Goal: Feedback & Contribution: Contribute content

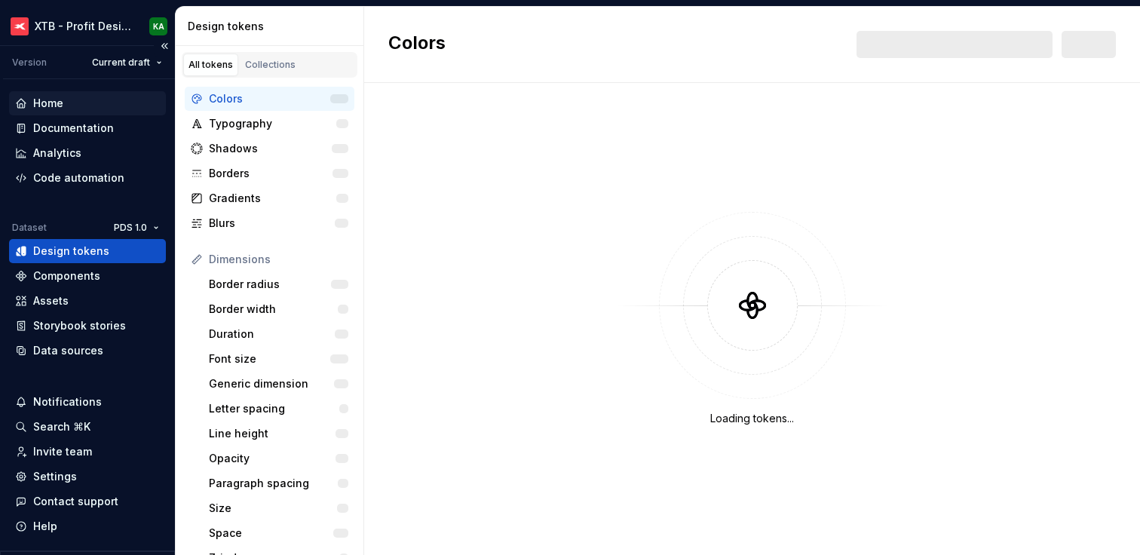
click at [54, 96] on div "Home" at bounding box center [48, 103] width 30 height 15
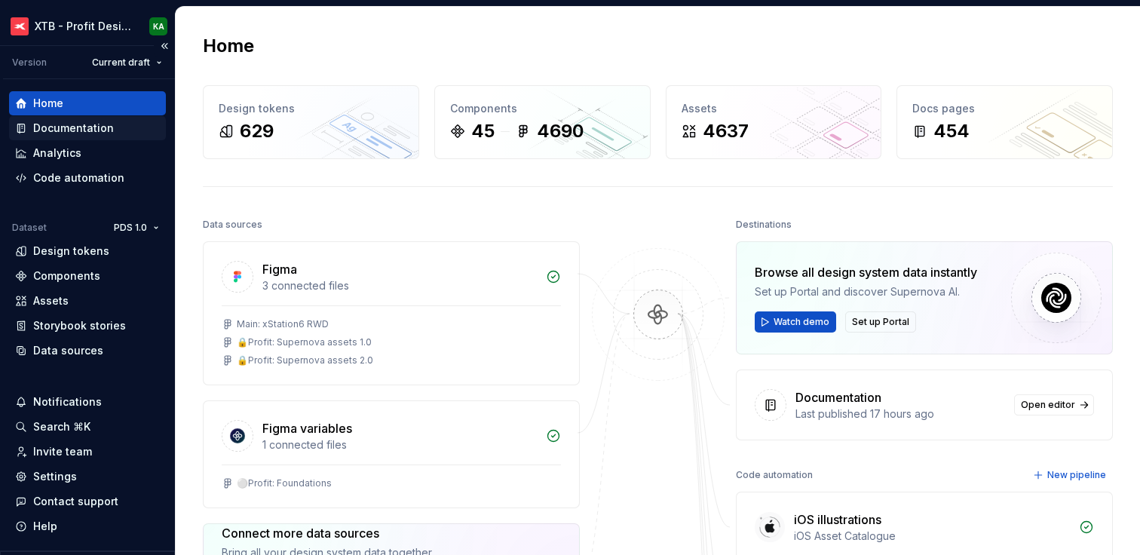
click at [66, 123] on div "Documentation" at bounding box center [73, 128] width 81 height 15
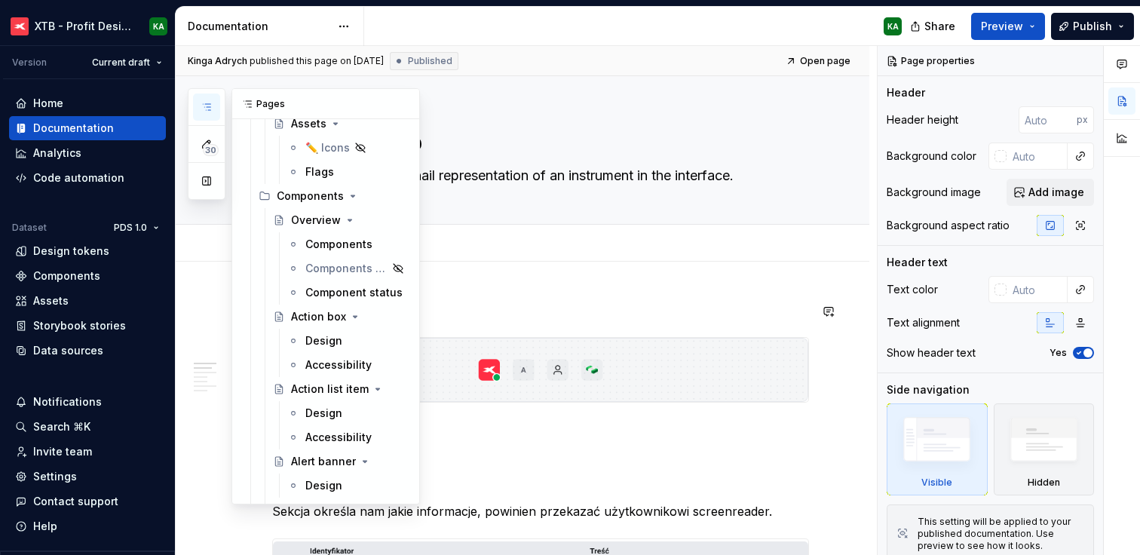
scroll to position [2501, 0]
click at [305, 222] on div "Overview" at bounding box center [316, 220] width 50 height 15
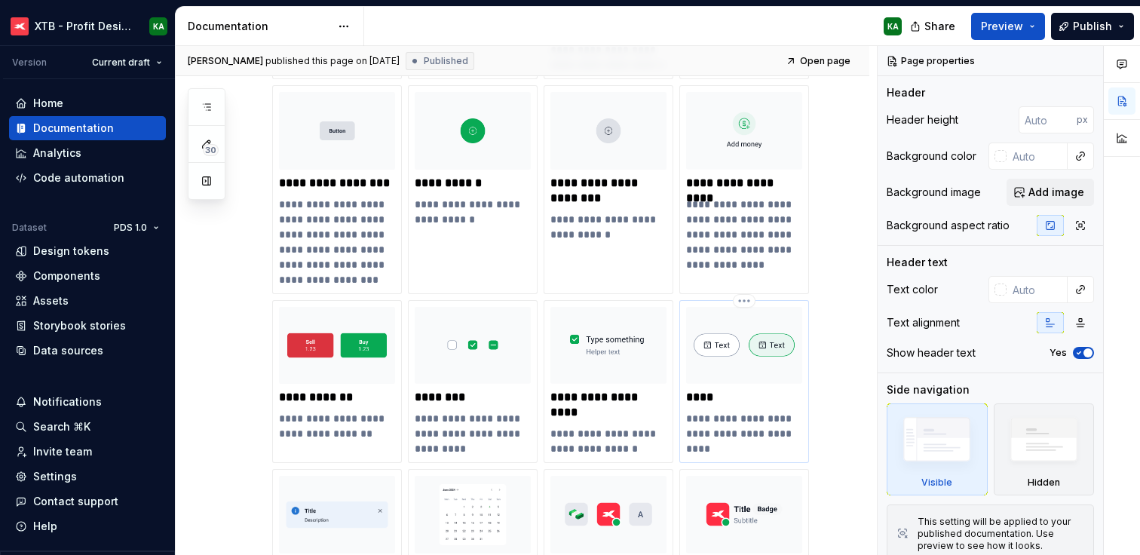
scroll to position [892, 0]
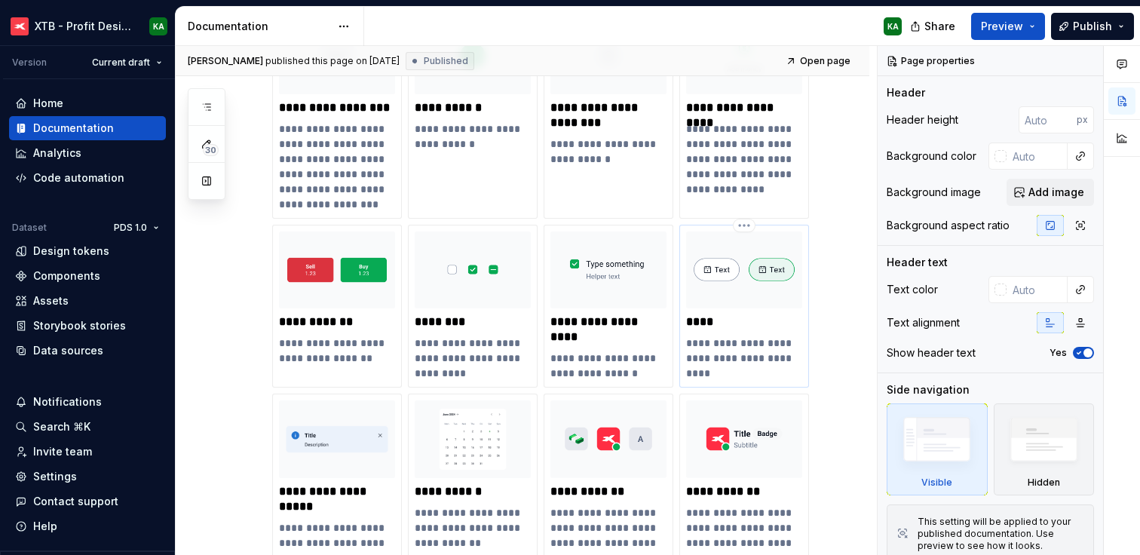
click at [754, 300] on img at bounding box center [744, 270] width 116 height 78
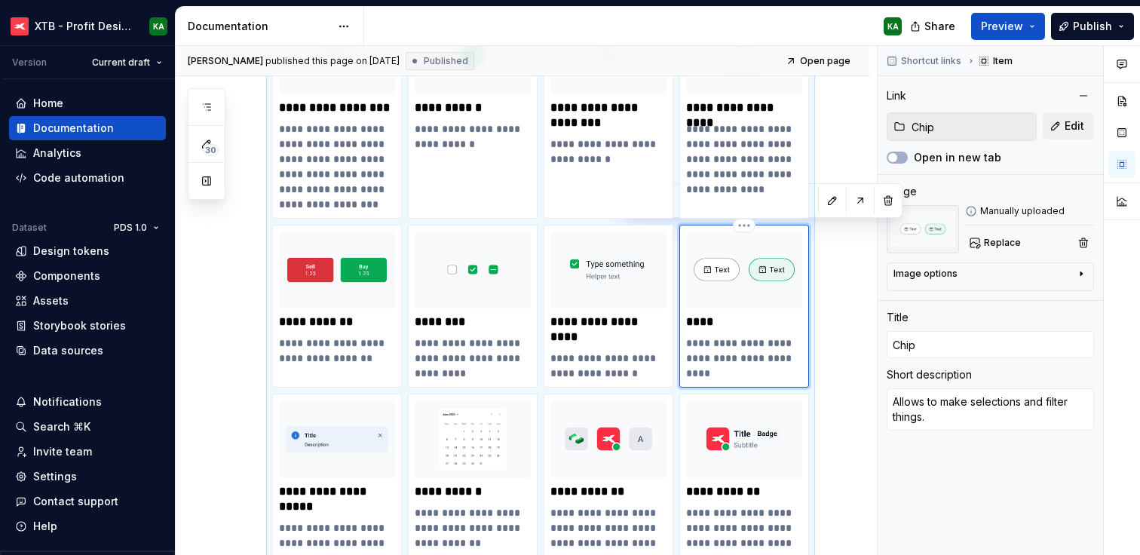
click at [754, 300] on img at bounding box center [744, 270] width 116 height 78
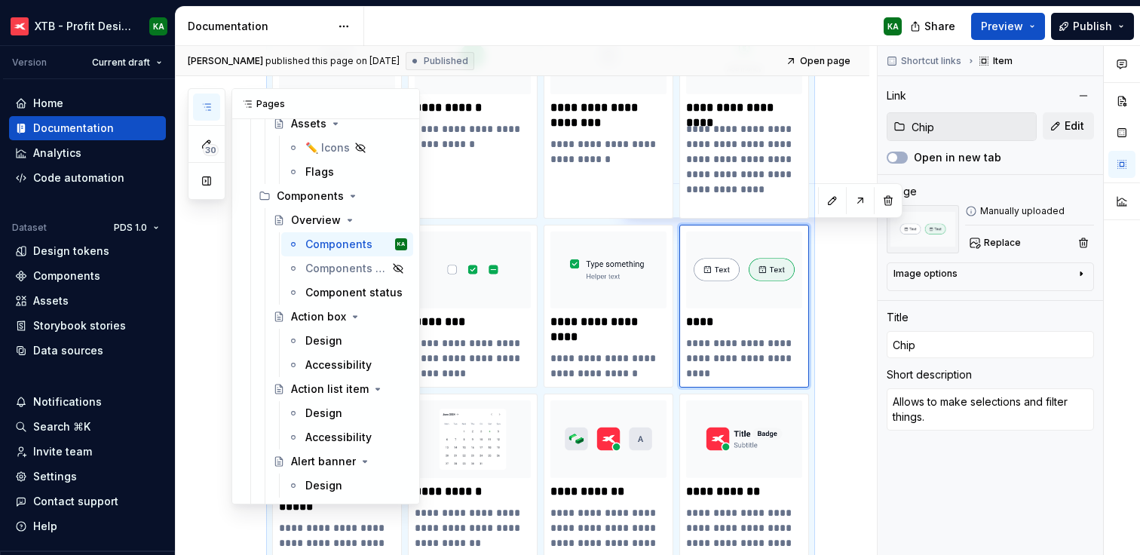
click at [210, 107] on icon "button" at bounding box center [206, 107] width 12 height 12
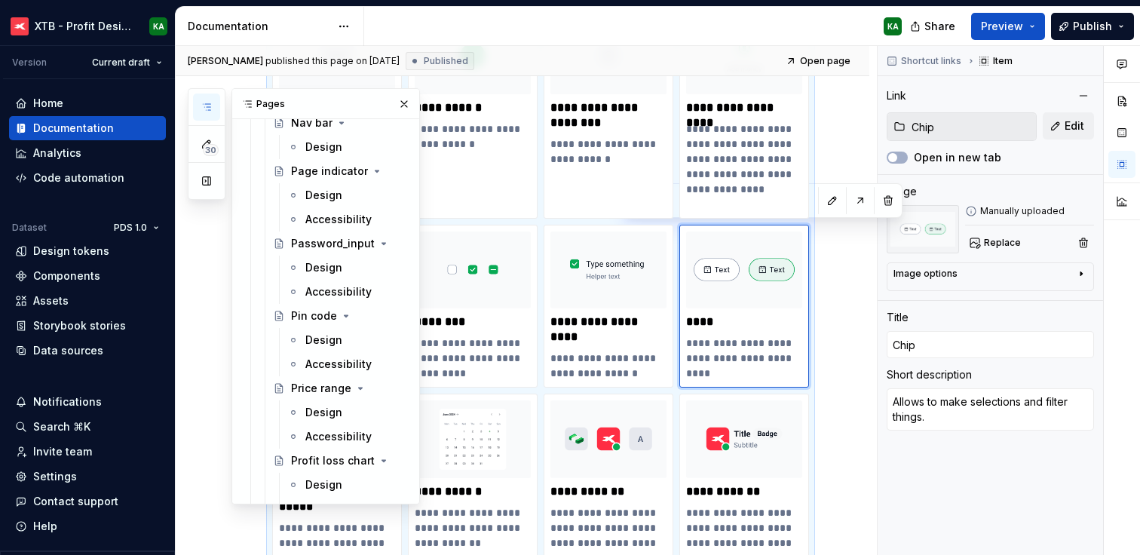
scroll to position [5240, 0]
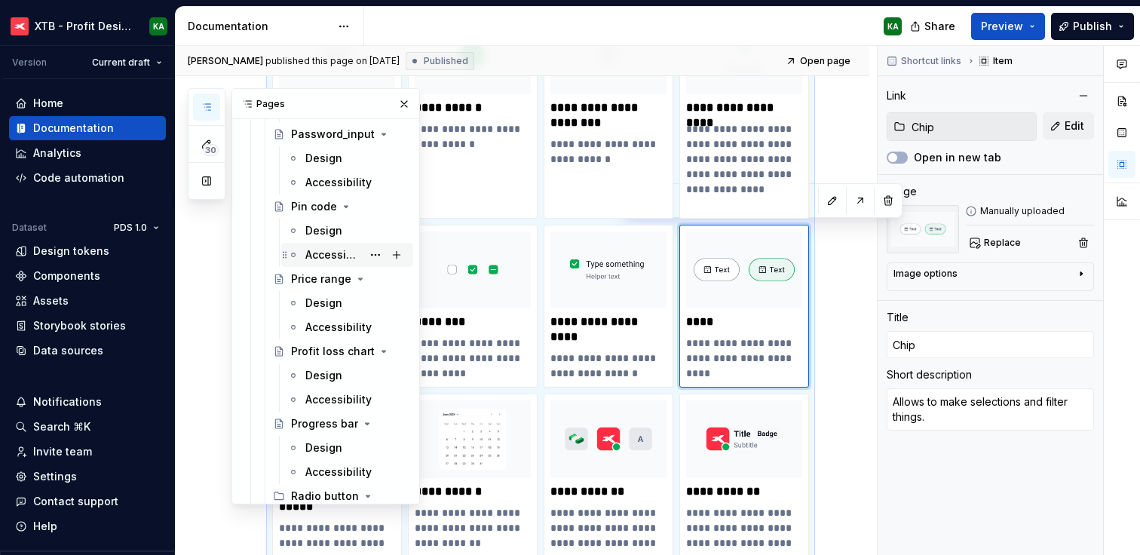
click at [326, 254] on div "Accessibility" at bounding box center [333, 254] width 57 height 15
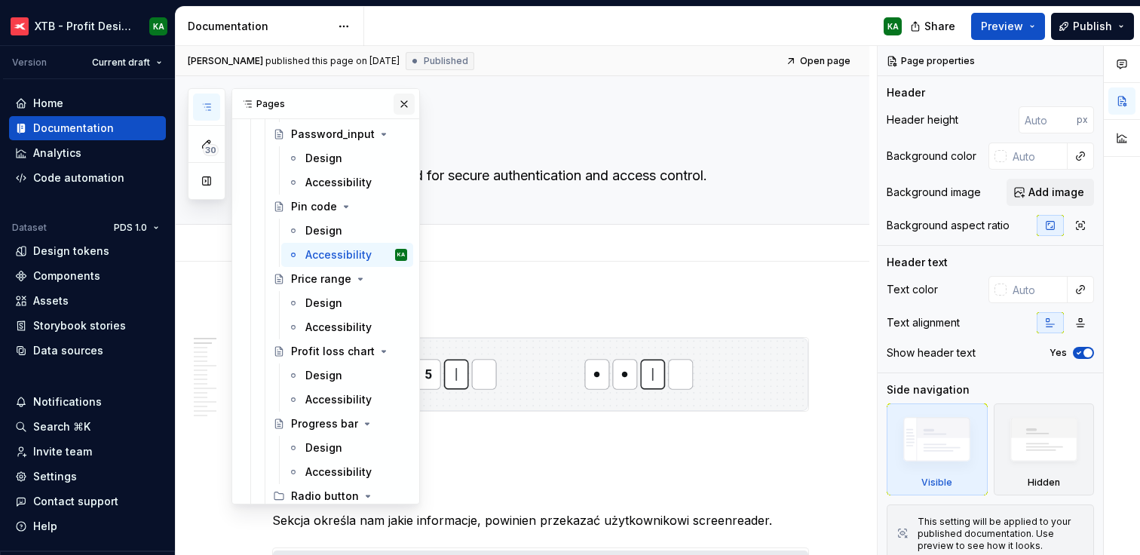
click at [397, 105] on button "button" at bounding box center [403, 103] width 21 height 21
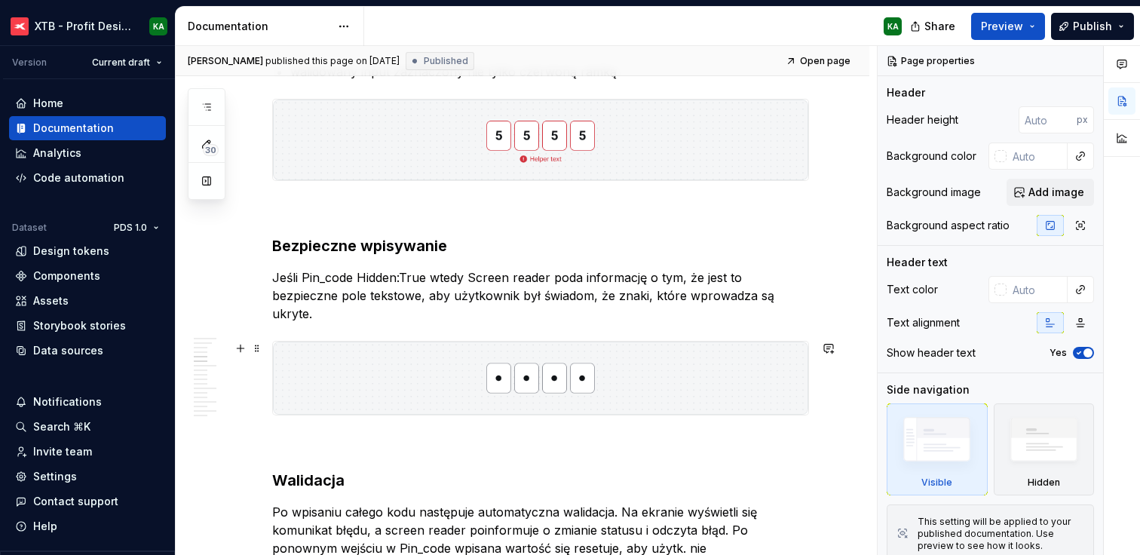
scroll to position [948, 0]
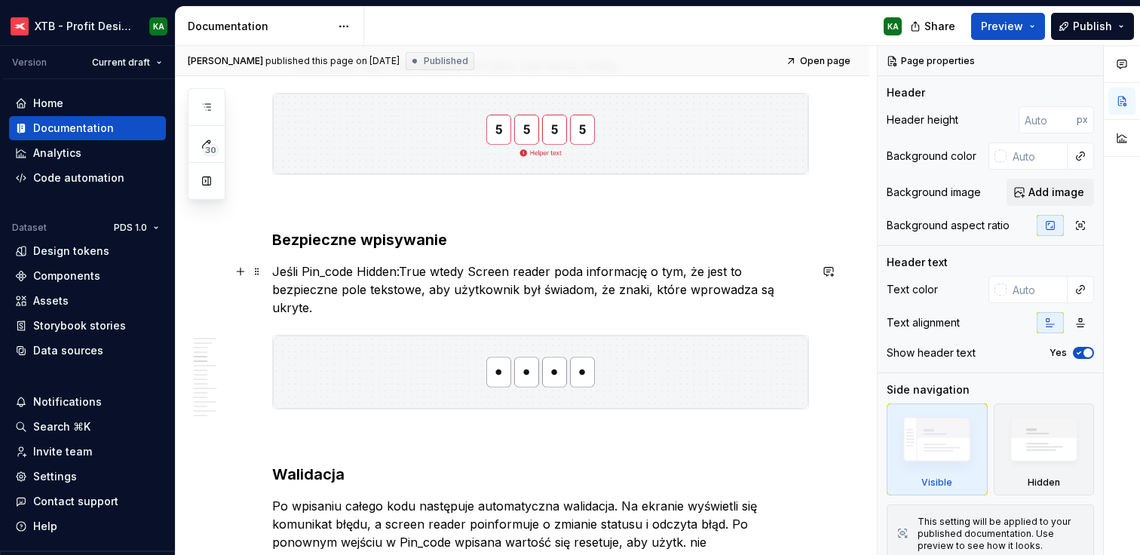
click at [506, 281] on p "Jeśli Pin_code Hidden:True wtedy Screen reader poda informację o tym, że jest t…" at bounding box center [540, 289] width 537 height 54
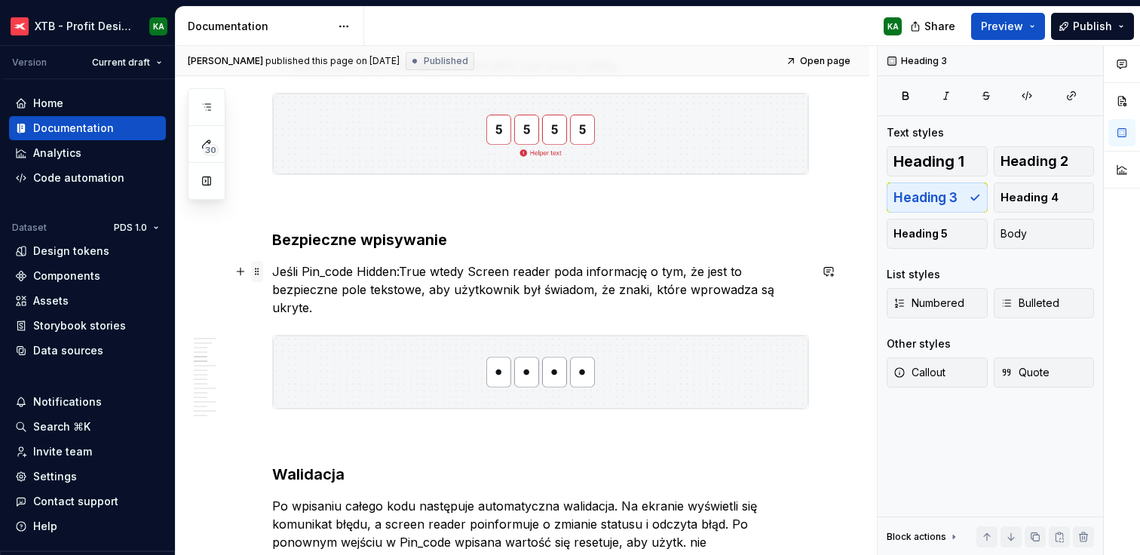
click at [255, 271] on span at bounding box center [257, 271] width 12 height 21
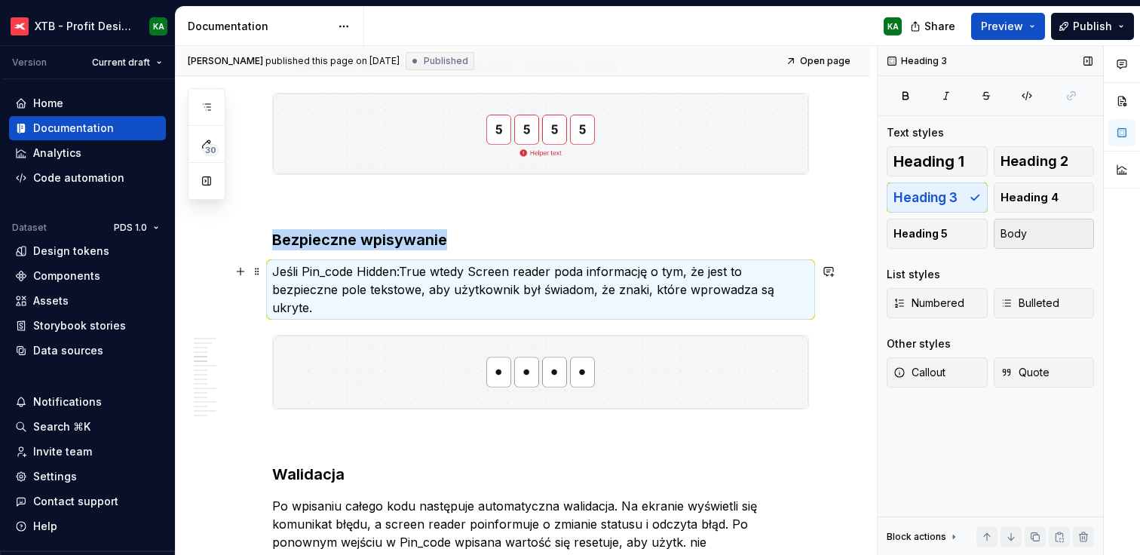
click at [1008, 229] on span "Body" at bounding box center [1013, 233] width 26 height 15
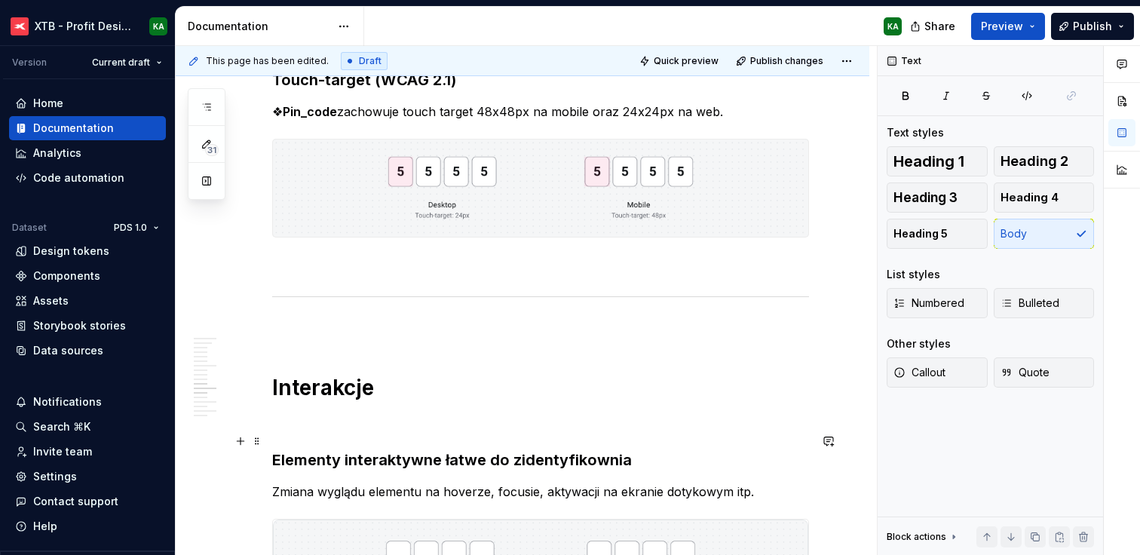
scroll to position [2404, 0]
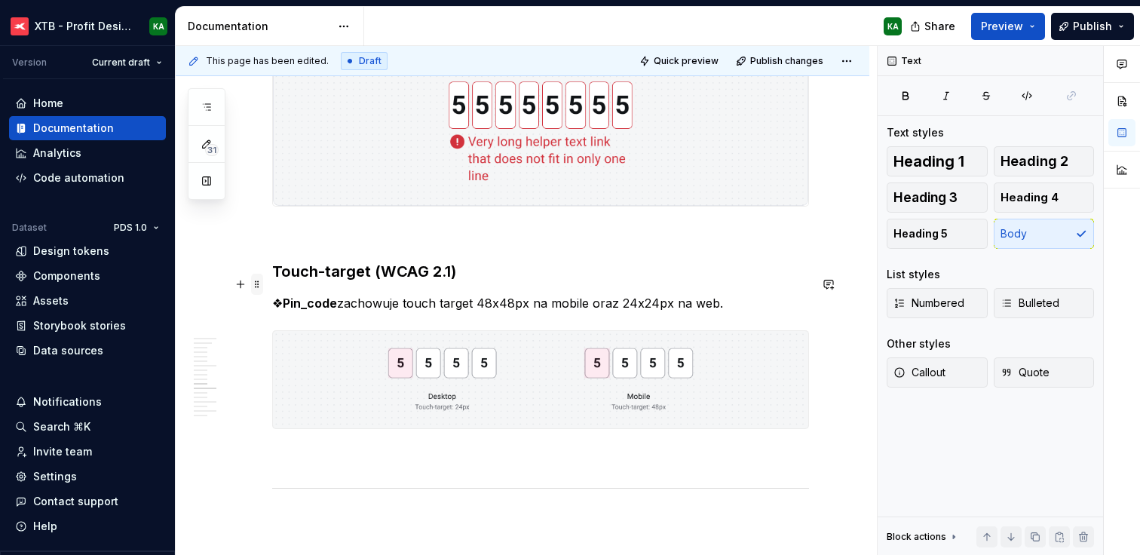
click at [259, 284] on span at bounding box center [257, 284] width 12 height 21
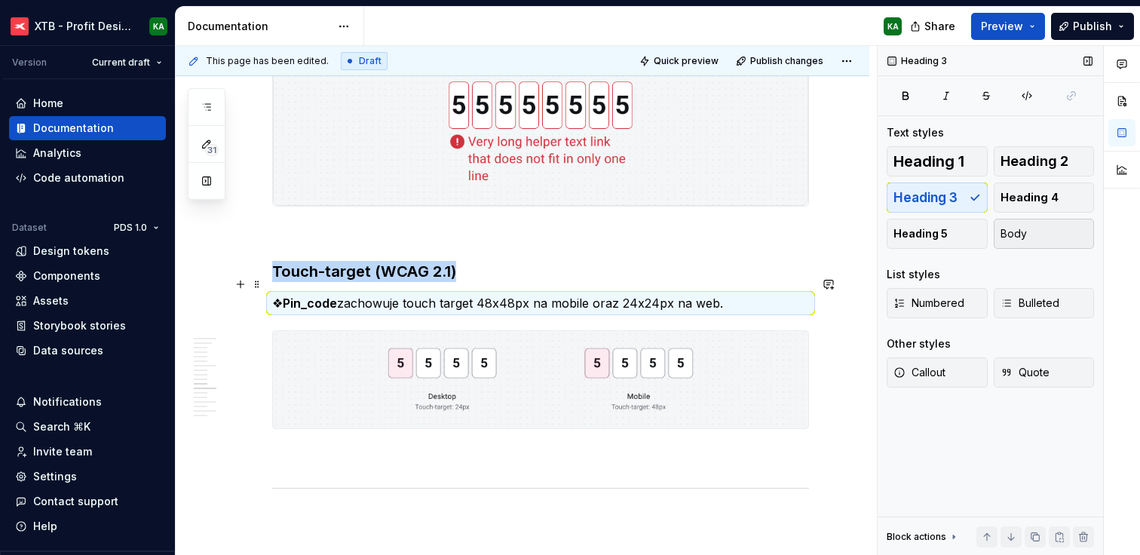
click at [1038, 233] on button "Body" at bounding box center [1043, 234] width 101 height 30
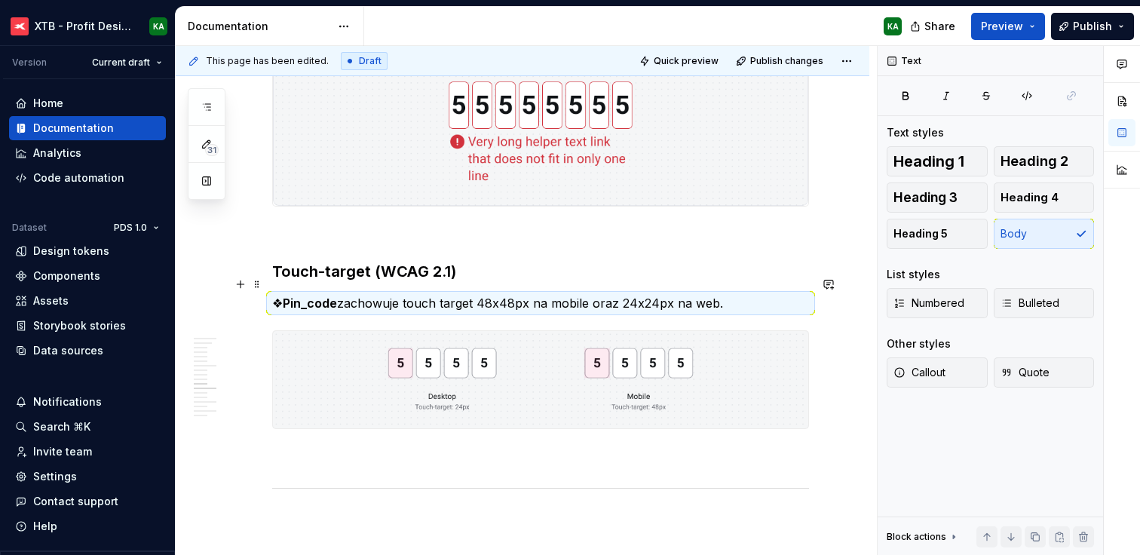
click at [651, 294] on p "❖ Pin_code zachowuje touch target 48x48px na mobile oraz 24x24px na web." at bounding box center [540, 303] width 537 height 18
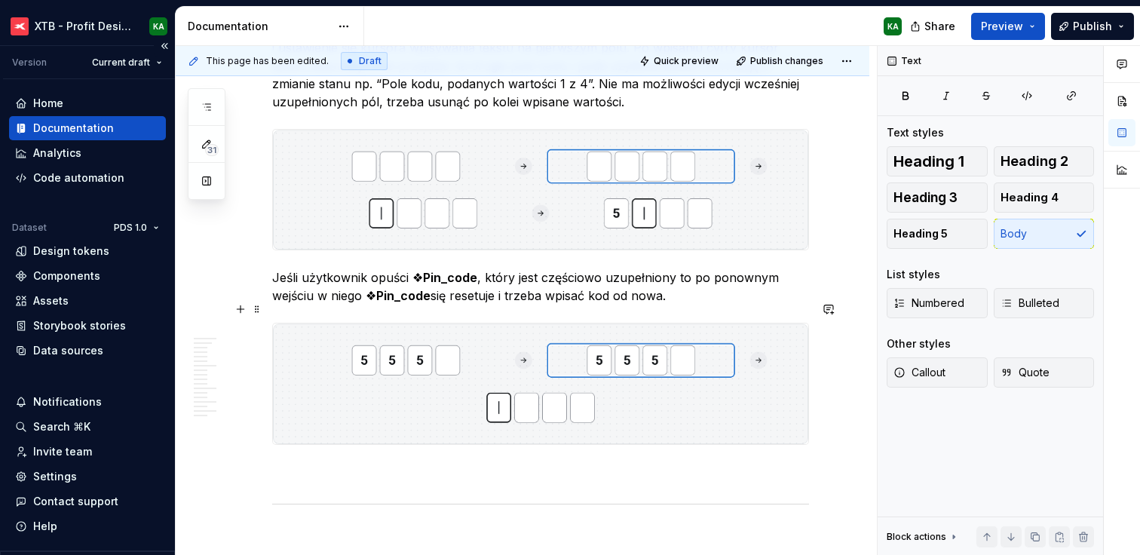
scroll to position [5230, 0]
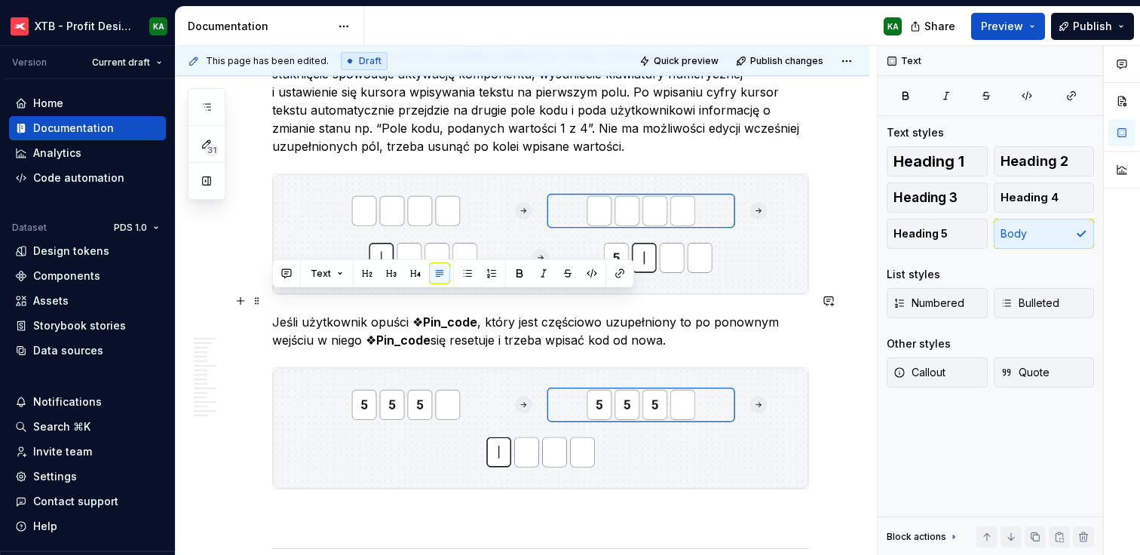
drag, startPoint x: 669, startPoint y: 320, endPoint x: 272, endPoint y: 308, distance: 396.7
click at [272, 313] on p "Jeśli użytkownik opuści ❖ Pin_code , który jest częściowo uzupełniony to po pon…" at bounding box center [540, 331] width 537 height 36
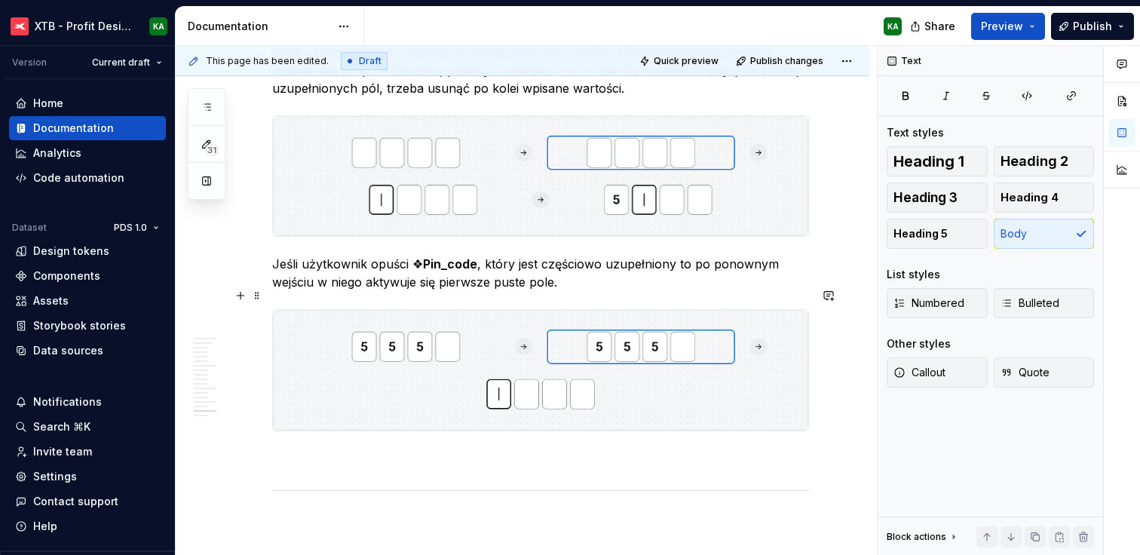
scroll to position [5368, 0]
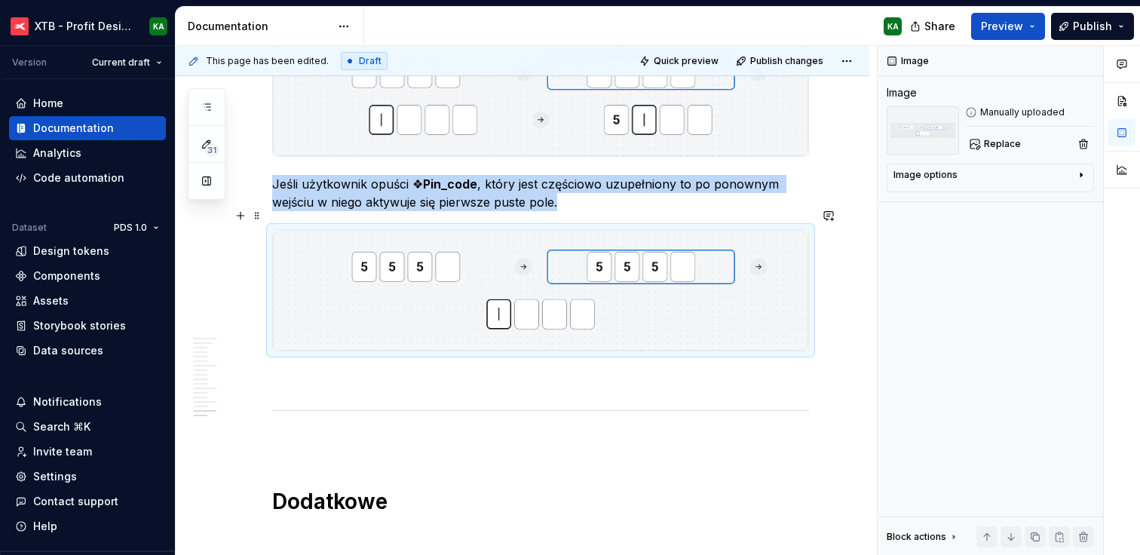
click at [694, 305] on img at bounding box center [540, 290] width 535 height 120
click at [988, 144] on span "Replace" at bounding box center [1002, 144] width 37 height 12
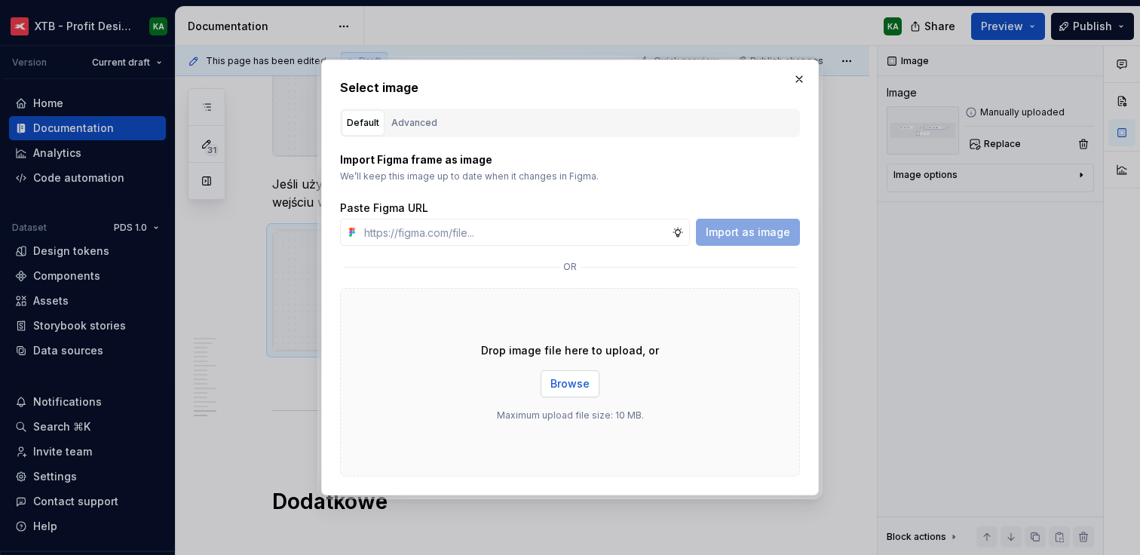
click at [579, 379] on span "Browse" at bounding box center [569, 383] width 39 height 15
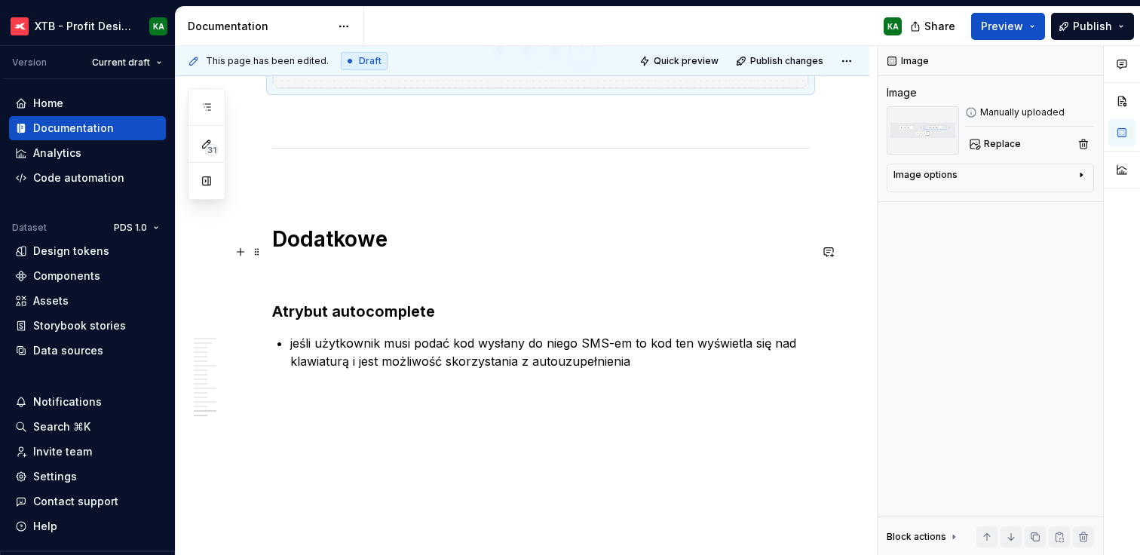
scroll to position [5644, 0]
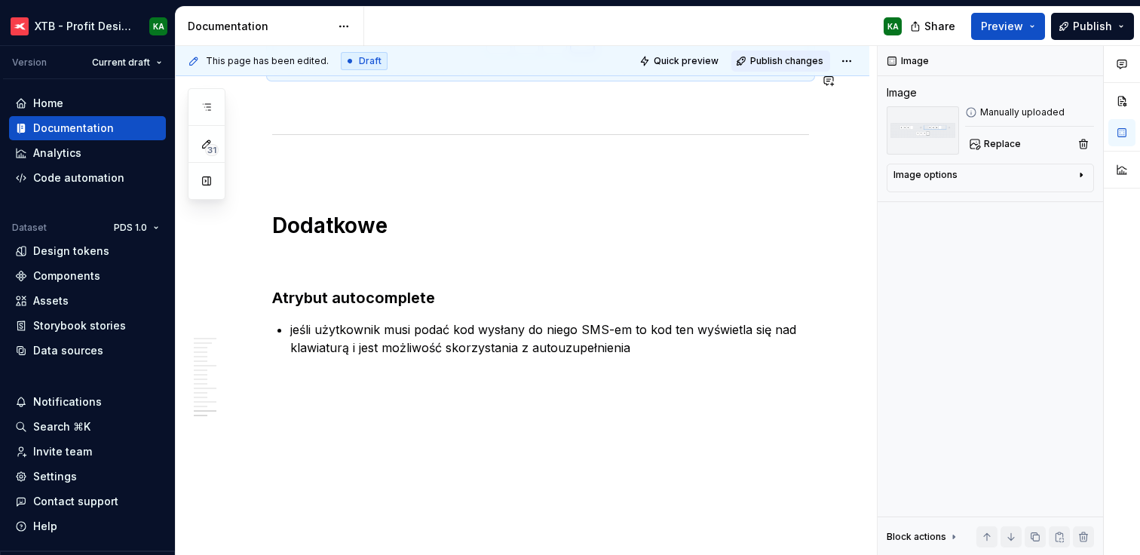
click at [774, 66] on span "Publish changes" at bounding box center [786, 61] width 73 height 12
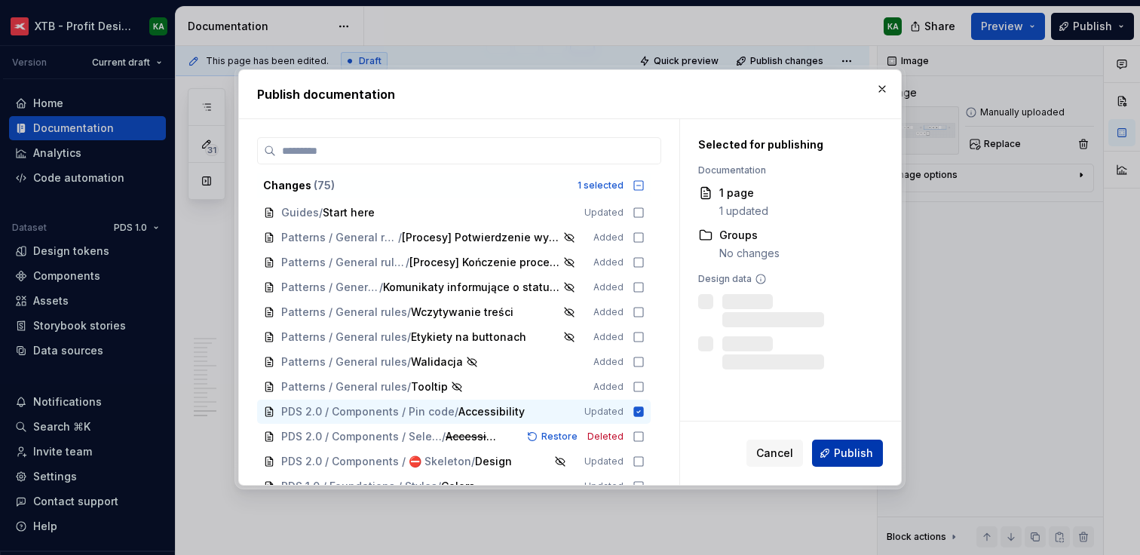
click at [855, 447] on span "Publish" at bounding box center [853, 452] width 39 height 15
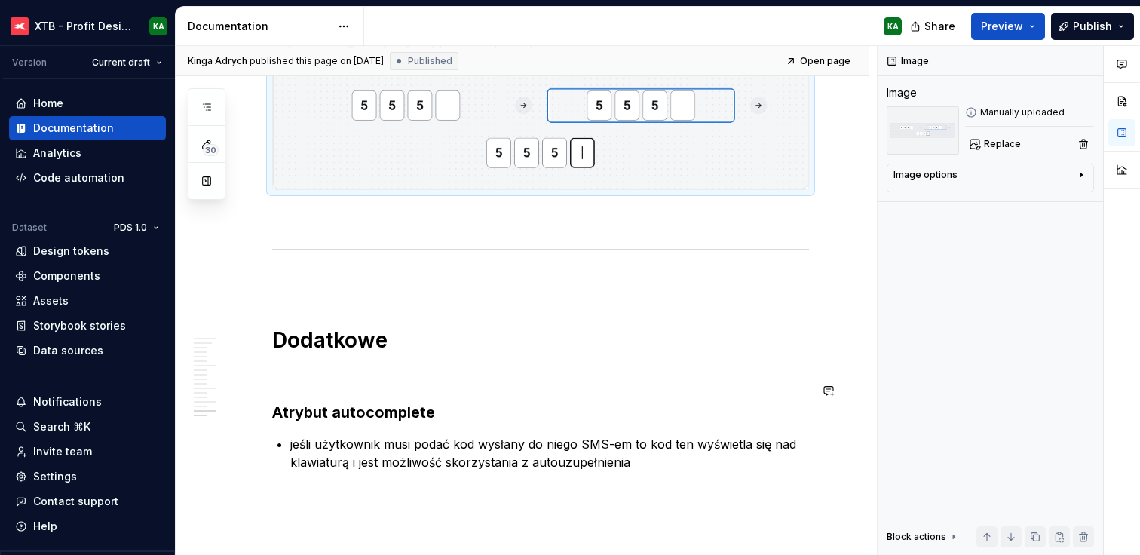
scroll to position [5272, 0]
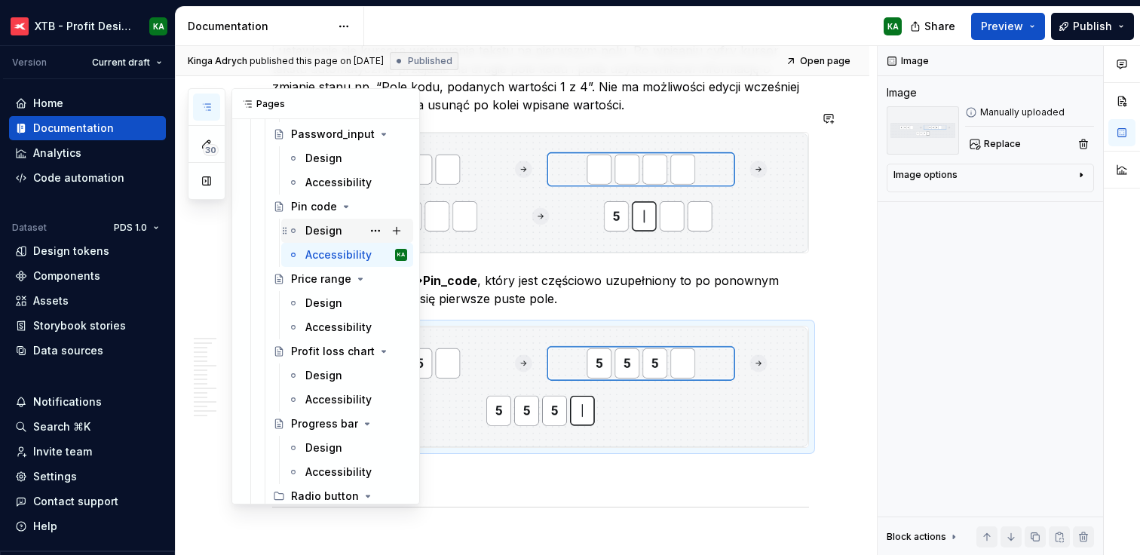
click at [329, 231] on div "Design" at bounding box center [323, 230] width 37 height 15
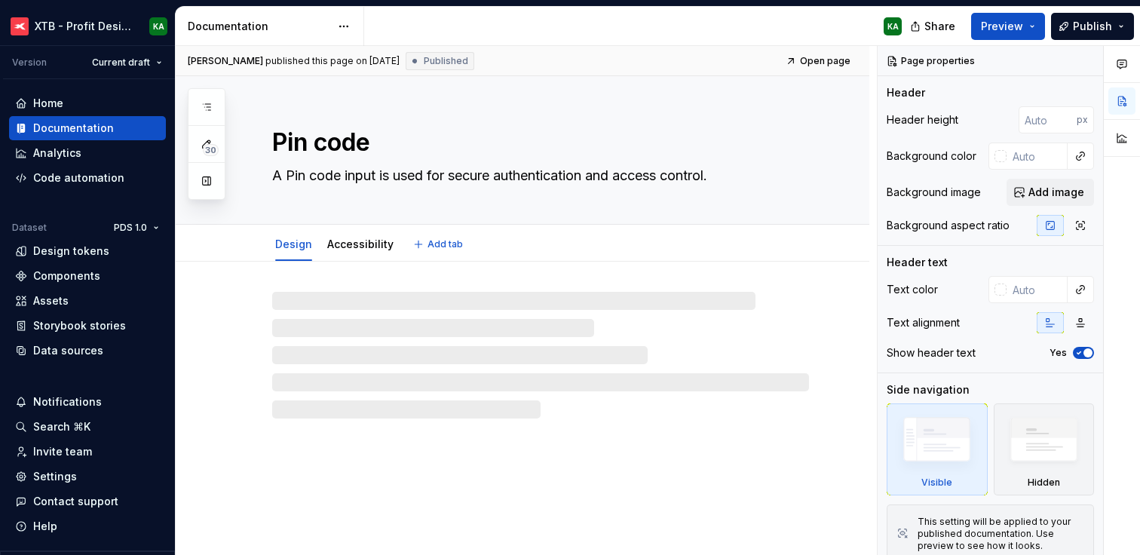
type textarea "*"
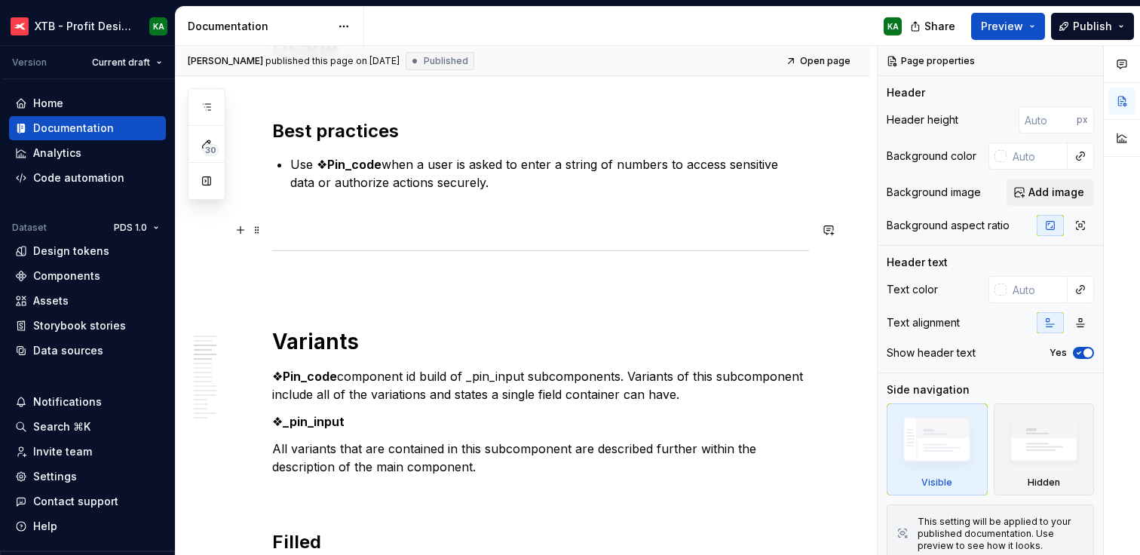
scroll to position [1051, 0]
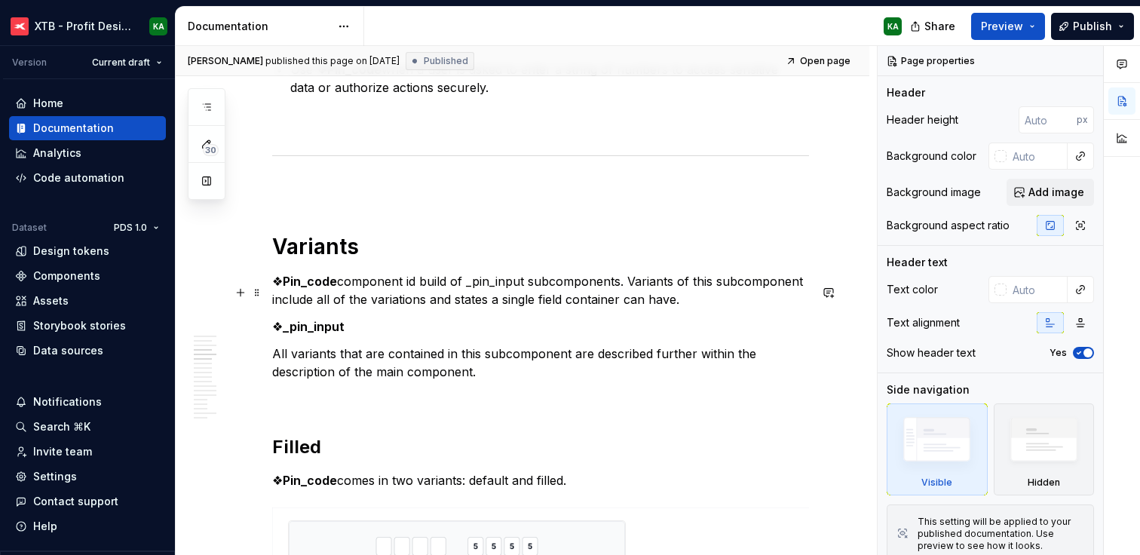
click at [418, 291] on p "❖ Pin_code component id build of _pin_input subcomponents. Variants of this sub…" at bounding box center [540, 290] width 537 height 36
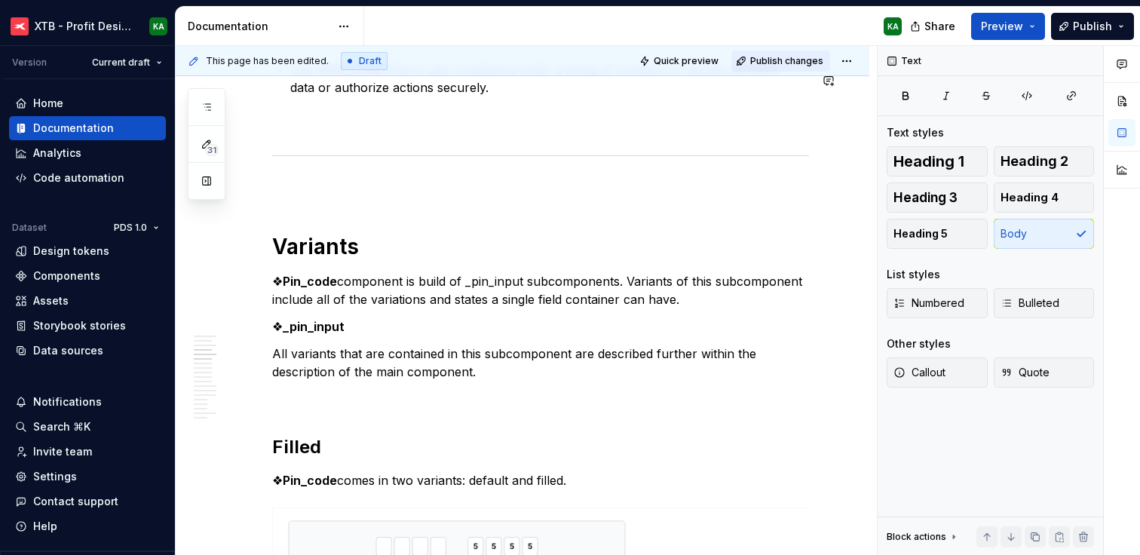
click at [761, 61] on span "Publish changes" at bounding box center [786, 61] width 73 height 12
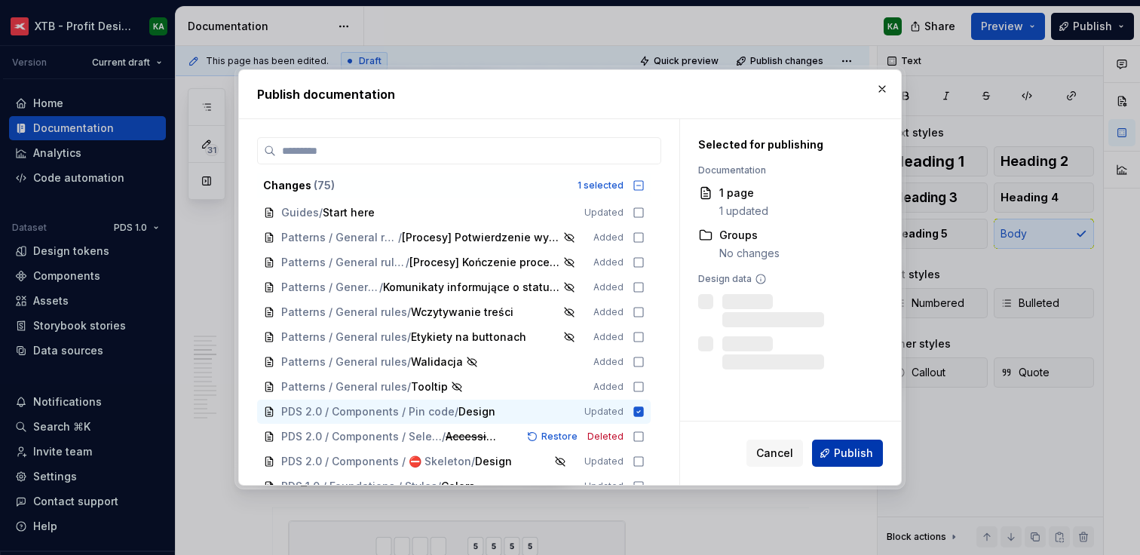
click at [868, 455] on span "Publish" at bounding box center [853, 452] width 39 height 15
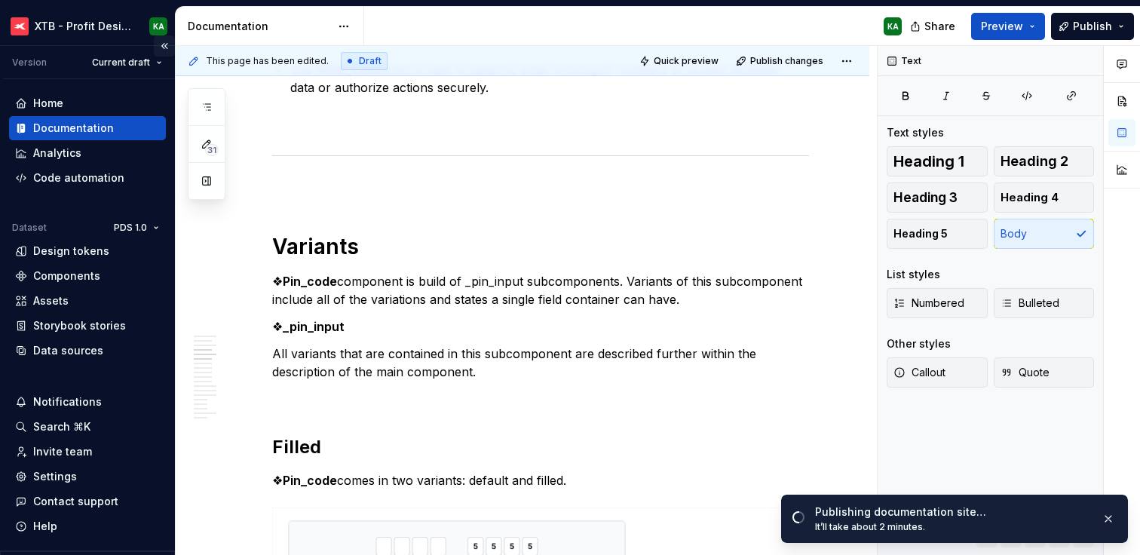
click at [156, 44] on button "Collapse sidebar" at bounding box center [164, 45] width 21 height 21
type textarea "*"
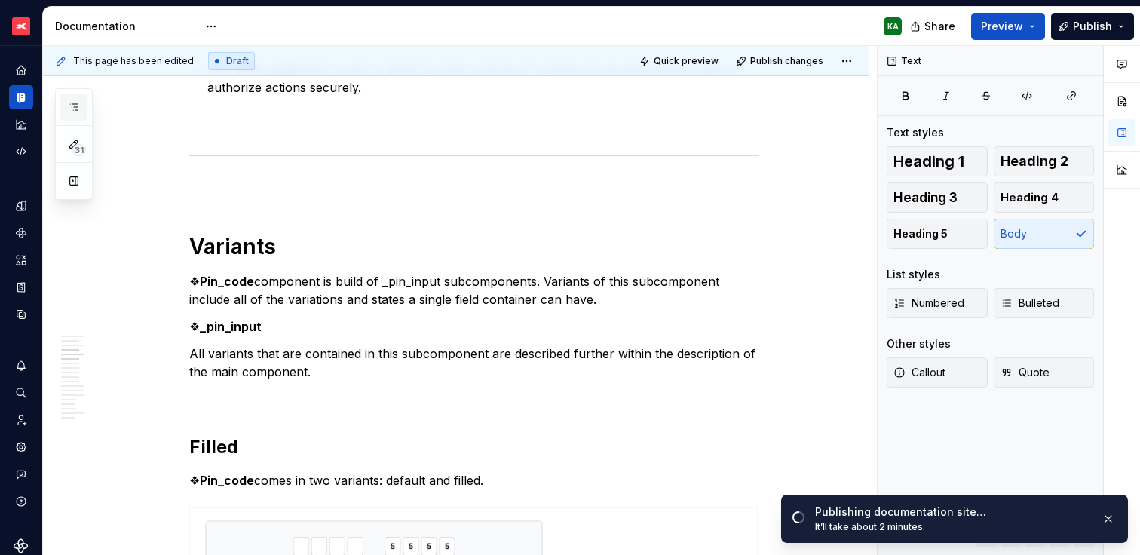
scroll to position [1040, 0]
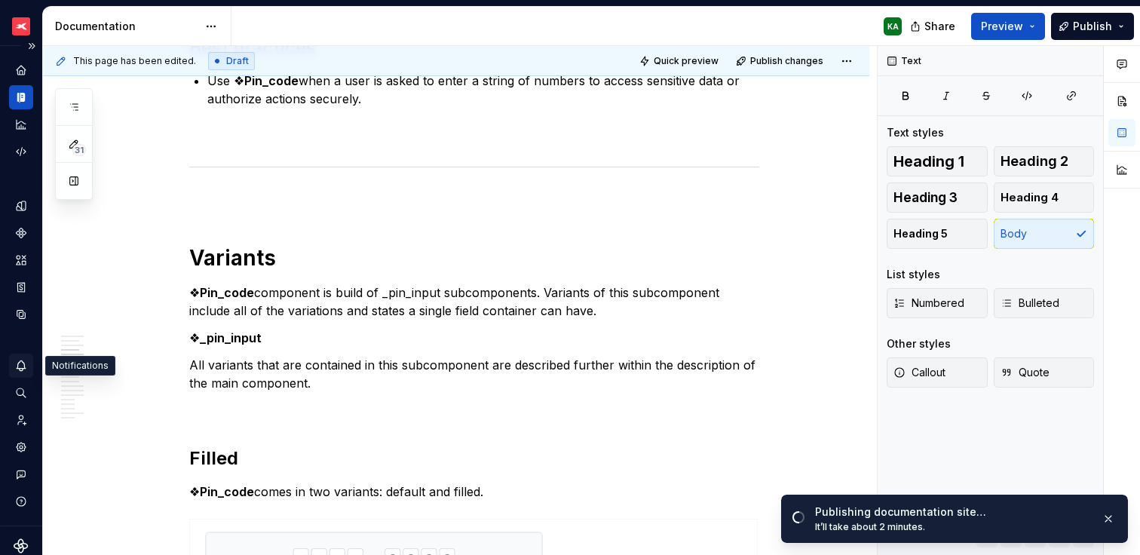
click at [23, 361] on icon "Notifications" at bounding box center [21, 366] width 14 height 14
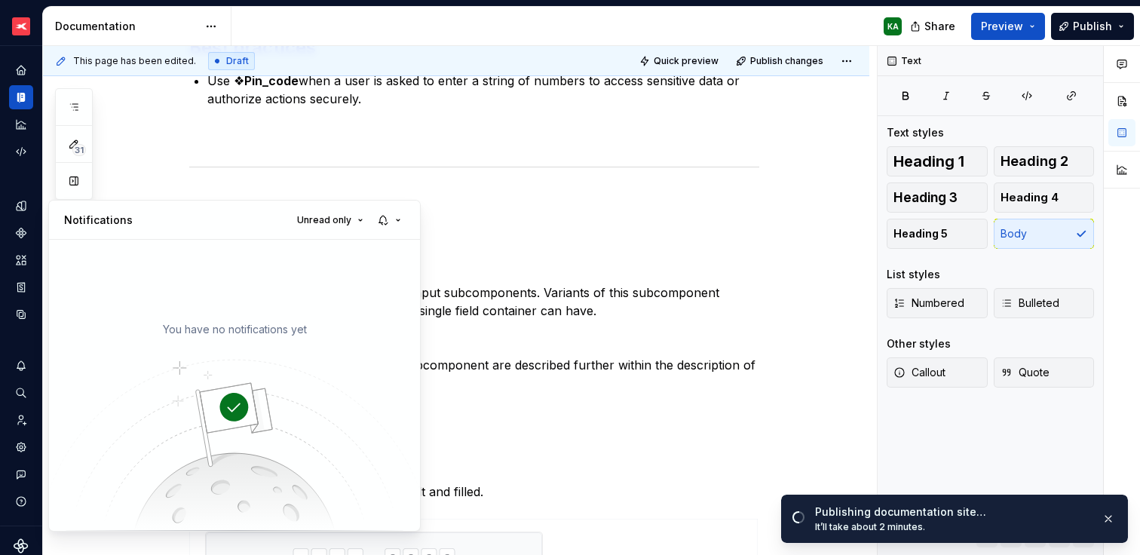
click at [23, 364] on html "XTB - Profit Design System KA Dataset PDS 1.0 Documentation KA Share Preview Pu…" at bounding box center [570, 277] width 1140 height 555
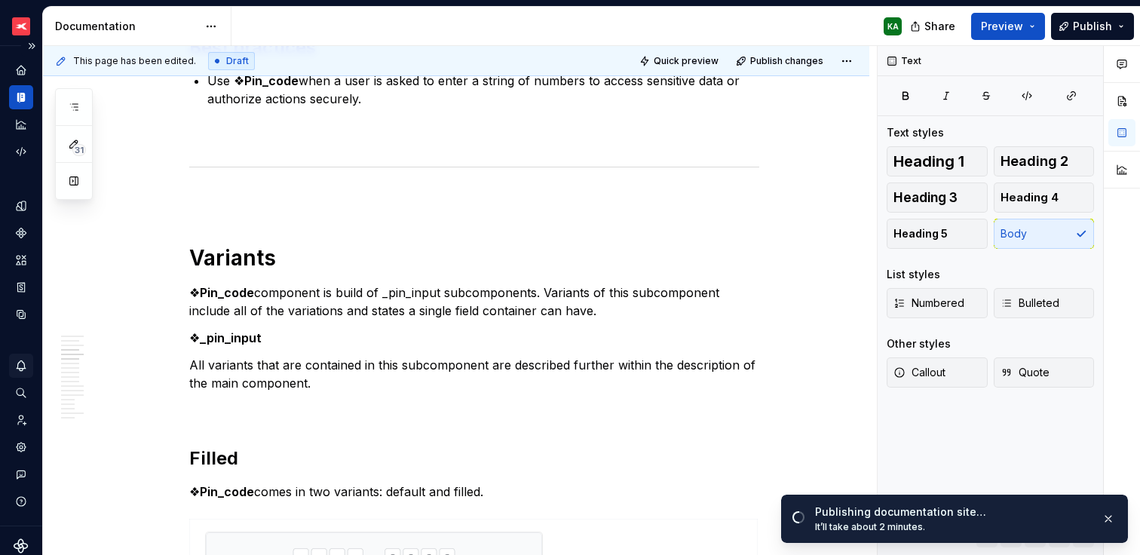
click at [24, 372] on icon "Notifications" at bounding box center [21, 366] width 14 height 14
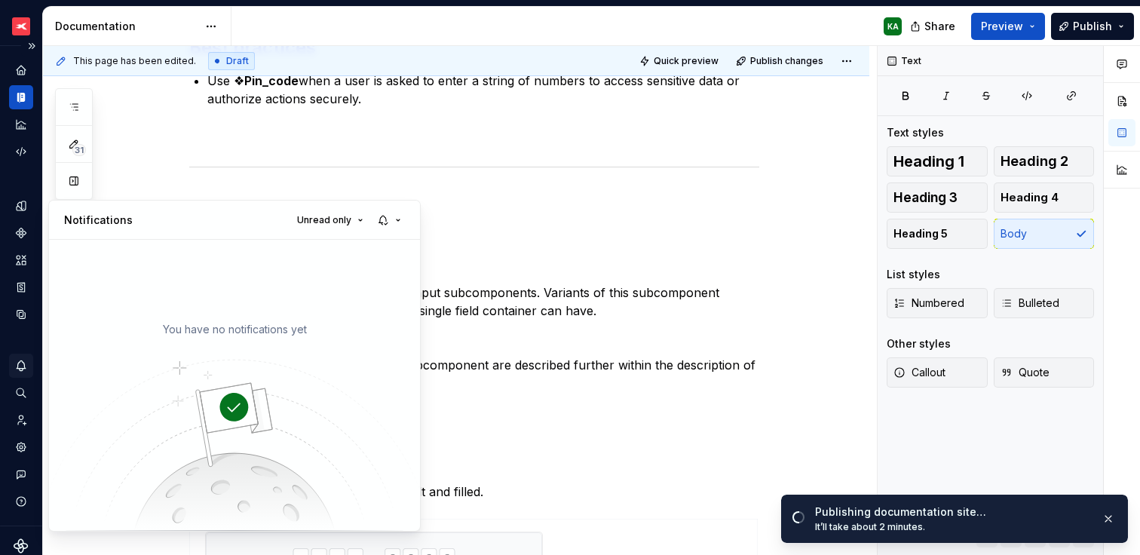
click at [19, 360] on html "XTB - Profit Design System KA Dataset PDS 1.0 Documentation KA Share Preview Pu…" at bounding box center [570, 277] width 1140 height 555
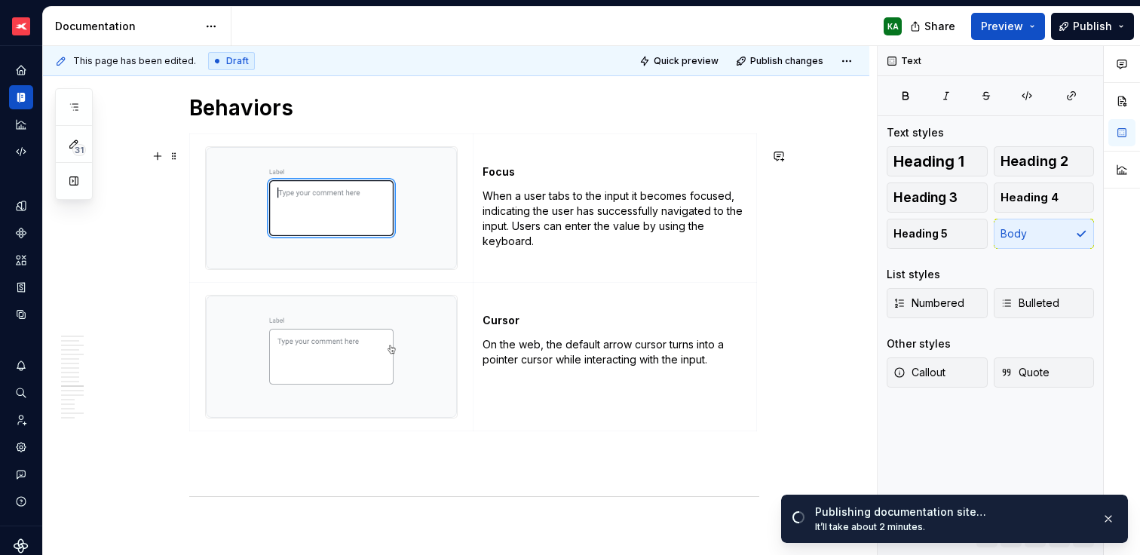
scroll to position [3450, 0]
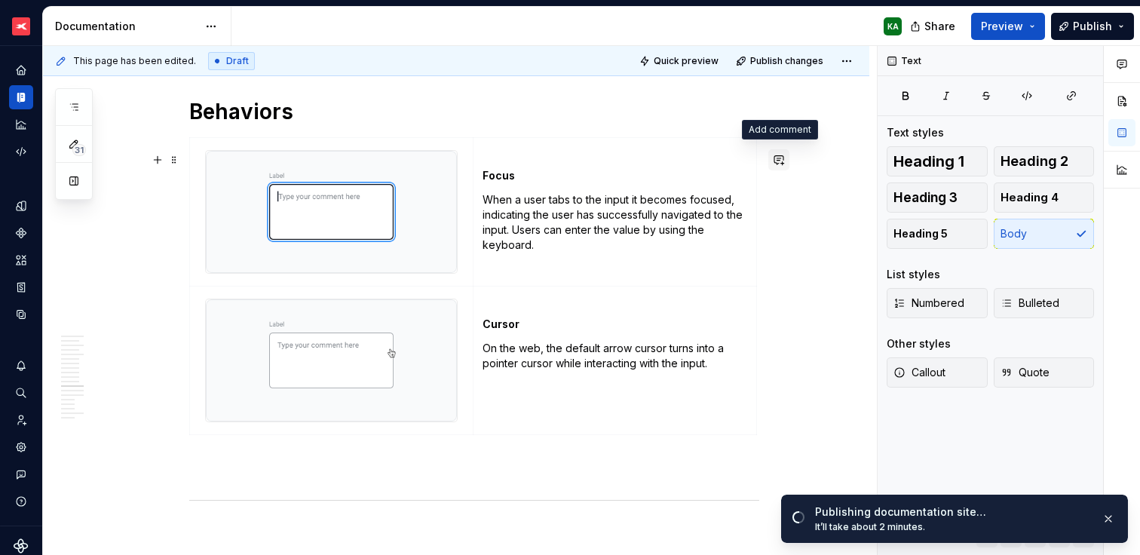
click at [785, 160] on button "button" at bounding box center [778, 159] width 21 height 21
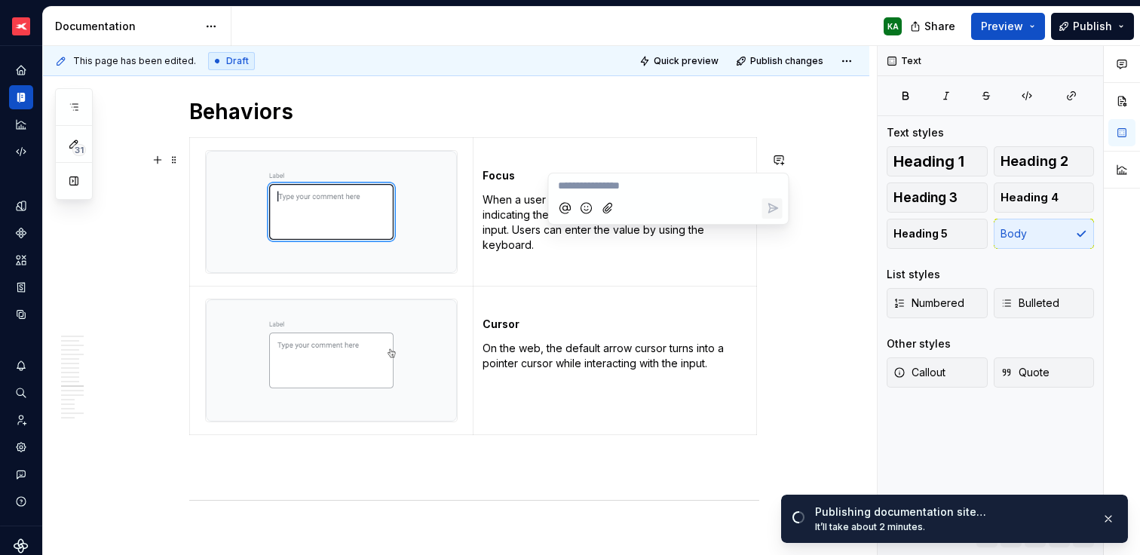
click at [568, 207] on icon "Mention someone" at bounding box center [564, 207] width 15 height 15
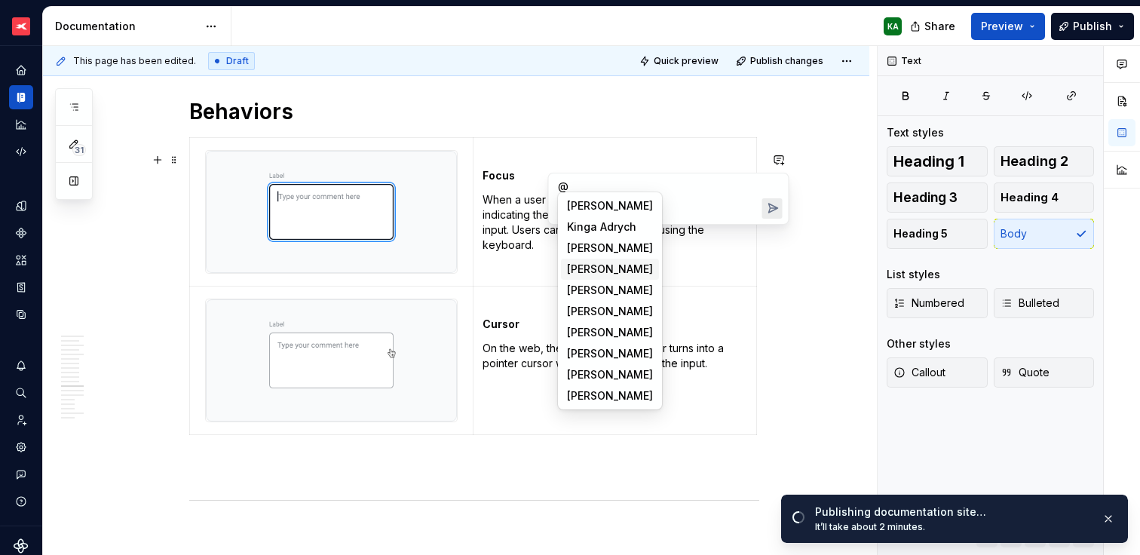
click at [594, 271] on span "[PERSON_NAME]" at bounding box center [610, 269] width 86 height 15
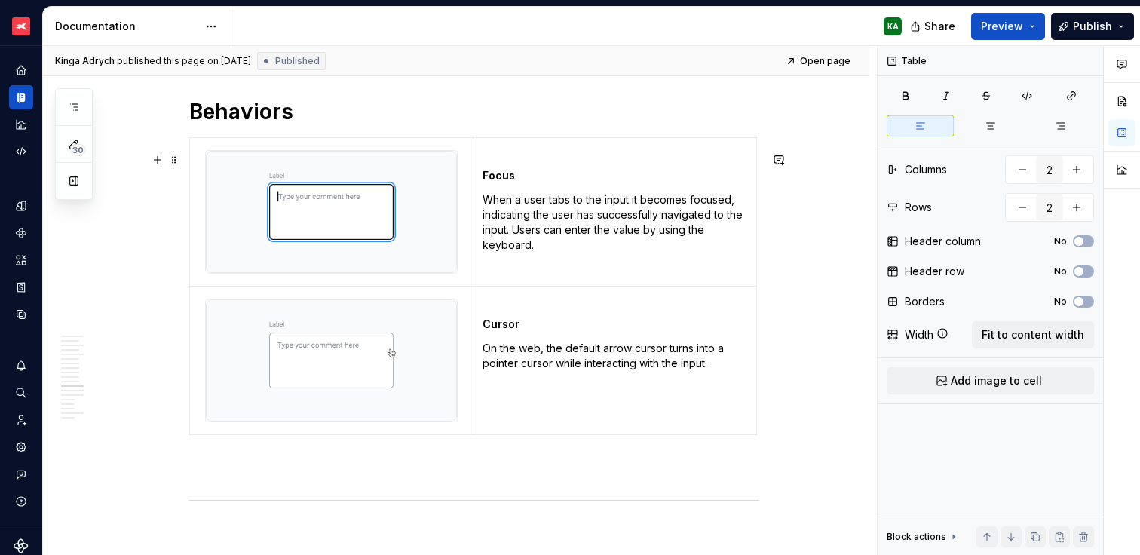
click at [534, 237] on p "When a user tabs to the input it becomes focused, indicating the user has succe…" at bounding box center [614, 222] width 265 height 60
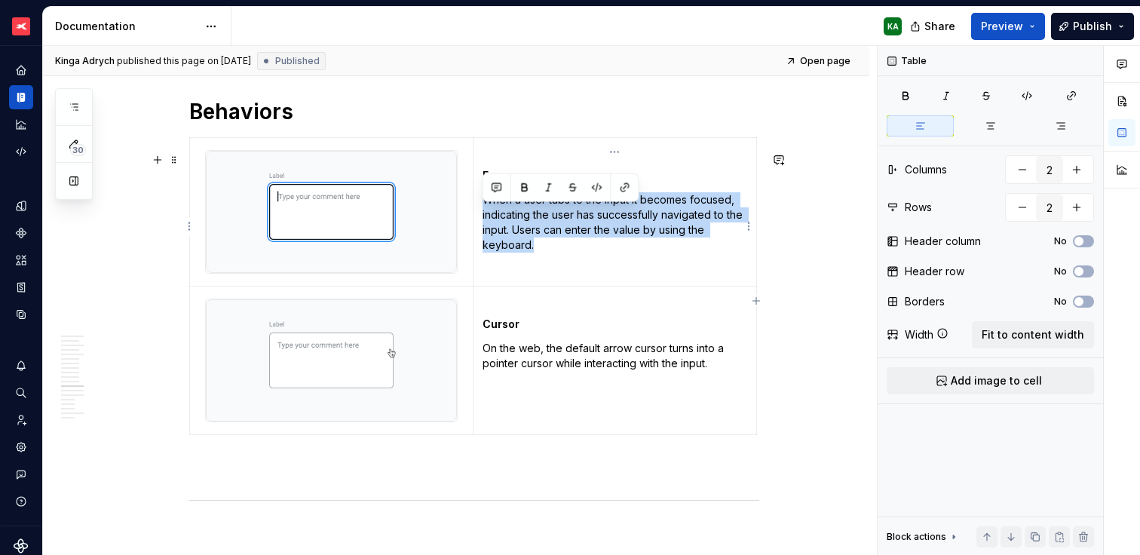
drag, startPoint x: 534, startPoint y: 262, endPoint x: 483, endPoint y: 216, distance: 69.4
click at [483, 216] on p "When a user tabs to the input it becomes focused, indicating the user has succe…" at bounding box center [614, 222] width 265 height 60
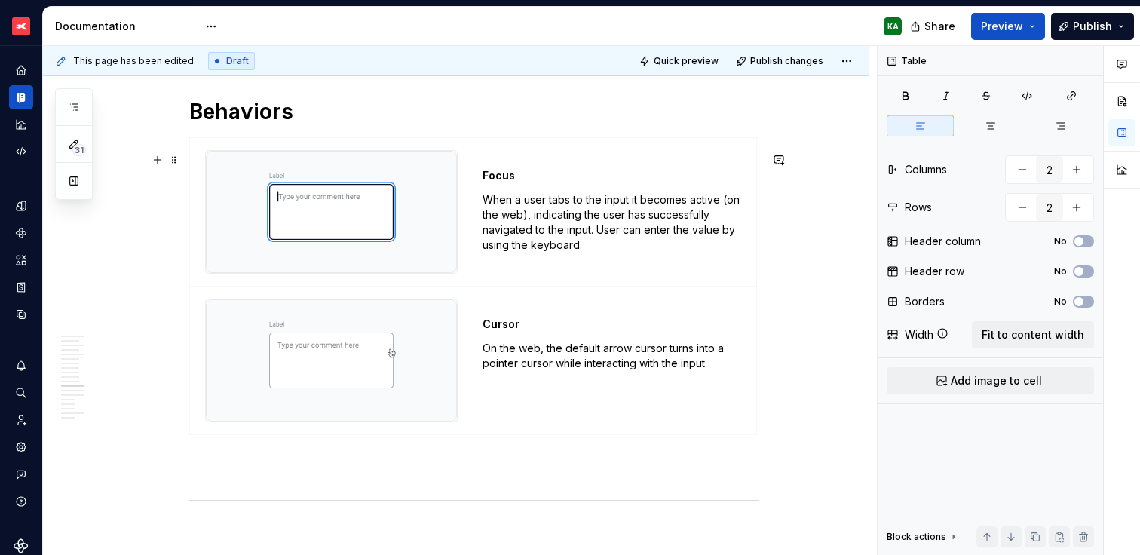
click at [433, 234] on img at bounding box center [331, 212] width 251 height 122
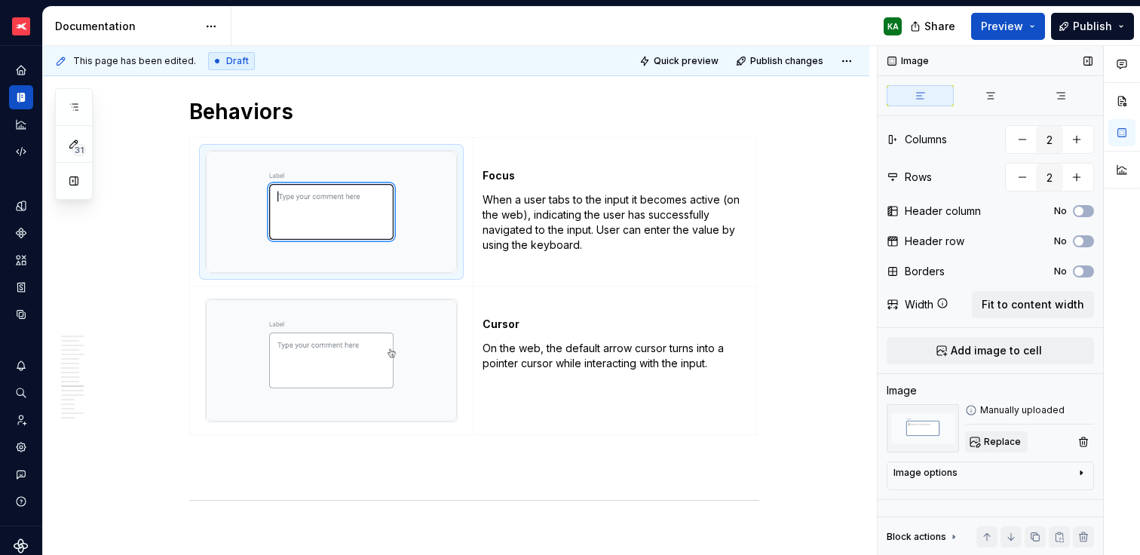
click at [1003, 443] on span "Replace" at bounding box center [1002, 442] width 37 height 12
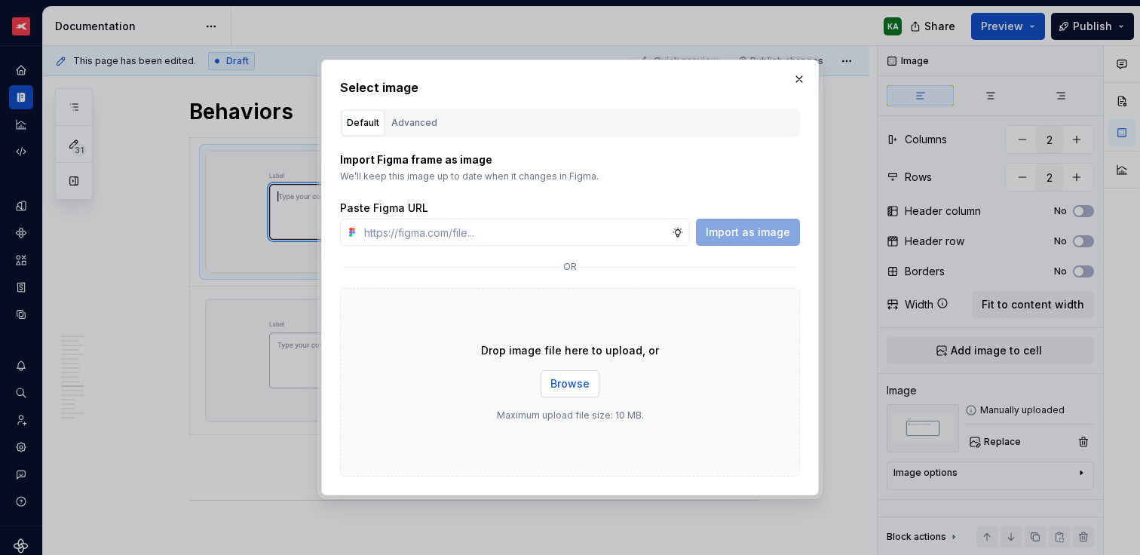
click at [582, 393] on button "Browse" at bounding box center [569, 383] width 59 height 27
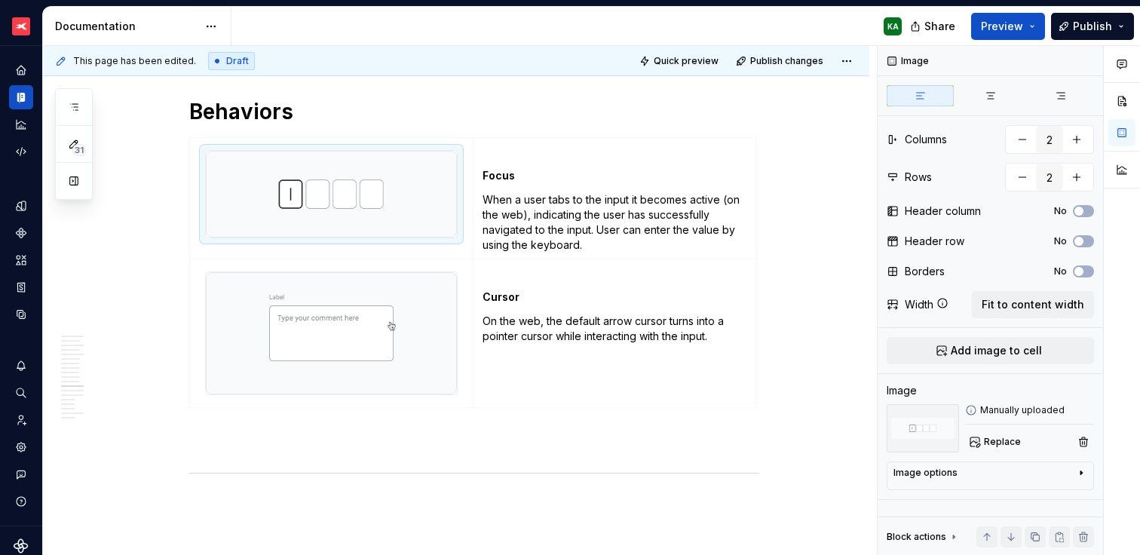
click at [429, 344] on img at bounding box center [331, 333] width 251 height 122
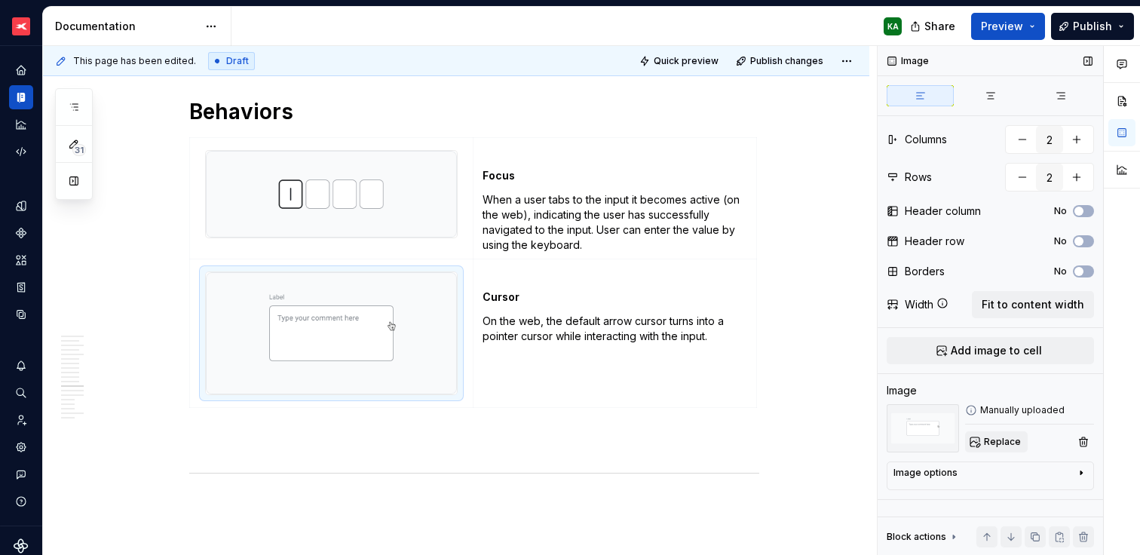
click at [1015, 442] on span "Replace" at bounding box center [1002, 442] width 37 height 12
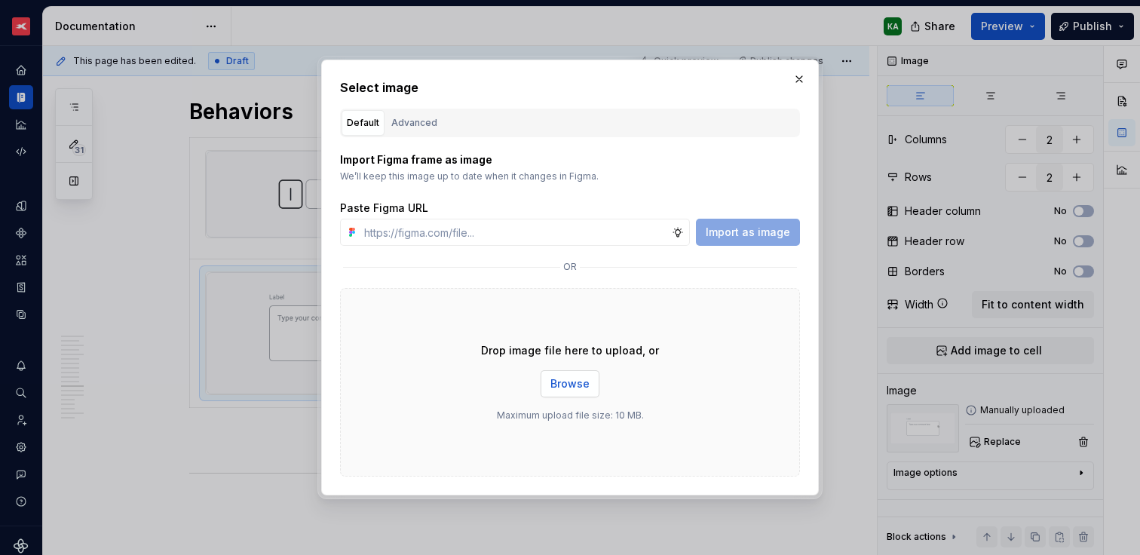
click at [580, 384] on span "Browse" at bounding box center [569, 383] width 39 height 15
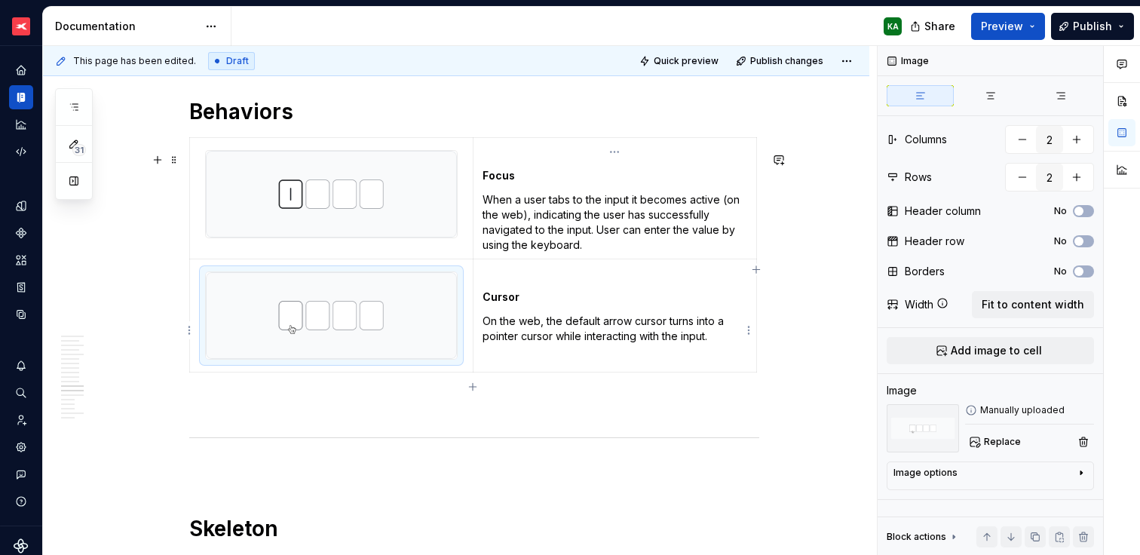
click at [496, 280] on p at bounding box center [614, 272] width 265 height 15
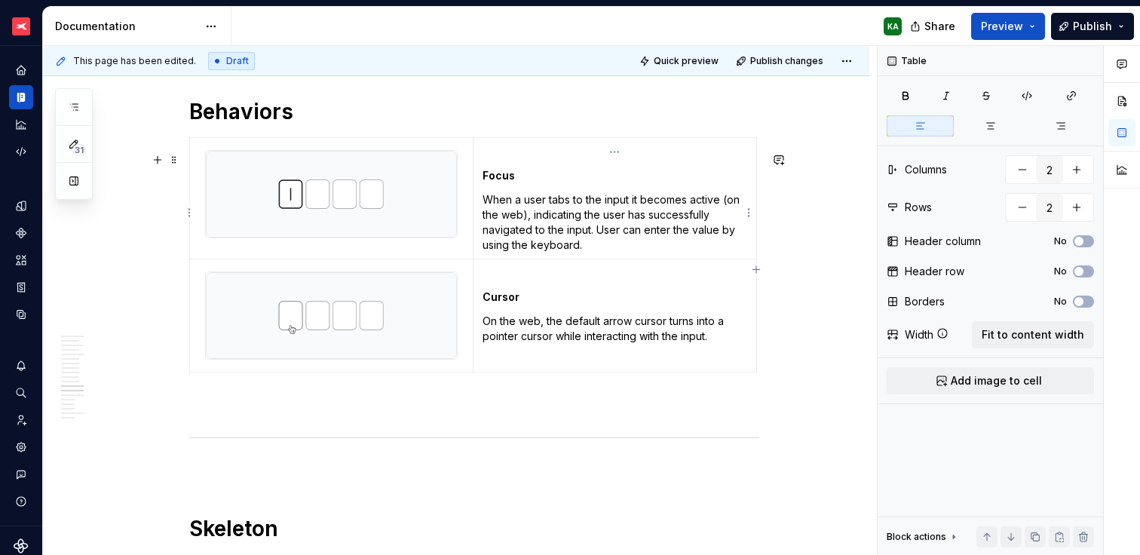
click at [487, 176] on td "Focus When a user tabs to the input it becomes active (on the web), indicating …" at bounding box center [614, 197] width 283 height 121
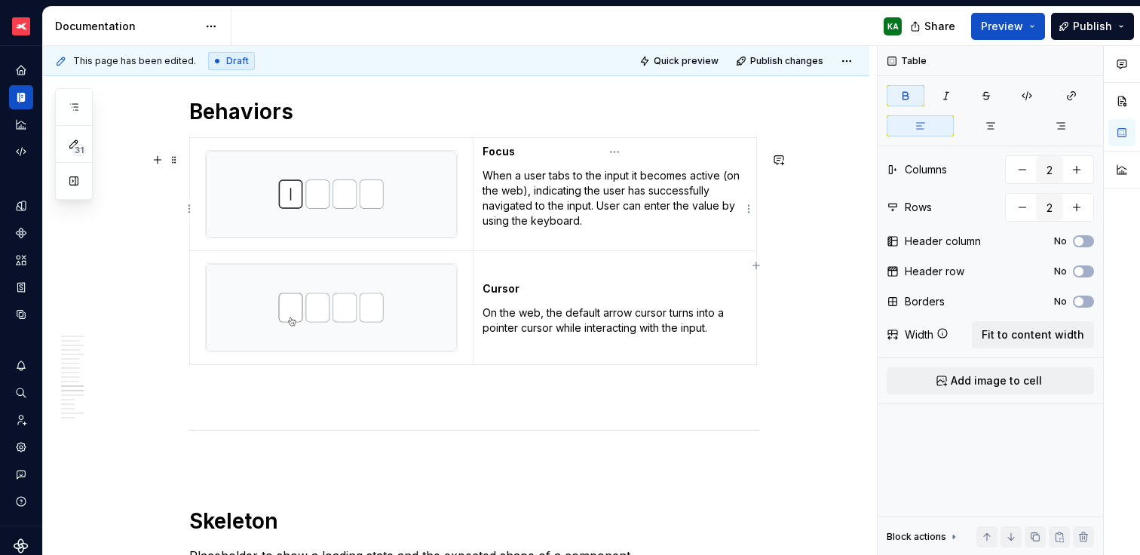
click at [566, 159] on p "Focus" at bounding box center [614, 151] width 265 height 15
click at [750, 211] on html "XTB - Profit Design System KA Dataset PDS 1.0 Documentation KA Share Preview Pu…" at bounding box center [570, 277] width 1140 height 555
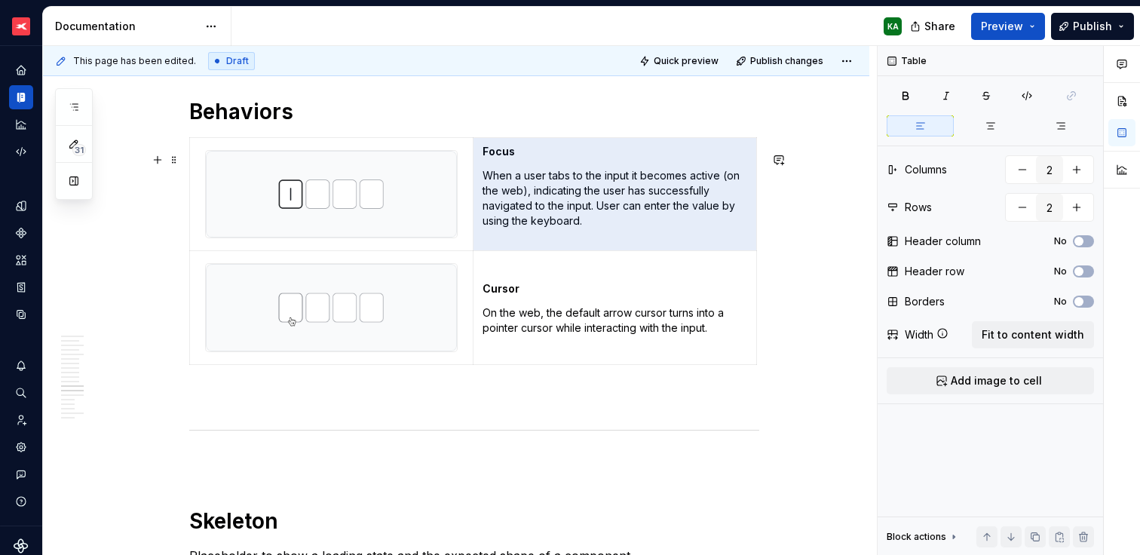
click at [578, 218] on html "XTB - Profit Design System KA Dataset PDS 1.0 Documentation KA Share Preview Pu…" at bounding box center [570, 277] width 1140 height 555
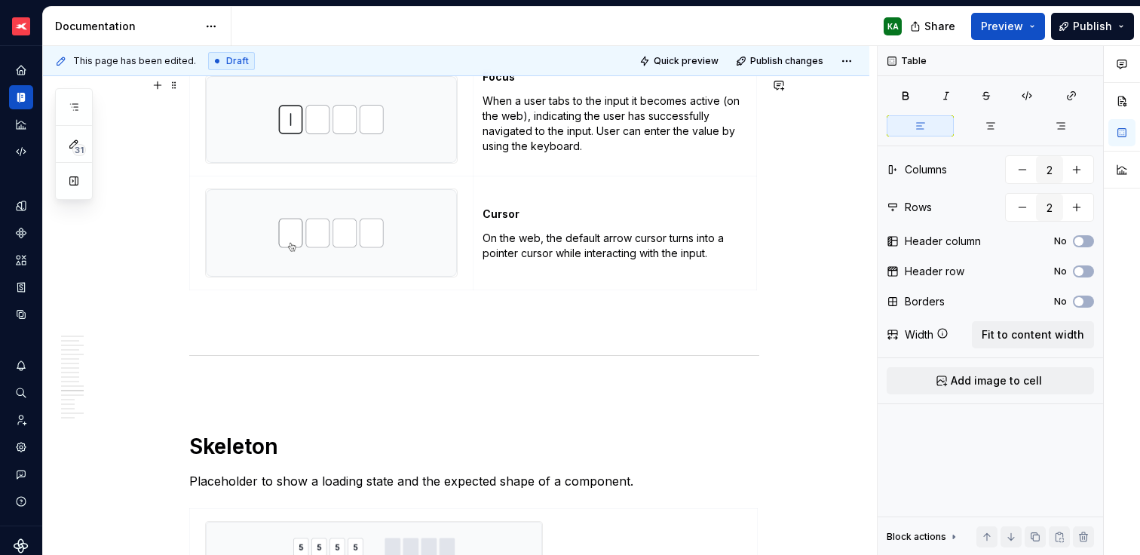
scroll to position [3639, 0]
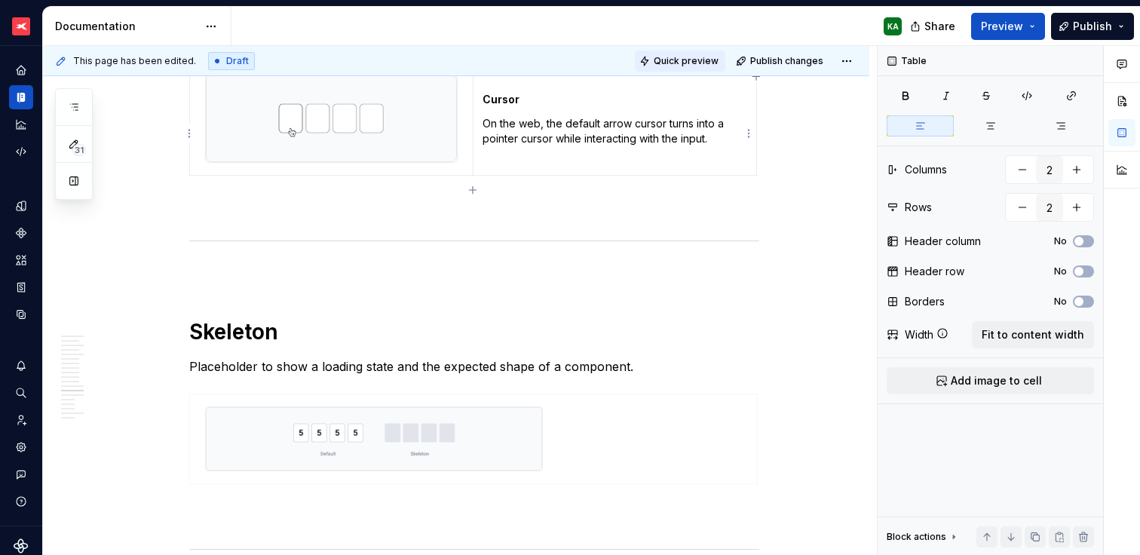
click at [678, 63] on span "Quick preview" at bounding box center [685, 61] width 65 height 12
click at [701, 60] on span "Quick preview" at bounding box center [685, 61] width 65 height 12
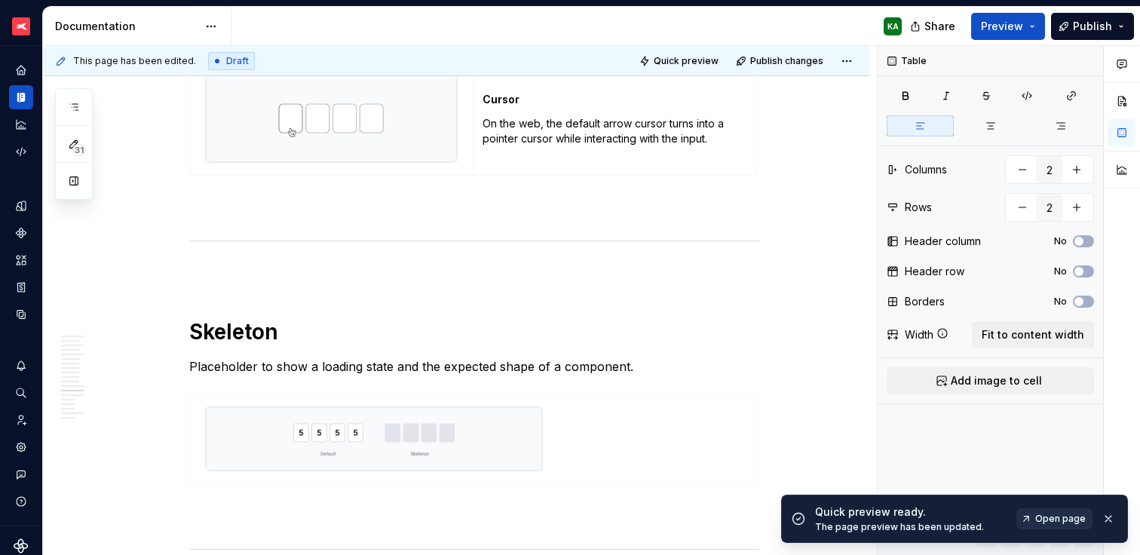
click at [1061, 517] on span "Open page" at bounding box center [1060, 519] width 51 height 12
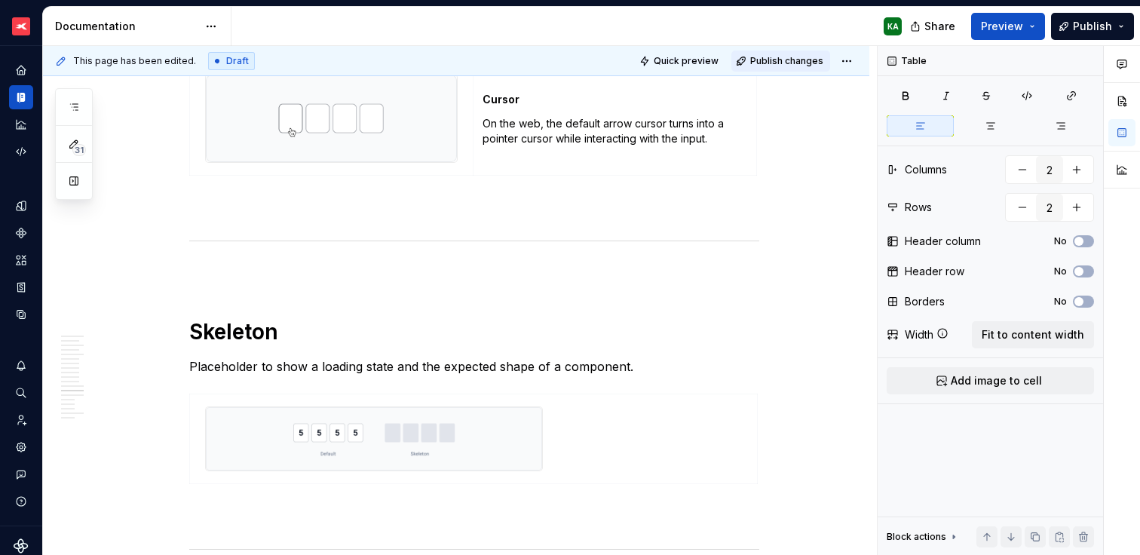
click at [796, 57] on span "Publish changes" at bounding box center [786, 61] width 73 height 12
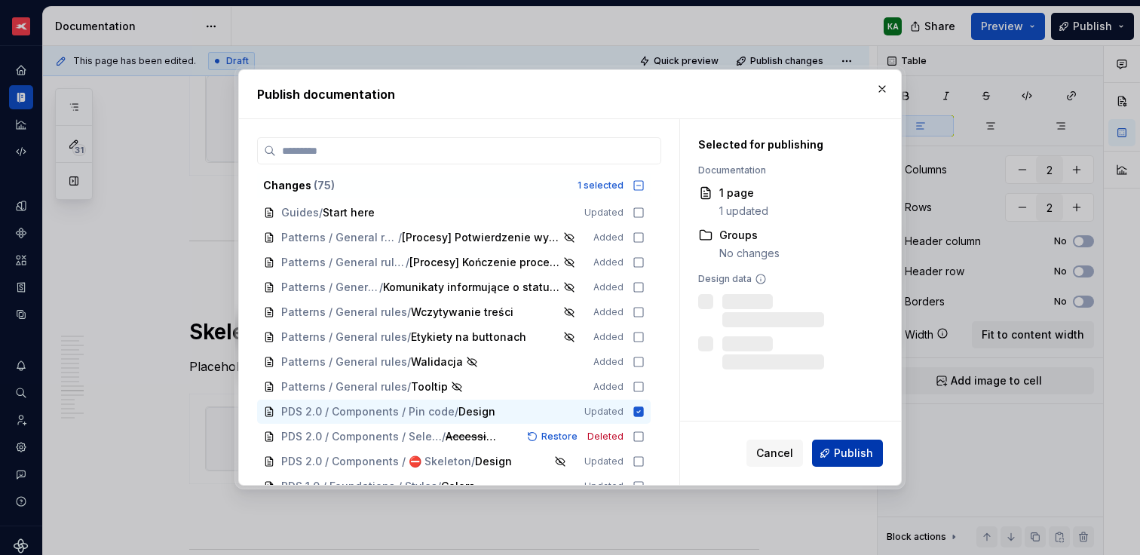
click at [848, 457] on span "Publish" at bounding box center [853, 452] width 39 height 15
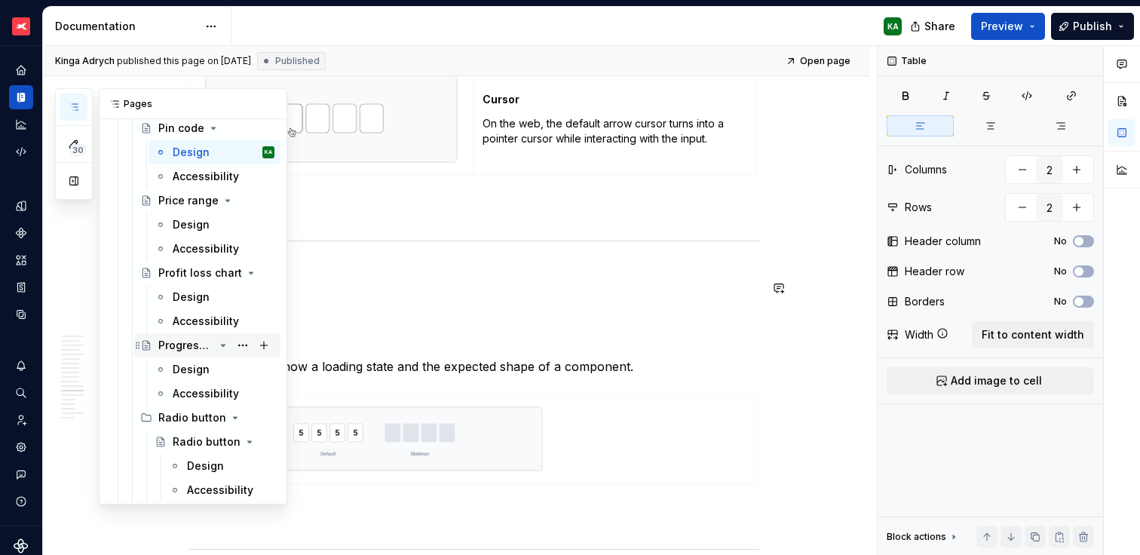
scroll to position [5319, 0]
click at [198, 369] on div "Design" at bounding box center [191, 368] width 37 height 15
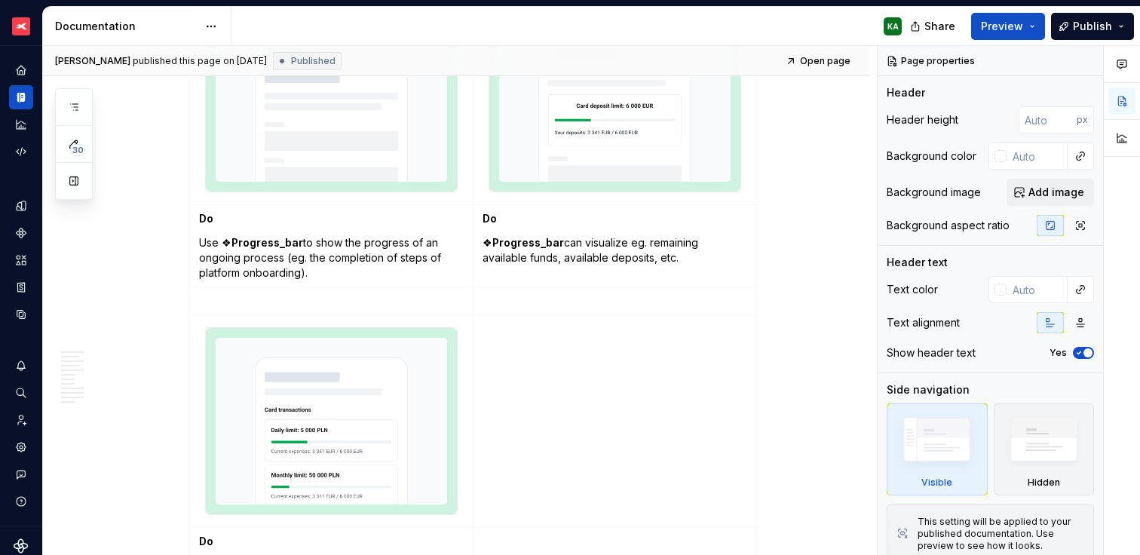
scroll to position [2890, 0]
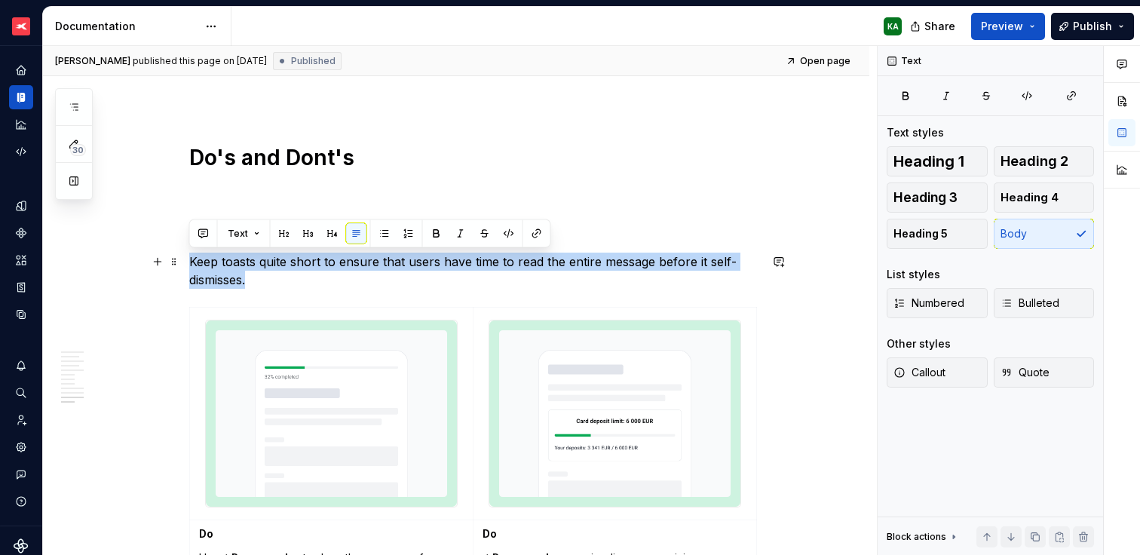
drag, startPoint x: 260, startPoint y: 280, endPoint x: 188, endPoint y: 261, distance: 74.8
click at [173, 260] on span at bounding box center [174, 261] width 12 height 21
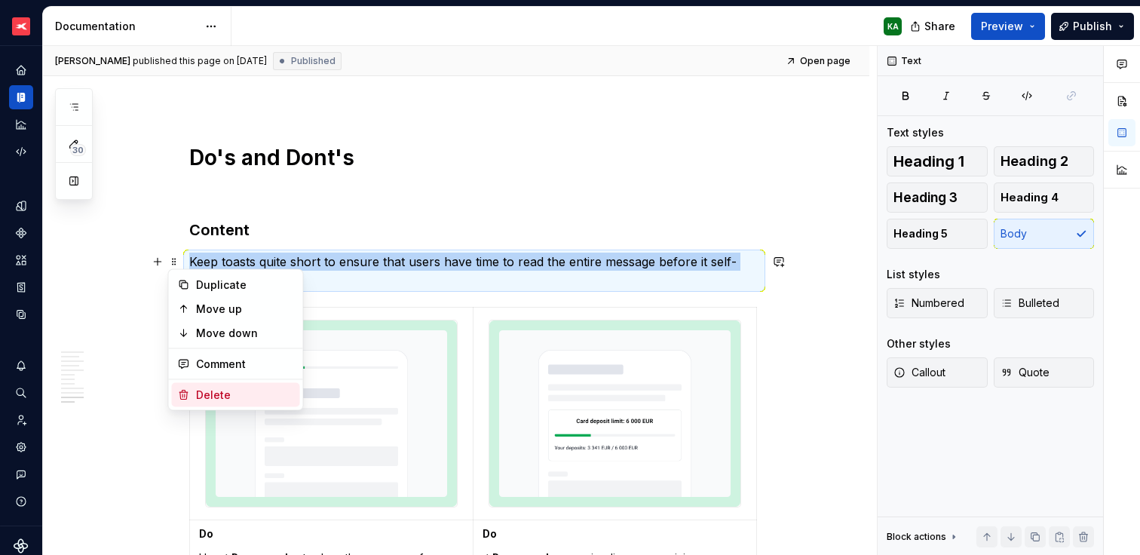
click at [218, 389] on div "Delete" at bounding box center [245, 394] width 98 height 15
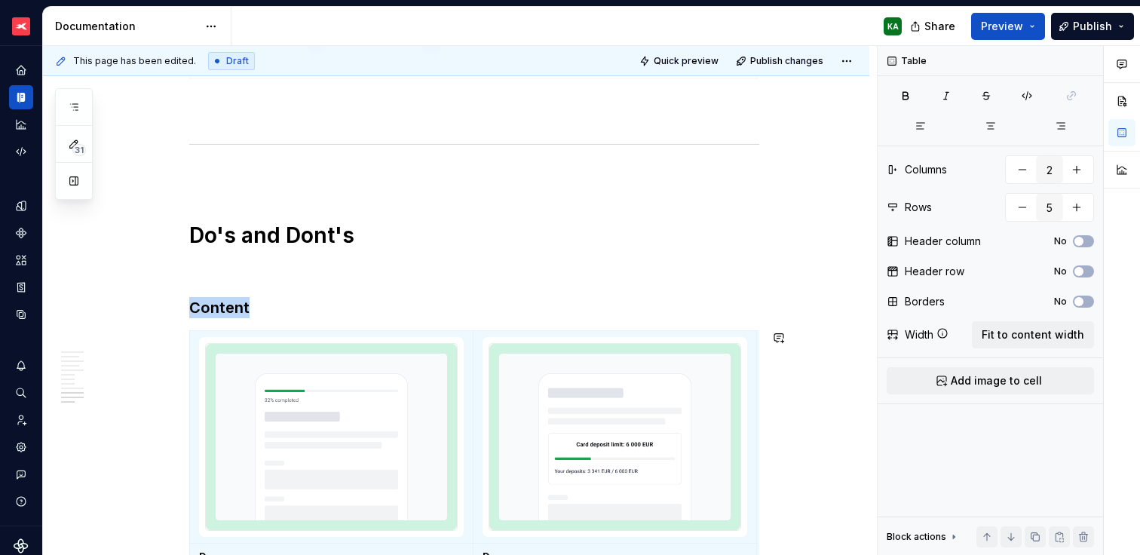
scroll to position [2885, 0]
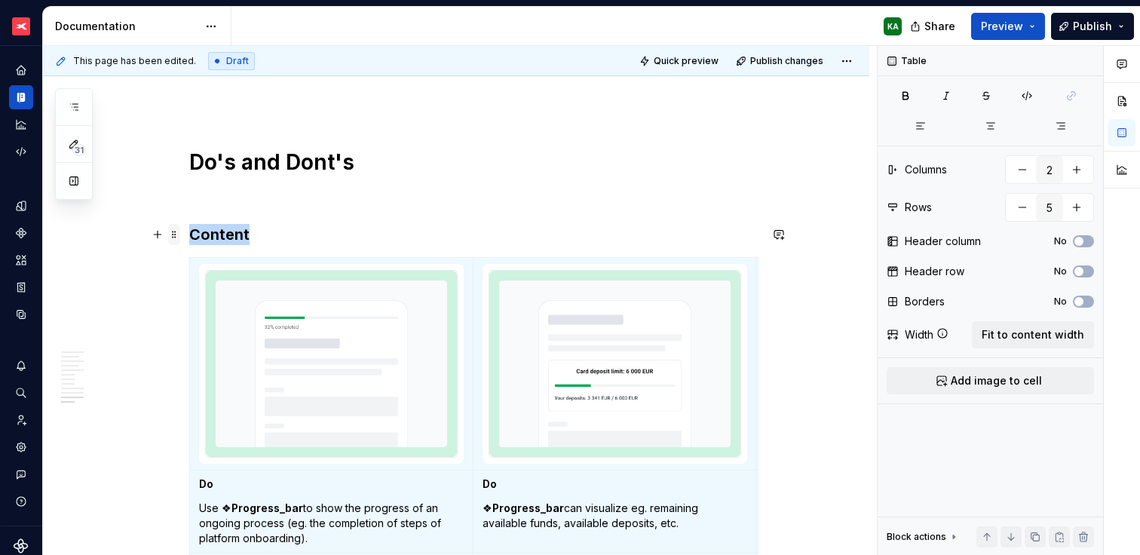
click at [171, 234] on span at bounding box center [174, 234] width 12 height 21
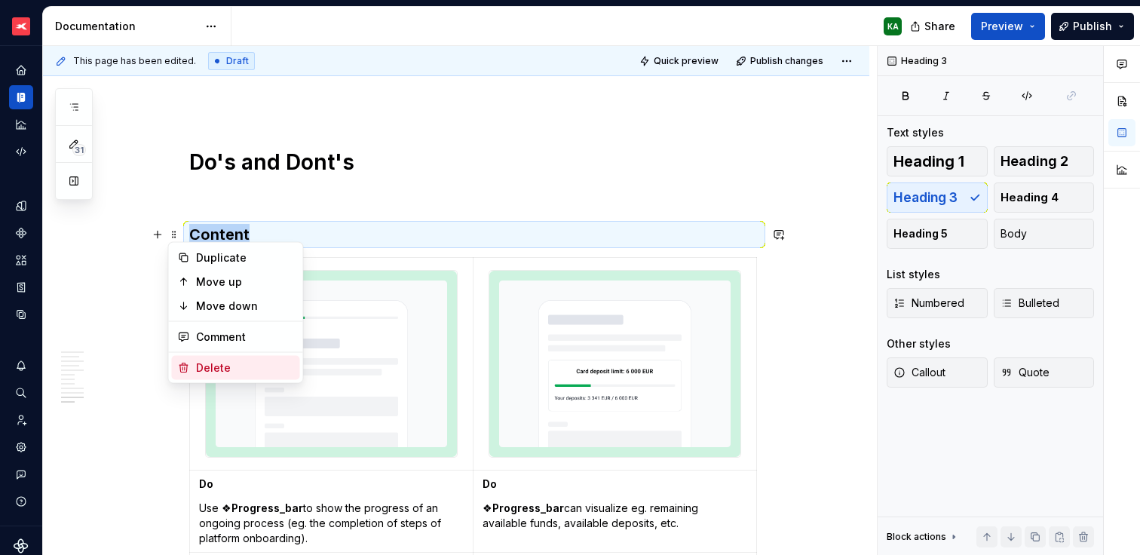
click at [213, 357] on div "Delete" at bounding box center [236, 368] width 128 height 24
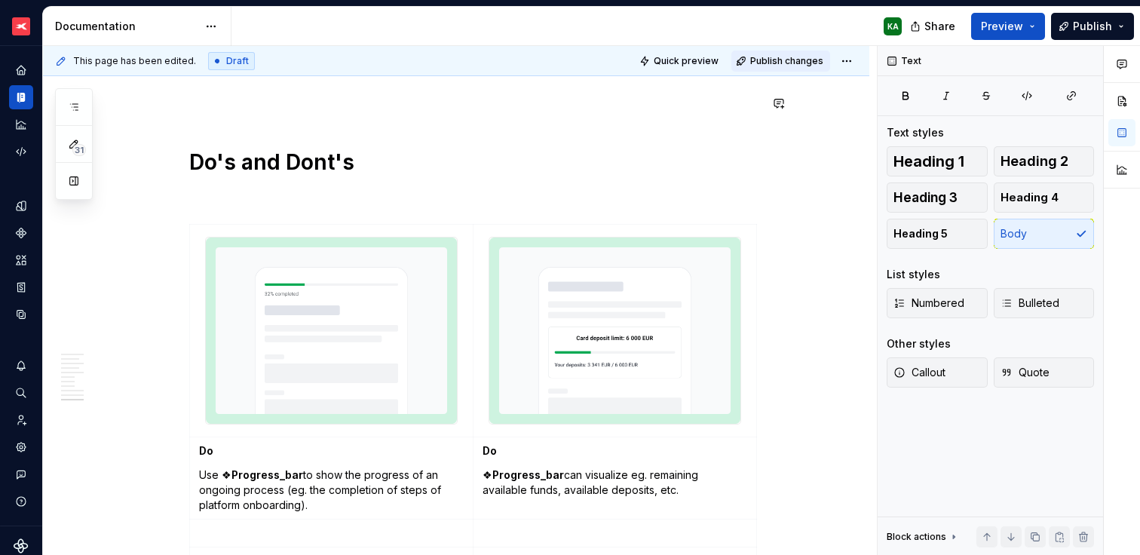
click at [790, 60] on span "Publish changes" at bounding box center [786, 61] width 73 height 12
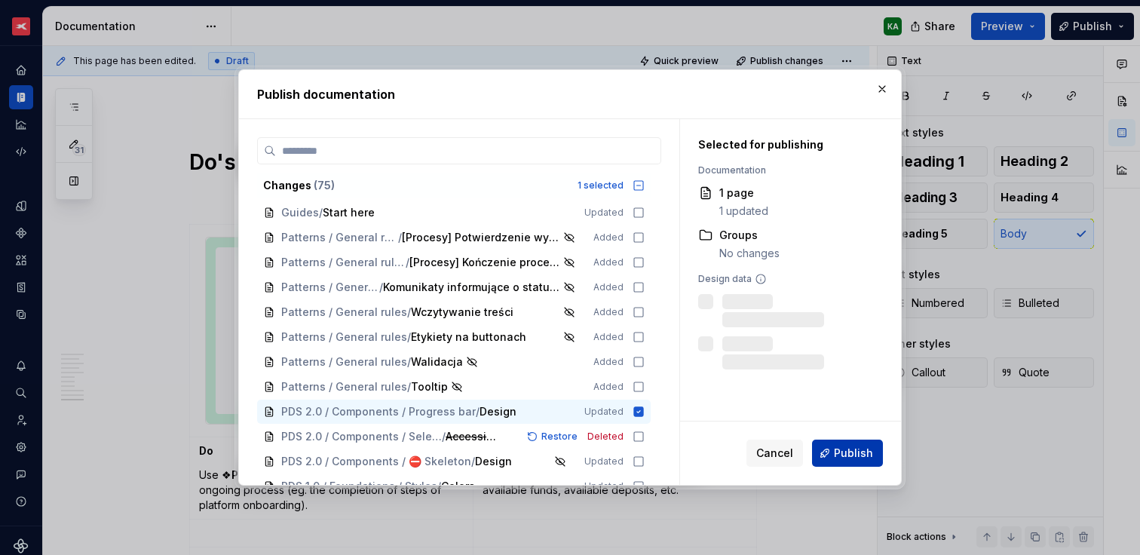
click at [840, 451] on span "Publish" at bounding box center [853, 452] width 39 height 15
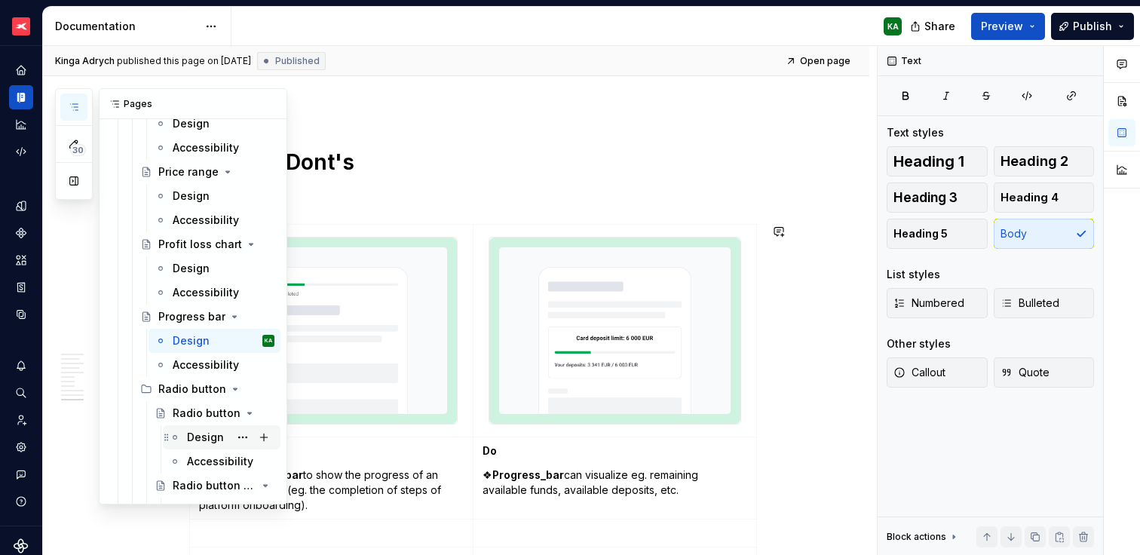
scroll to position [5387, 0]
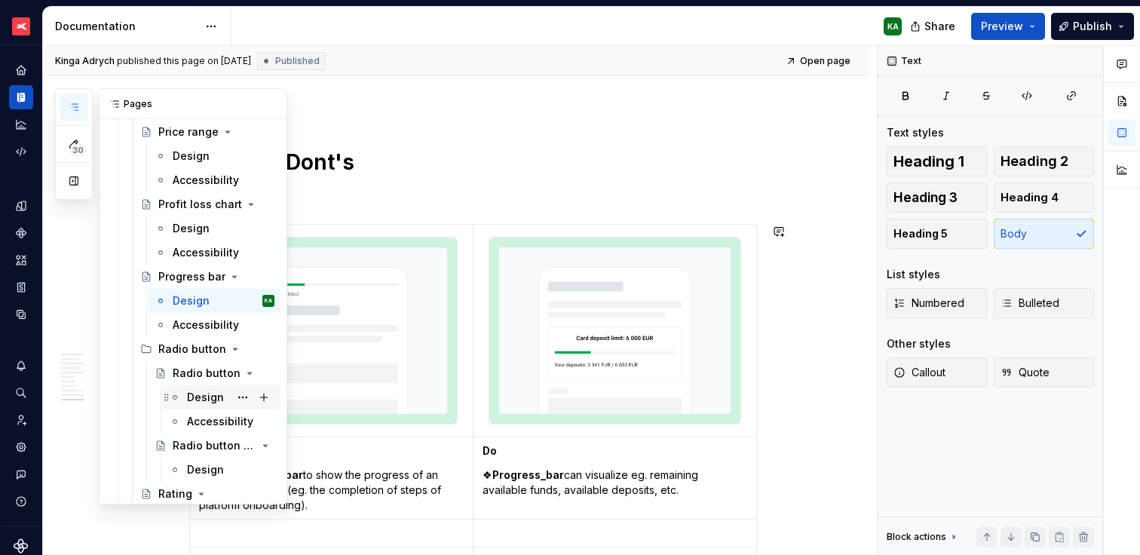
click at [200, 397] on div "Design" at bounding box center [205, 397] width 37 height 15
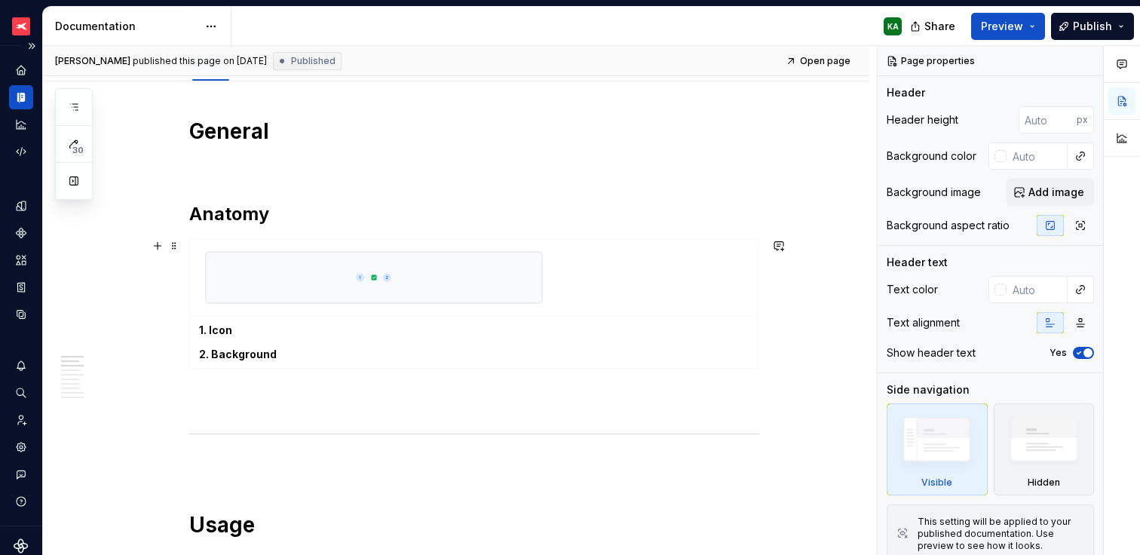
scroll to position [200, 0]
click at [461, 281] on img at bounding box center [374, 275] width 336 height 51
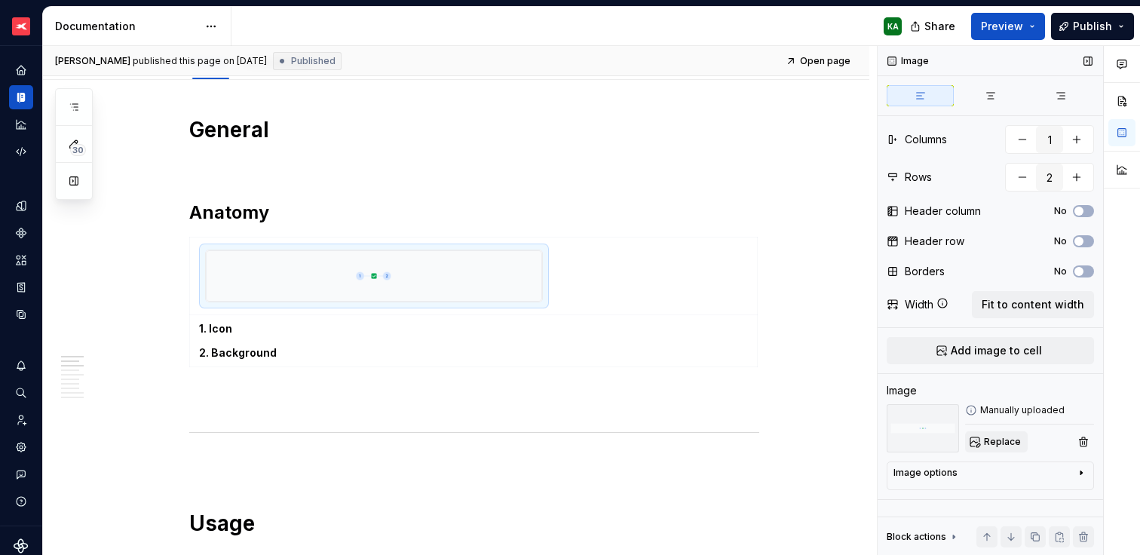
click at [1003, 443] on span "Replace" at bounding box center [1002, 442] width 37 height 12
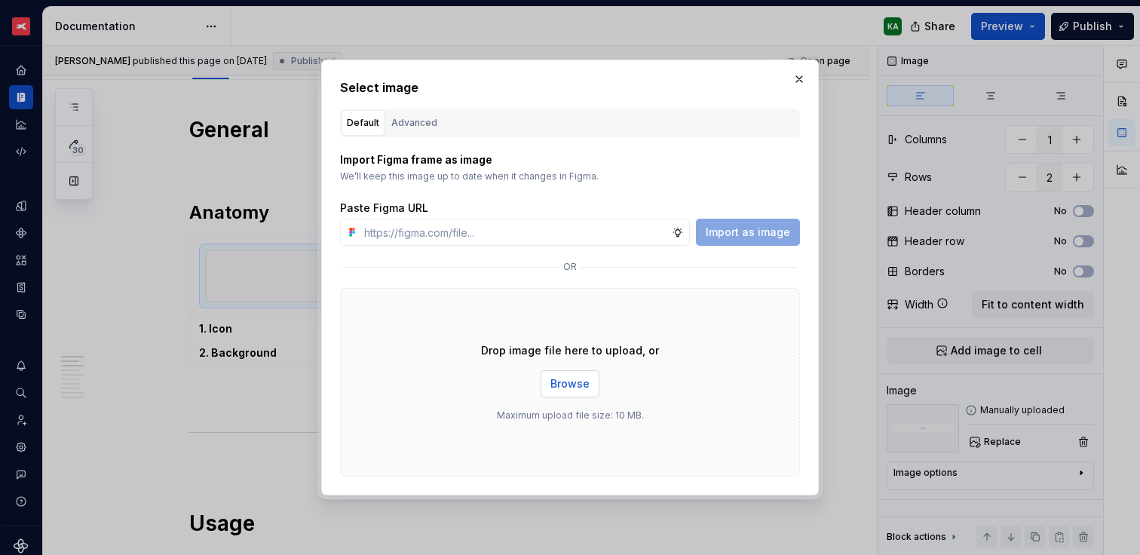
click at [583, 381] on span "Browse" at bounding box center [569, 383] width 39 height 15
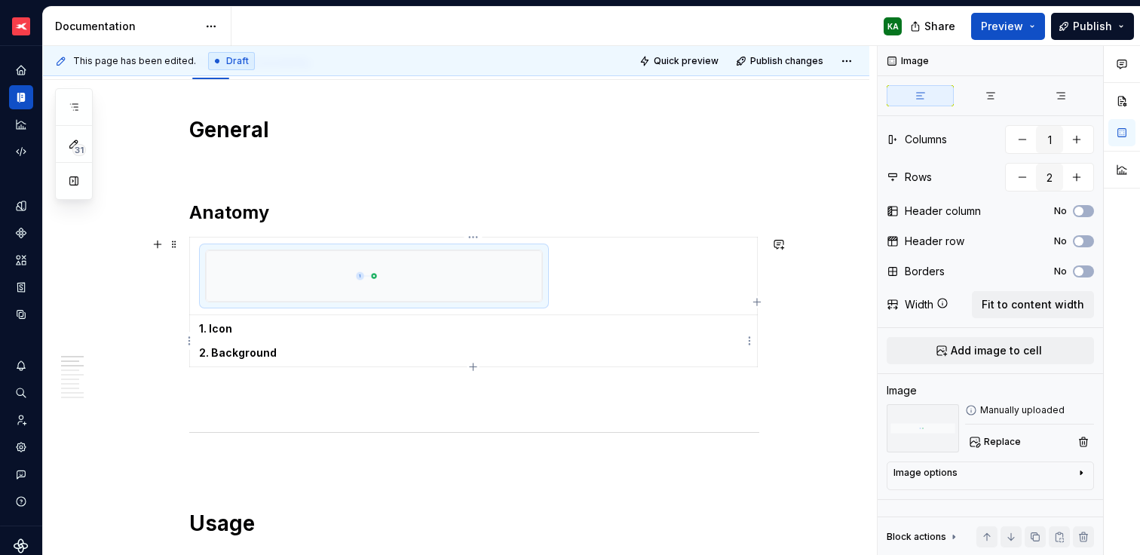
type textarea "*"
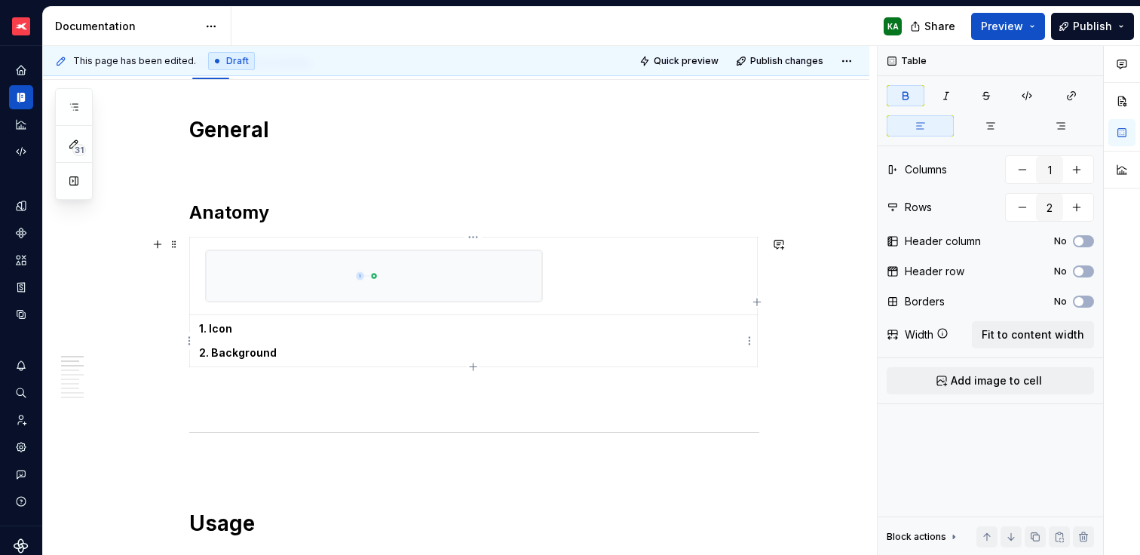
click at [287, 357] on p "2. Background" at bounding box center [473, 352] width 549 height 15
click at [285, 345] on div "1. Icon (selected)" at bounding box center [474, 293] width 570 height 112
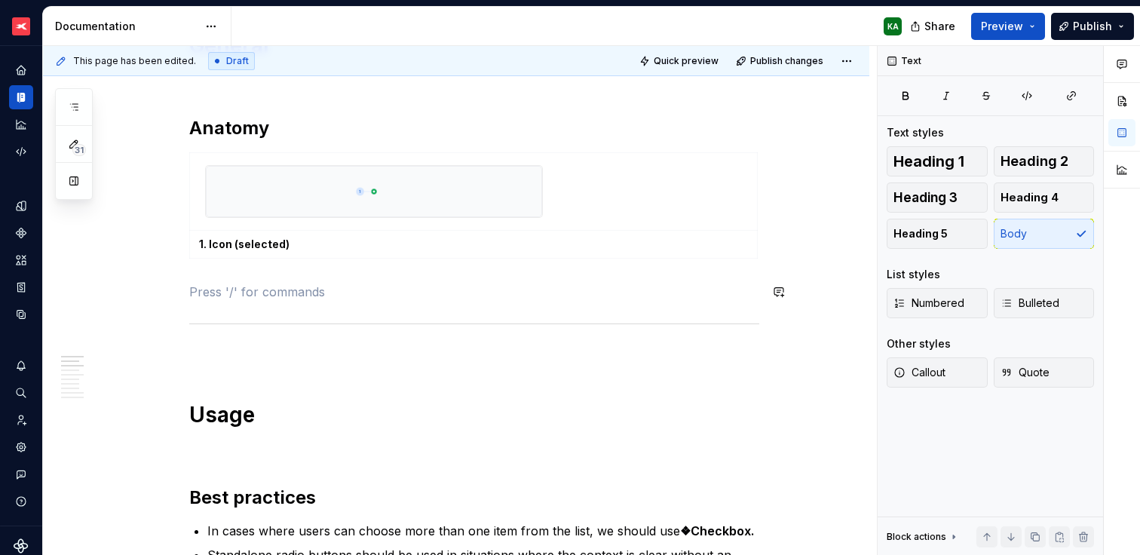
scroll to position [310, 0]
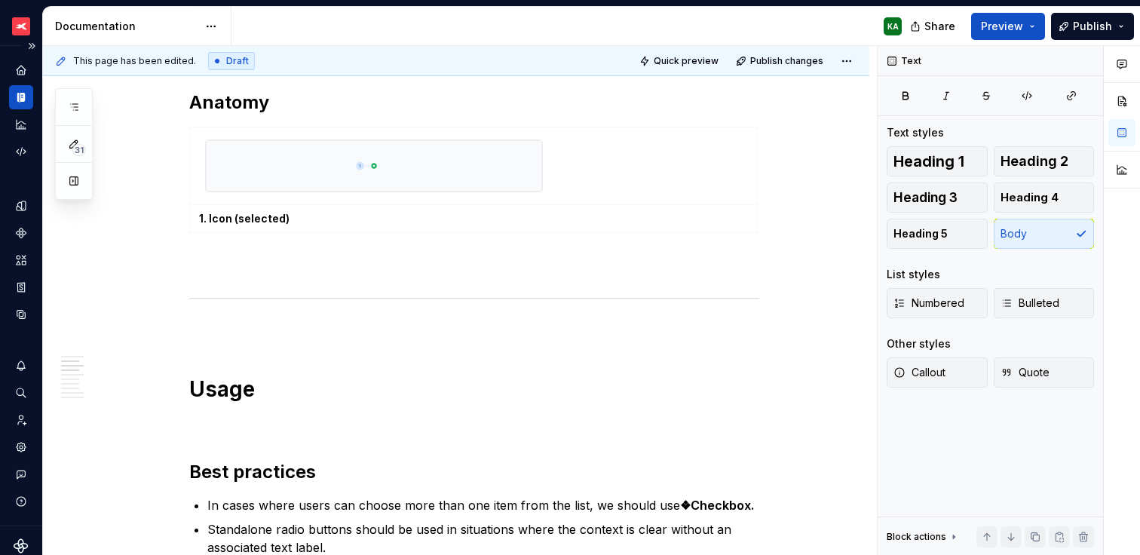
type textarea "*"
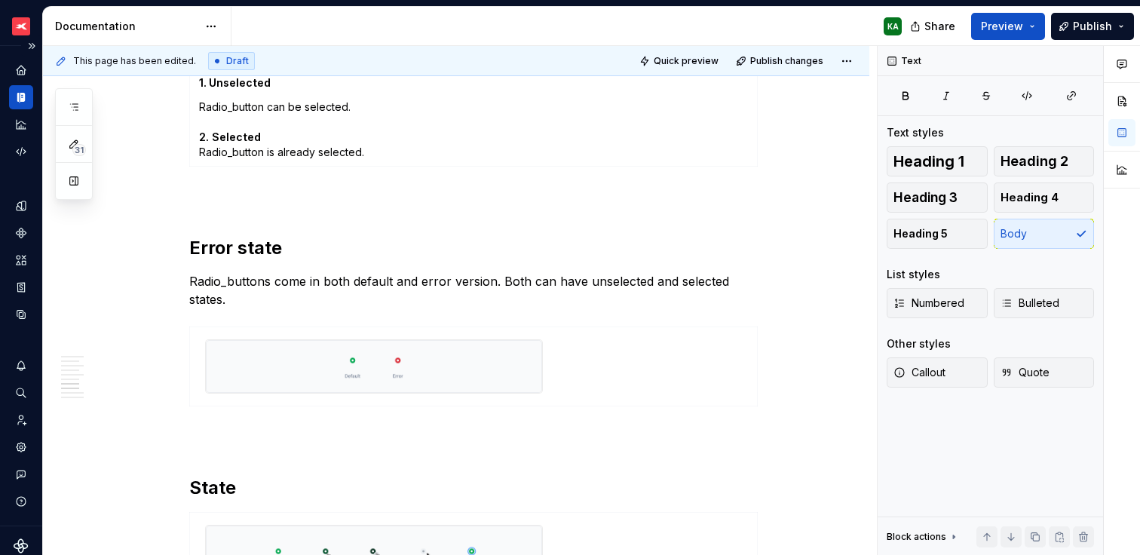
scroll to position [1202, 0]
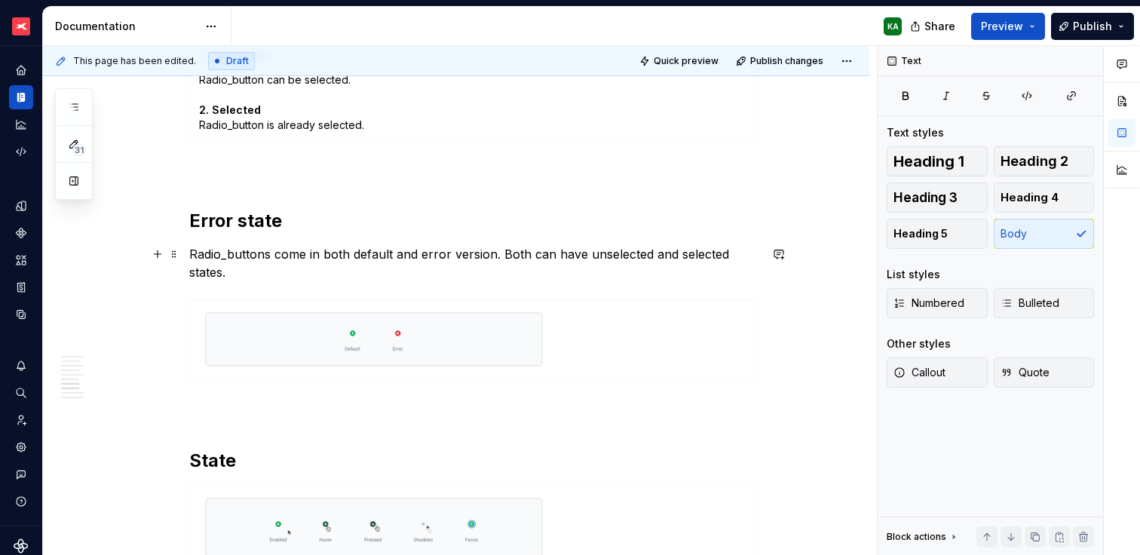
click at [237, 271] on p "Radio_buttons come in both default and error version. Both can have unselected …" at bounding box center [474, 263] width 570 height 36
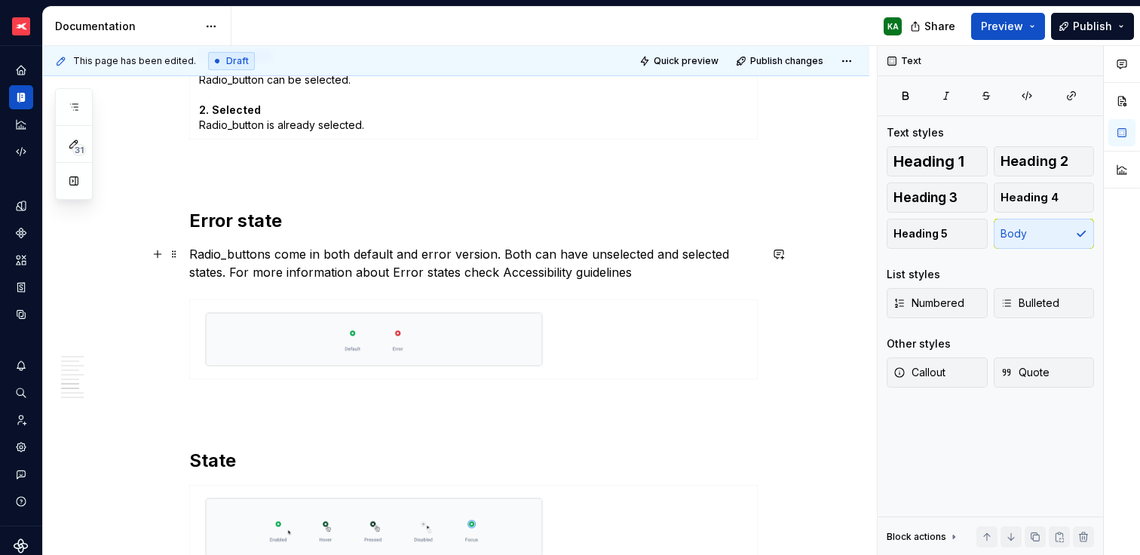
click at [496, 272] on p "Radio_buttons come in both default and error version. Both can have unselected …" at bounding box center [474, 263] width 570 height 36
click at [721, 271] on p "Radio_buttons come in both default and error version. Both can have unselected …" at bounding box center [474, 263] width 570 height 36
click at [236, 271] on p "Radio_buttons come in both default and error version. Both can have unselected …" at bounding box center [474, 263] width 570 height 36
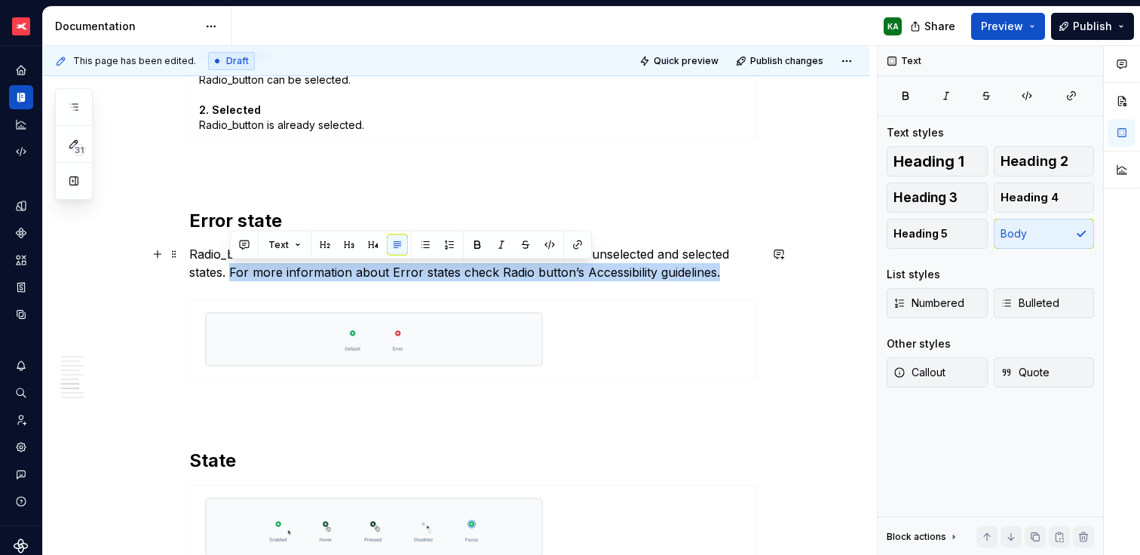
drag, startPoint x: 231, startPoint y: 271, endPoint x: 779, endPoint y: 269, distance: 548.0
copy p "For more information about Error states check Radio button’s Accessibility guid…"
click at [542, 278] on p "Radio_buttons come in both default and error version. Both can have unselected …" at bounding box center [474, 263] width 570 height 36
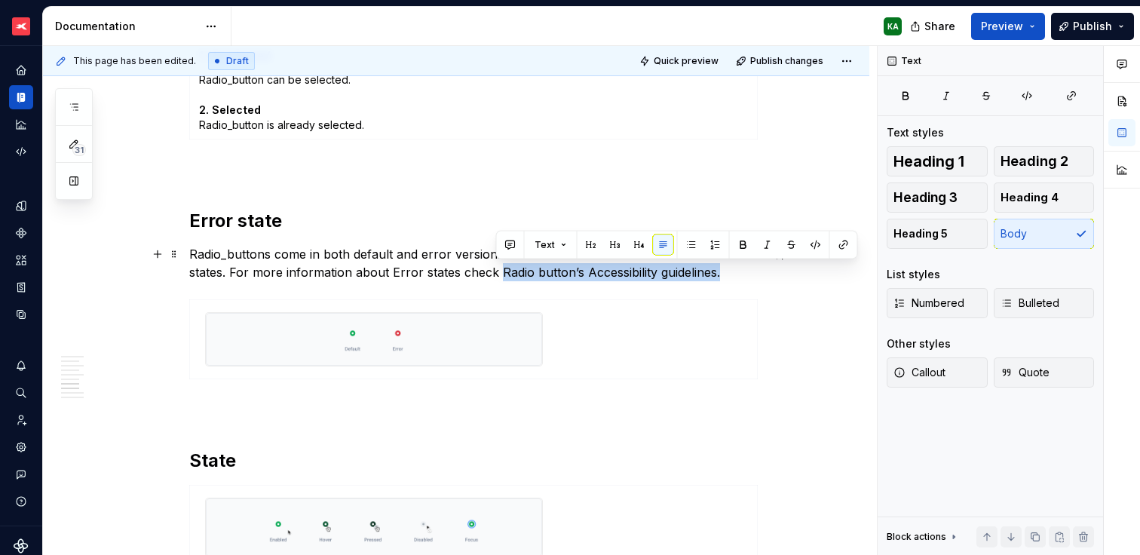
drag, startPoint x: 498, startPoint y: 271, endPoint x: 718, endPoint y: 265, distance: 219.4
click at [718, 265] on p "Radio_buttons come in both default and error version. Both can have unselected …" at bounding box center [474, 263] width 570 height 36
click at [843, 245] on button "button" at bounding box center [843, 244] width 21 height 21
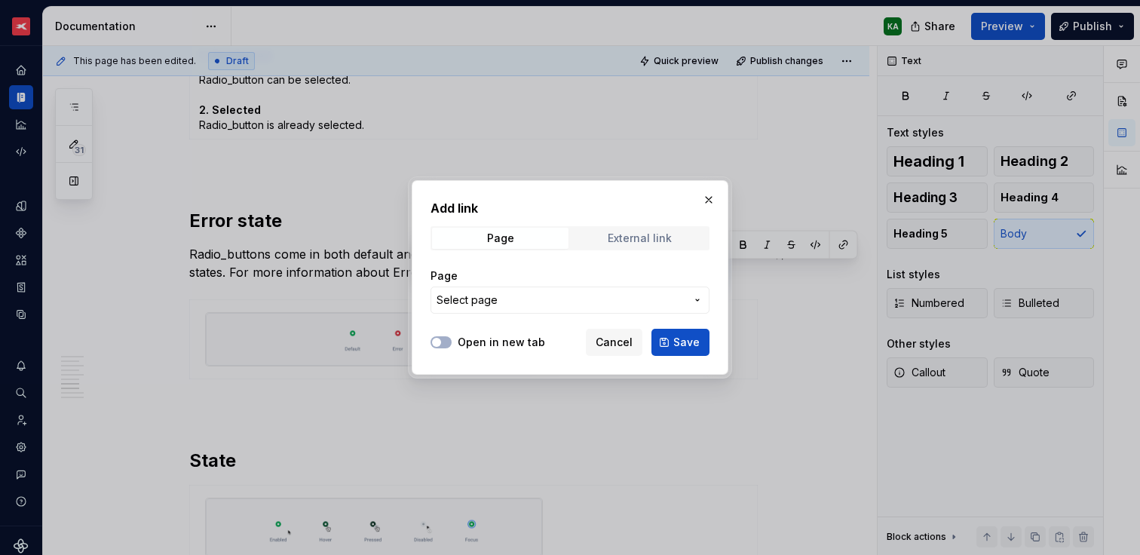
click at [656, 243] on div "External link" at bounding box center [640, 238] width 64 height 12
click at [565, 300] on input "URL" at bounding box center [569, 299] width 279 height 27
paste input "[URL][DOMAIN_NAME]"
type input "[URL][DOMAIN_NAME]"
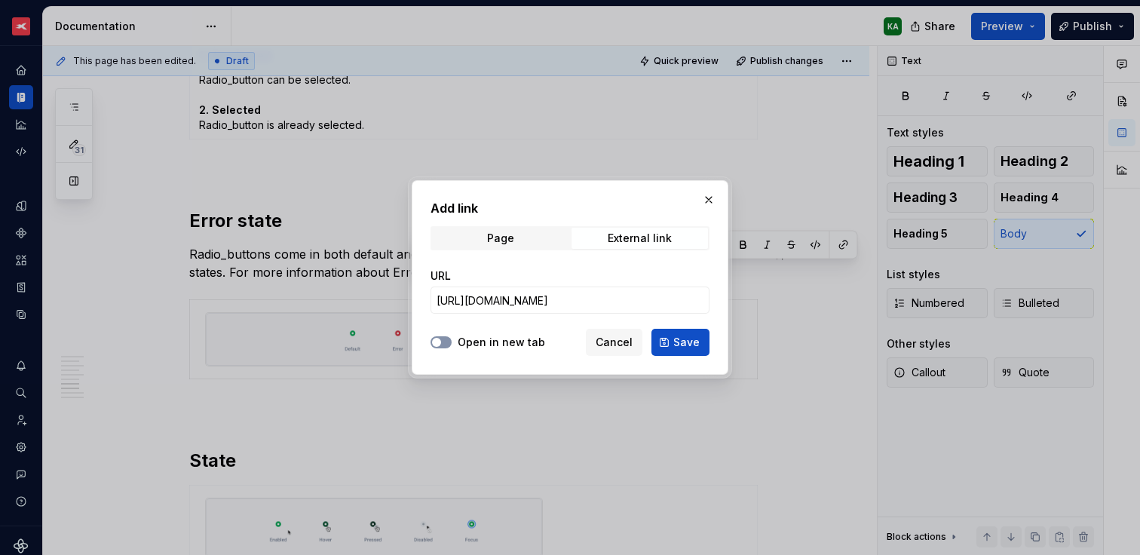
scroll to position [0, 0]
click at [442, 345] on icon "button" at bounding box center [436, 342] width 12 height 9
click at [665, 341] on button "Save" at bounding box center [680, 342] width 58 height 27
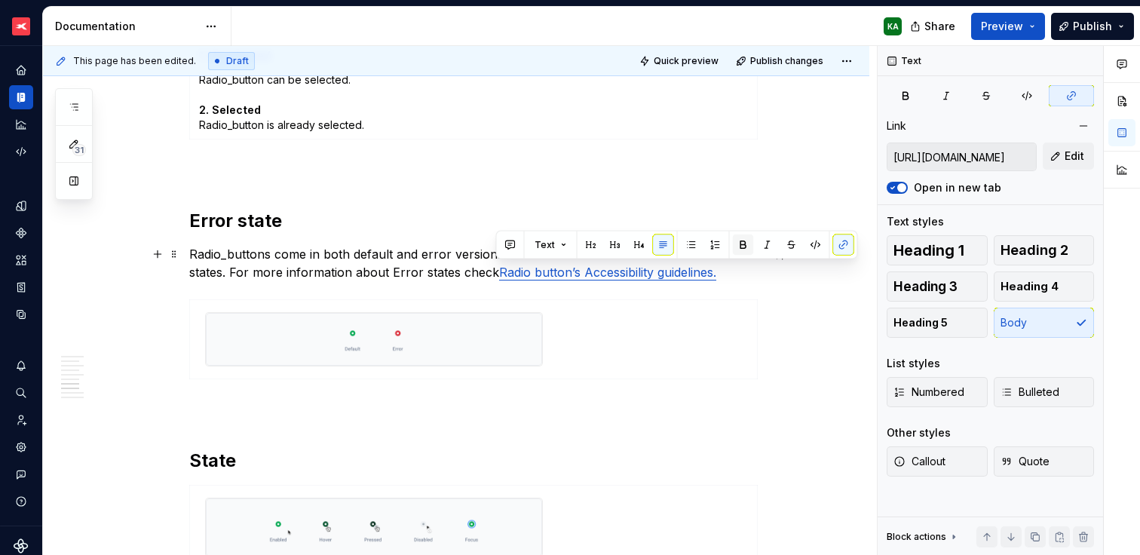
click at [742, 245] on button "button" at bounding box center [743, 244] width 21 height 21
click at [755, 285] on div "General Anatomy 1. Icon (selected) Usage Best practices In cases where users ca…" at bounding box center [474, 546] width 570 height 2864
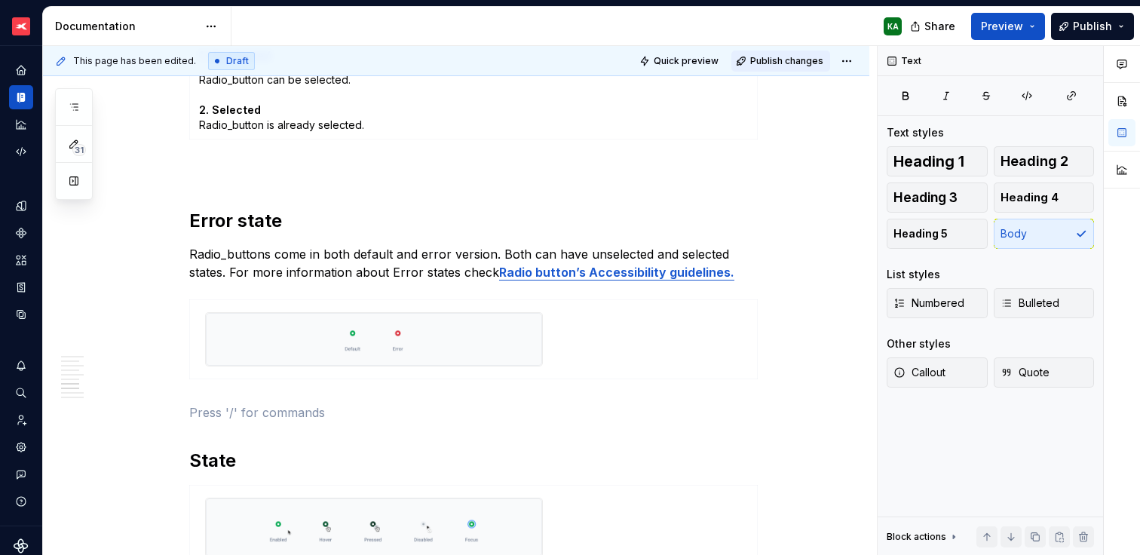
click at [786, 61] on span "Publish changes" at bounding box center [786, 61] width 73 height 12
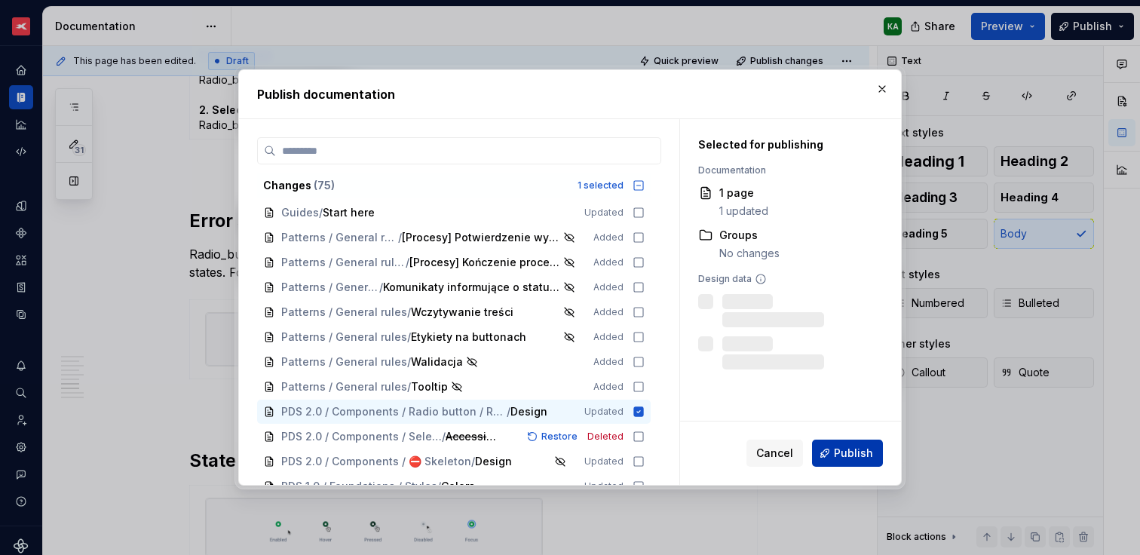
click at [853, 458] on span "Publish" at bounding box center [853, 452] width 39 height 15
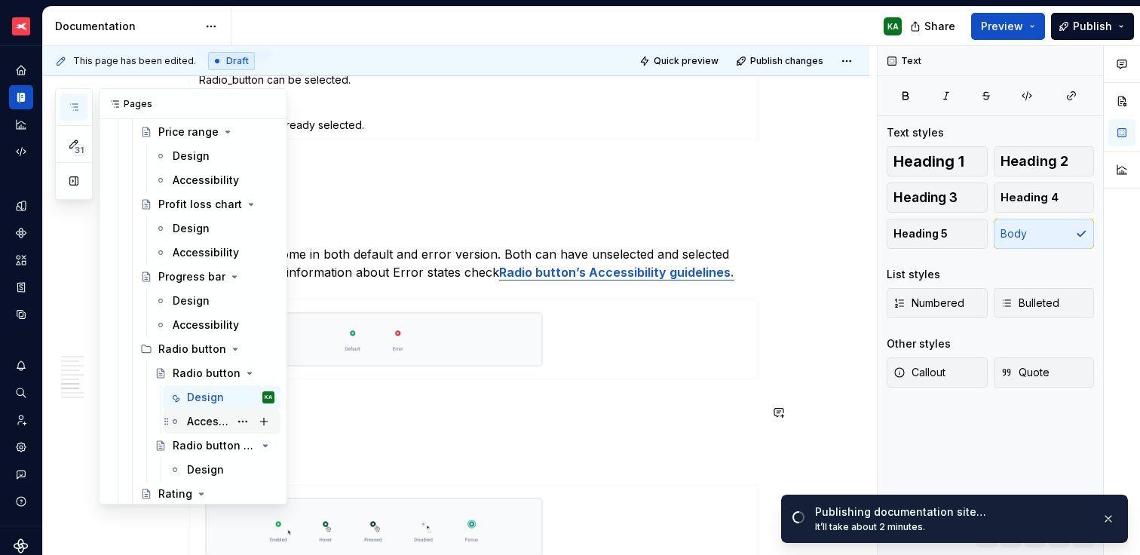
click at [203, 422] on div "Accessibility" at bounding box center [208, 421] width 42 height 15
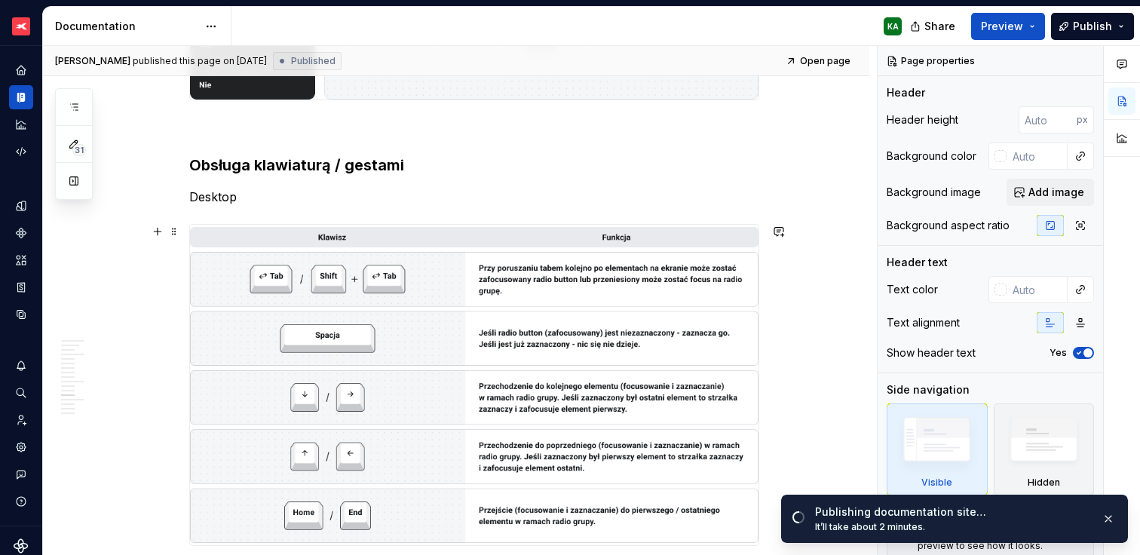
scroll to position [2781, 0]
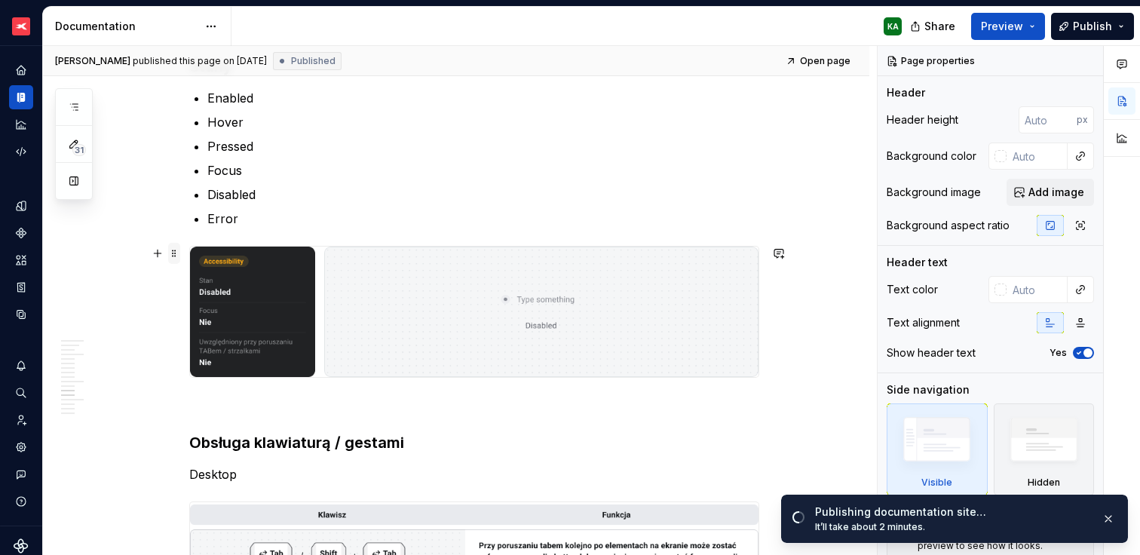
click at [176, 252] on span at bounding box center [174, 253] width 12 height 21
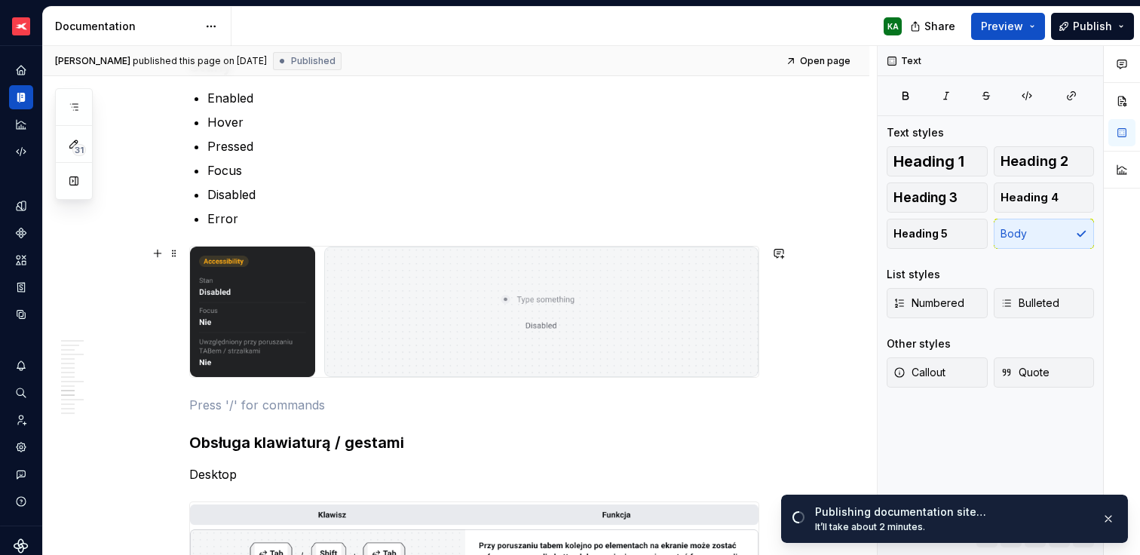
click at [354, 393] on div "Ogólne Screenreader Sekcja określa [PERSON_NAME] informacje, powinien przekazać…" at bounding box center [474, 398] width 570 height 5726
click at [153, 408] on button "button" at bounding box center [157, 404] width 21 height 21
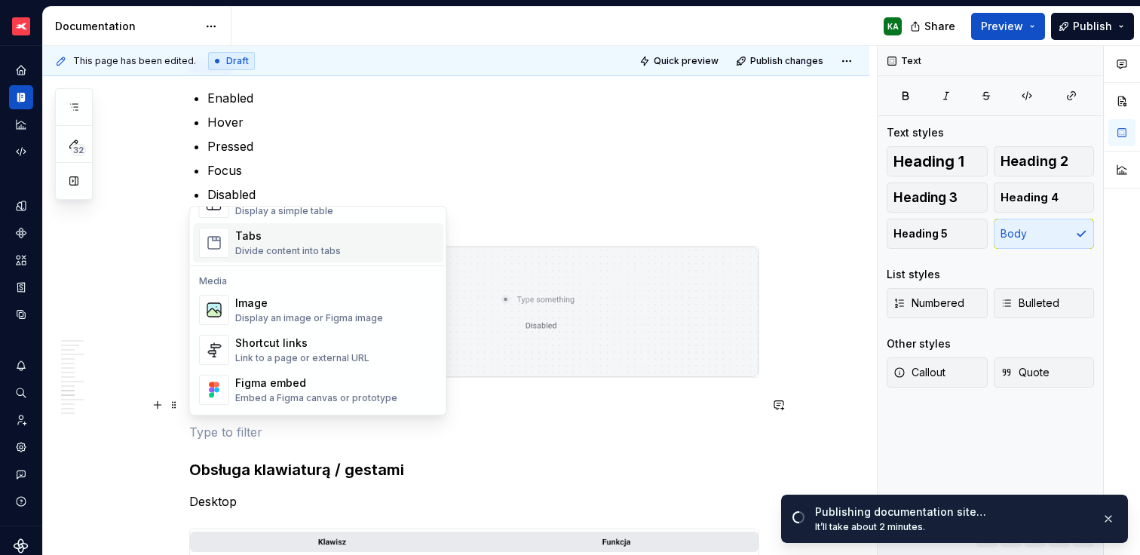
scroll to position [617, 0]
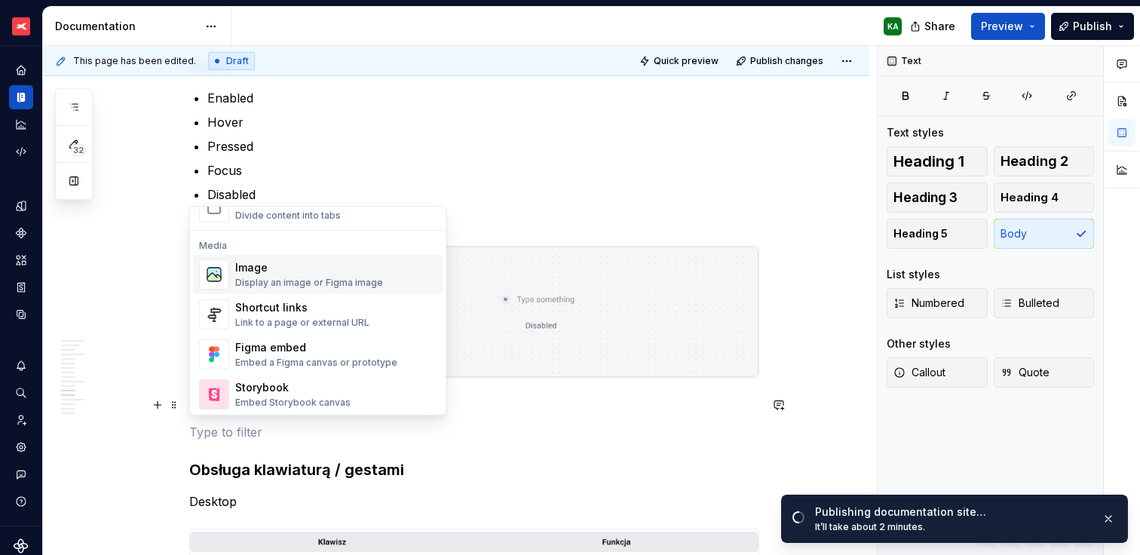
click at [307, 288] on div "Display an image or Figma image" at bounding box center [309, 283] width 148 height 12
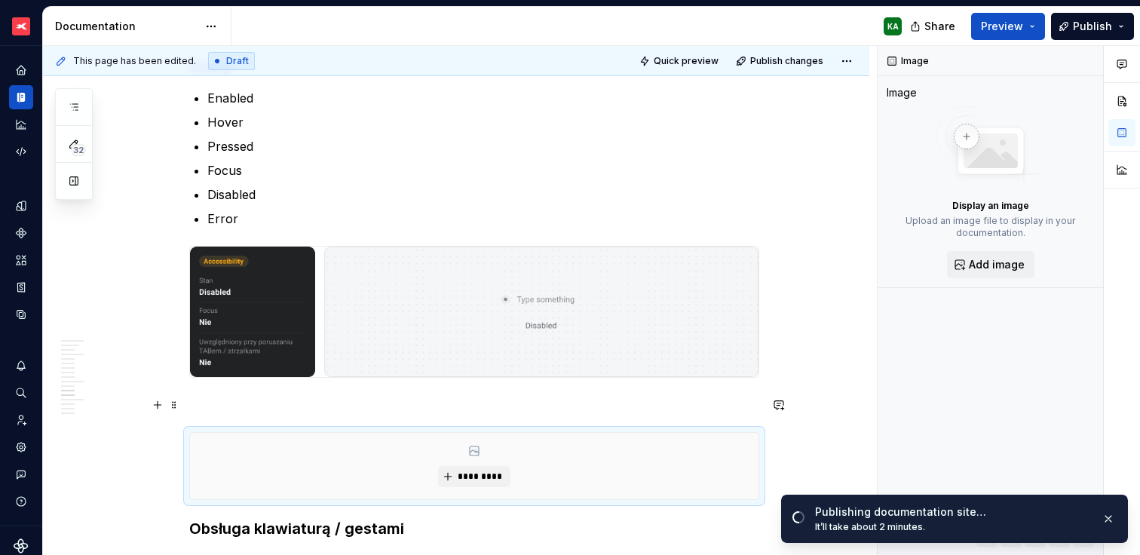
click at [268, 406] on p at bounding box center [474, 405] width 570 height 18
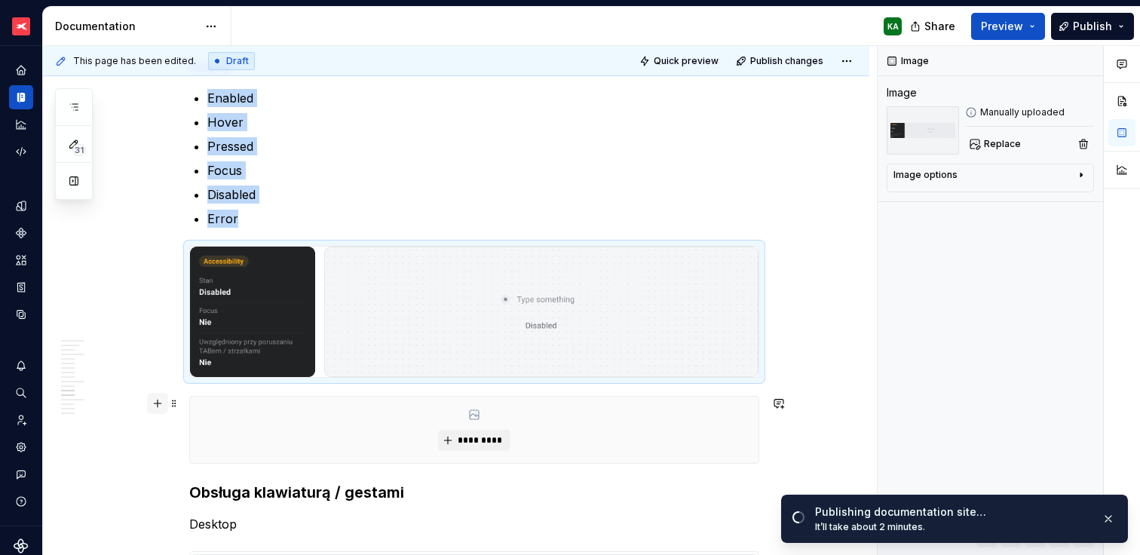
click at [158, 399] on button "button" at bounding box center [157, 403] width 21 height 21
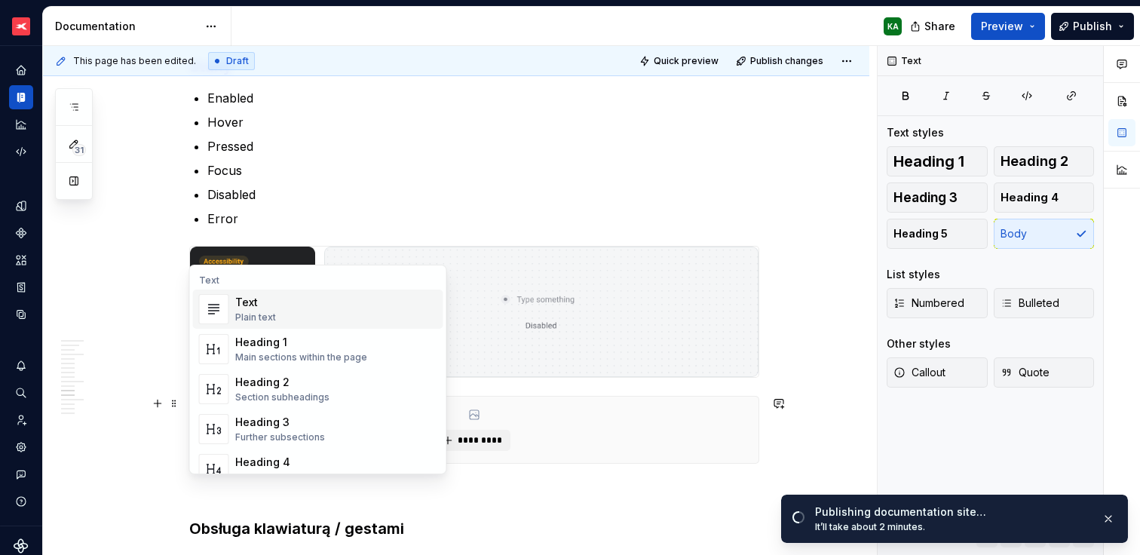
click at [258, 298] on div "Text" at bounding box center [255, 302] width 41 height 15
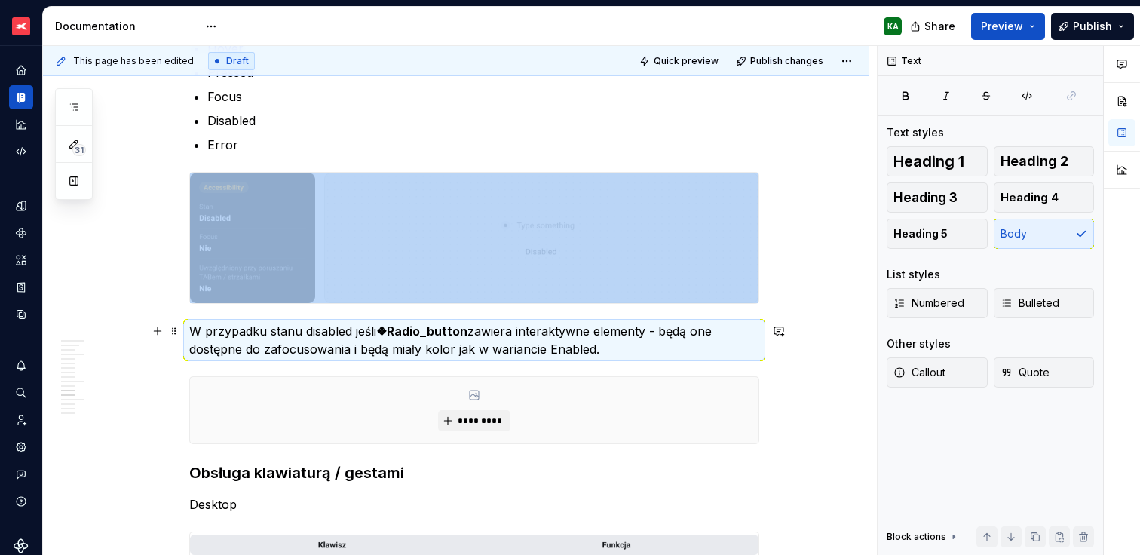
scroll to position [2857, 0]
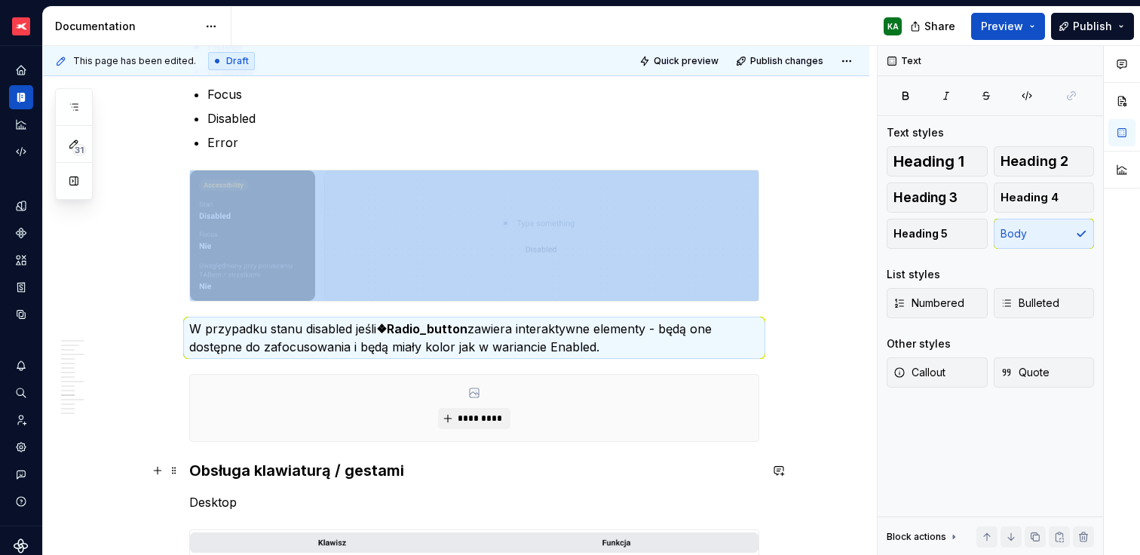
click at [190, 471] on h3 "Obsługa klawiaturą / gestami" at bounding box center [474, 470] width 570 height 21
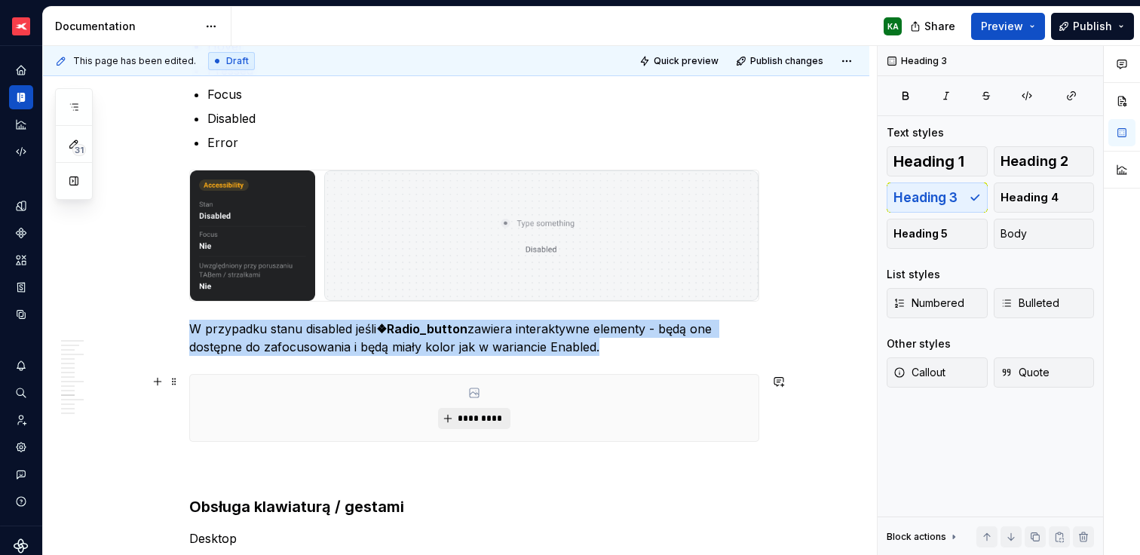
click at [488, 418] on span "*********" at bounding box center [480, 418] width 46 height 12
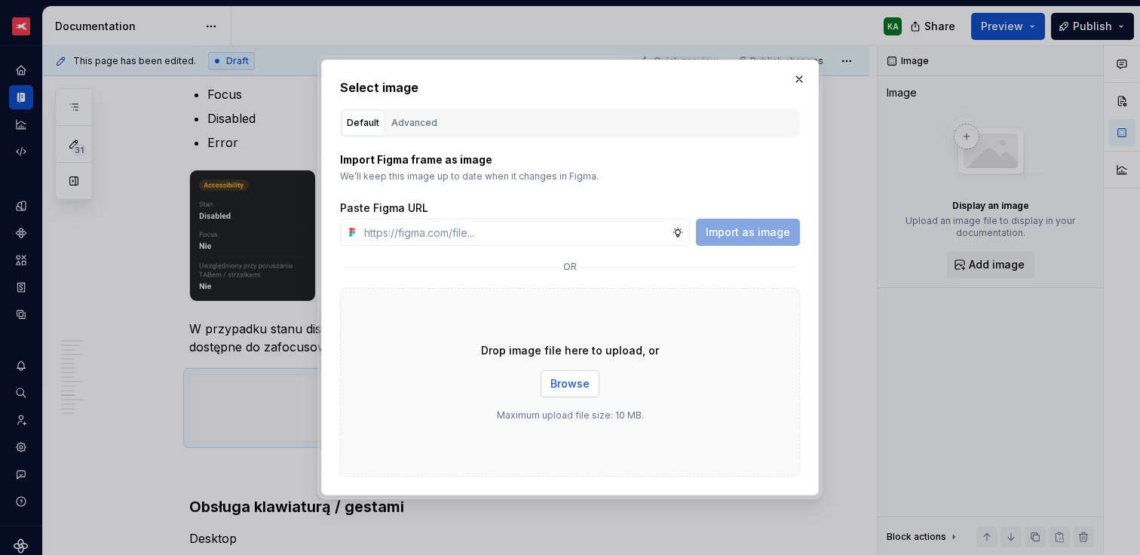
click at [563, 379] on span "Browse" at bounding box center [569, 383] width 39 height 15
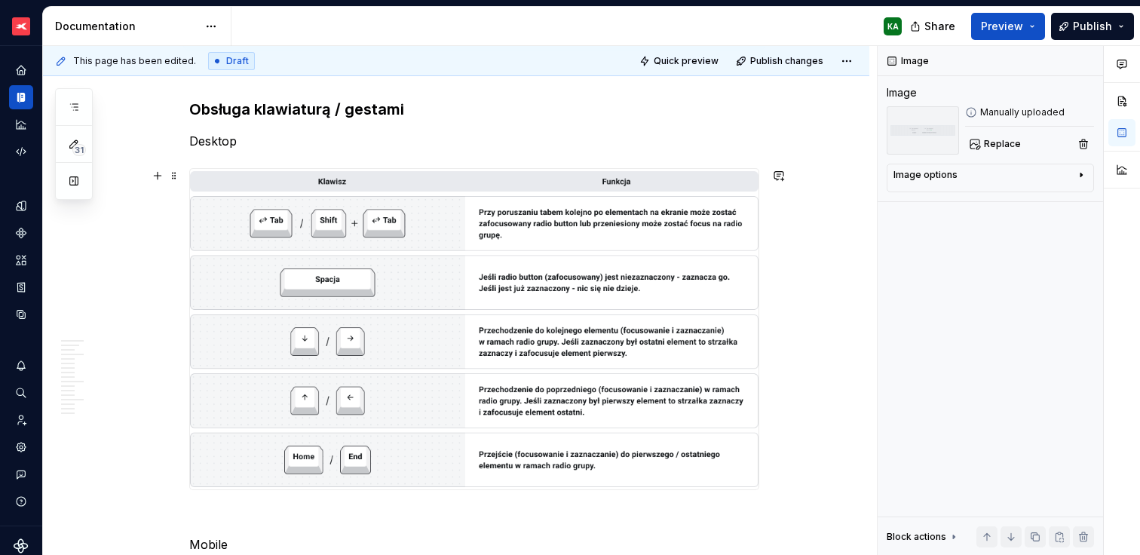
scroll to position [3282, 0]
click at [506, 343] on img at bounding box center [474, 330] width 568 height 320
click at [1002, 143] on span "Replace" at bounding box center [1002, 144] width 37 height 12
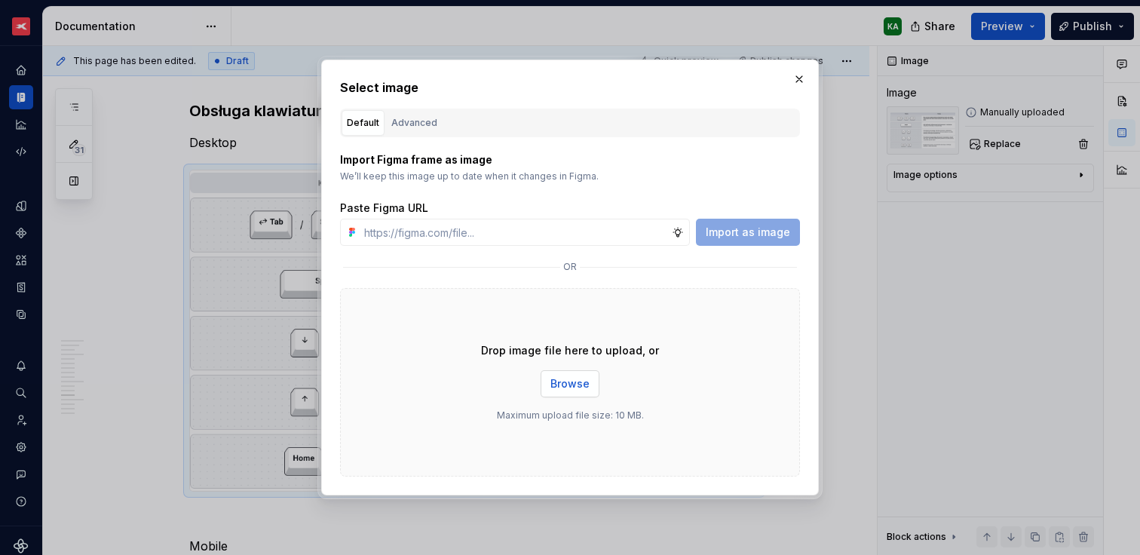
click at [575, 385] on span "Browse" at bounding box center [569, 383] width 39 height 15
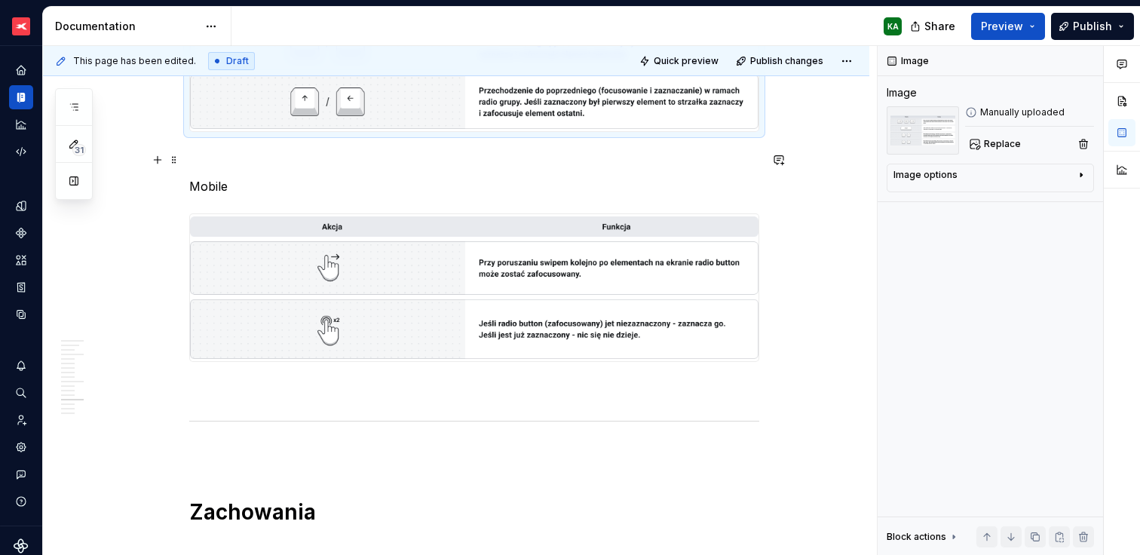
scroll to position [3585, 0]
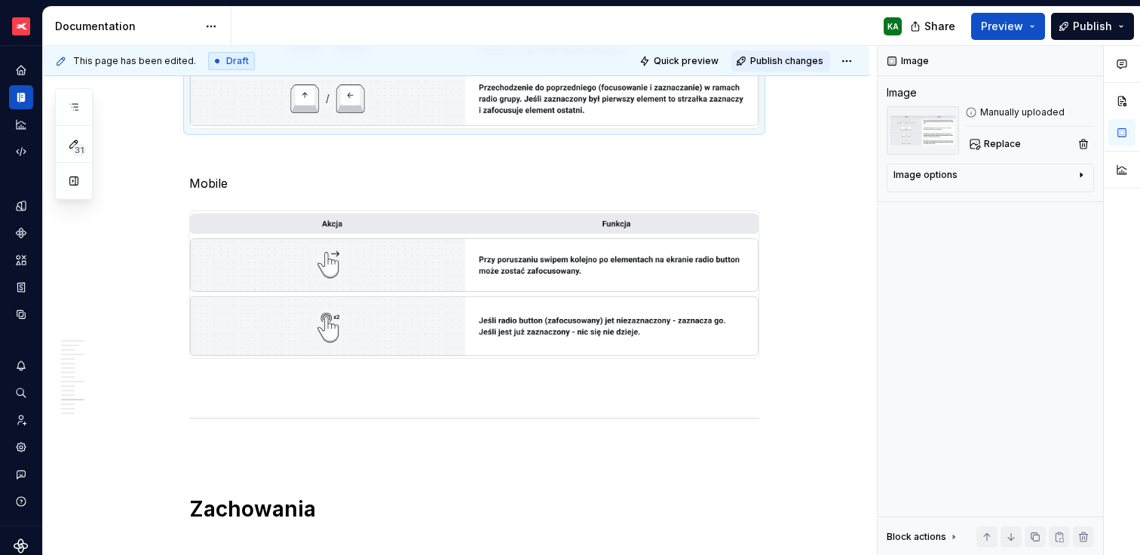
click at [786, 64] on span "Publish changes" at bounding box center [786, 61] width 73 height 12
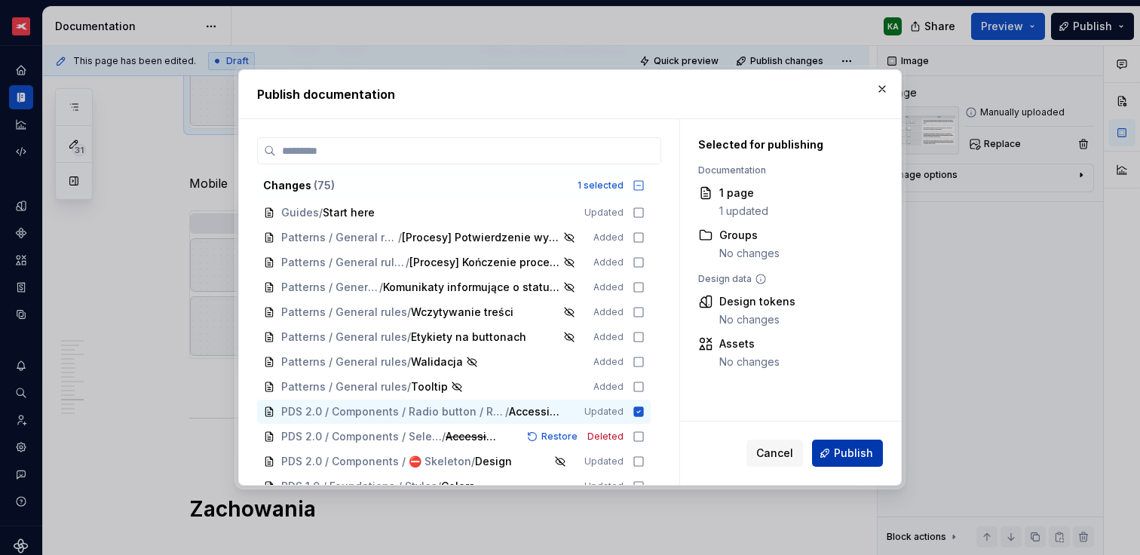
click at [859, 455] on span "Publish" at bounding box center [853, 452] width 39 height 15
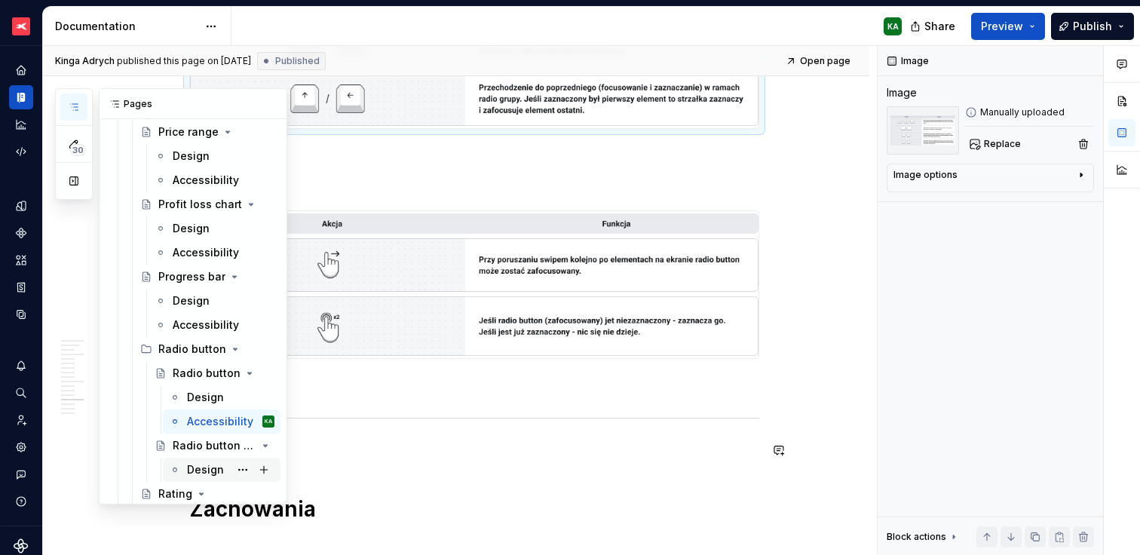
click at [204, 469] on div "Design" at bounding box center [205, 469] width 37 height 15
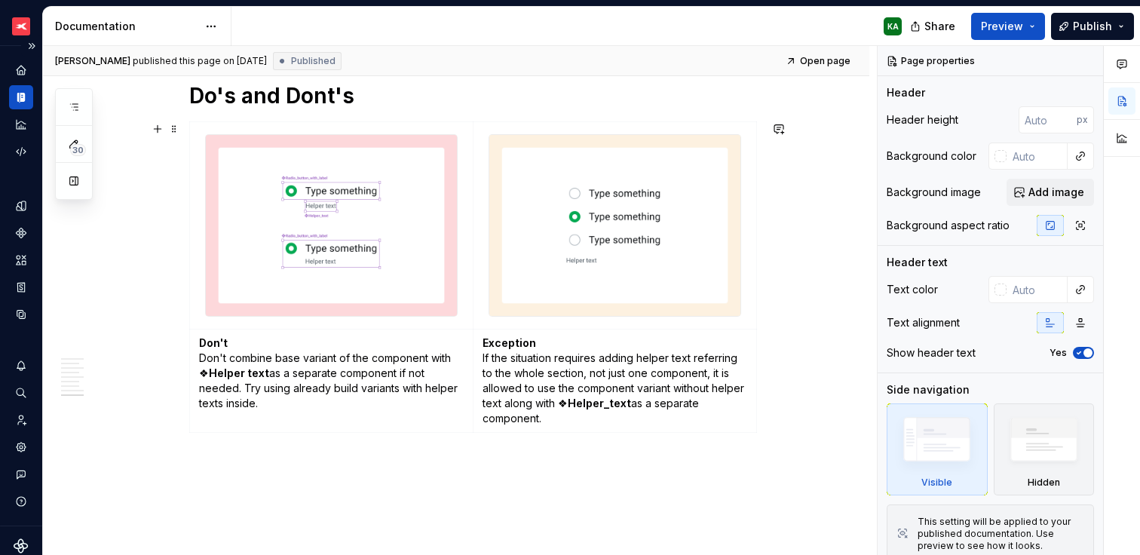
scroll to position [2506, 0]
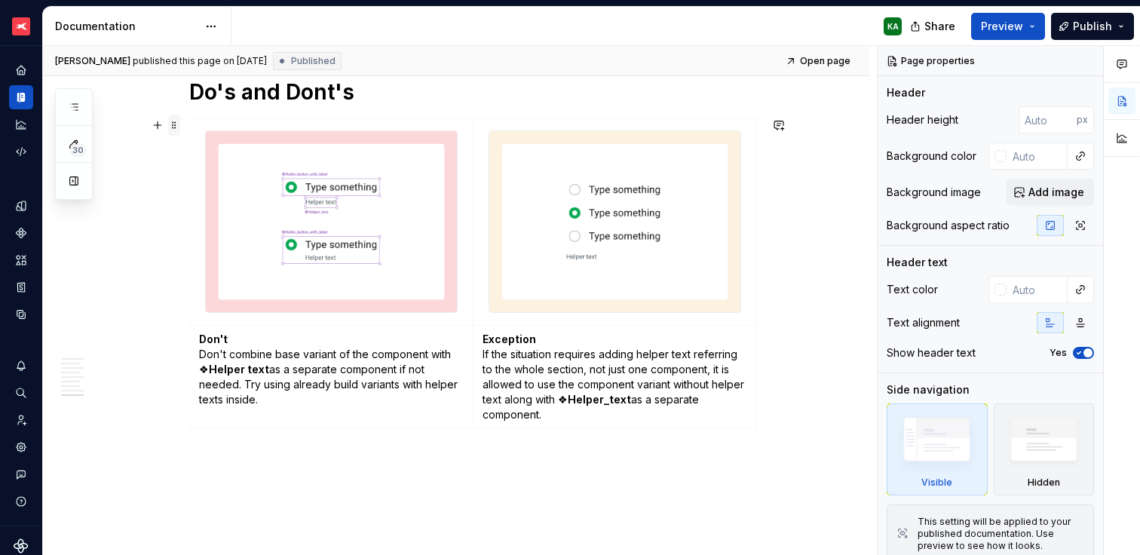
click at [173, 125] on span at bounding box center [174, 125] width 12 height 21
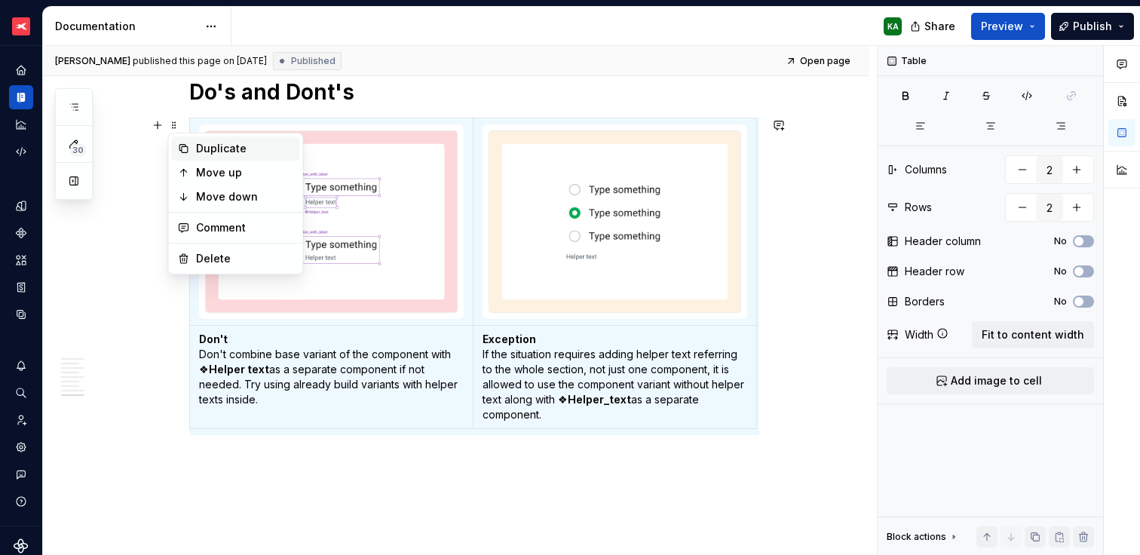
click at [213, 151] on div "Duplicate" at bounding box center [245, 148] width 98 height 15
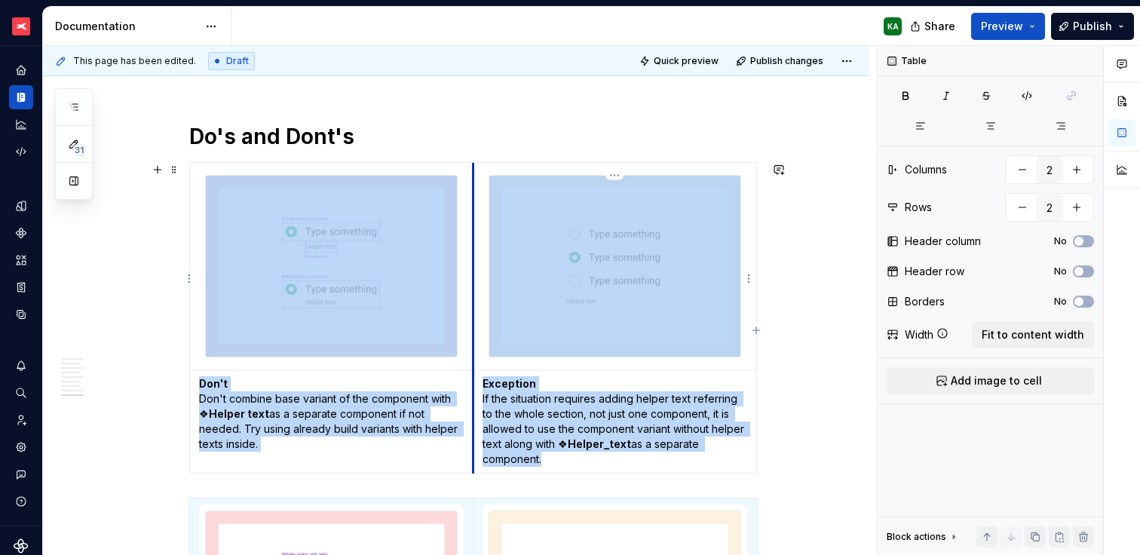
scroll to position [2448, 0]
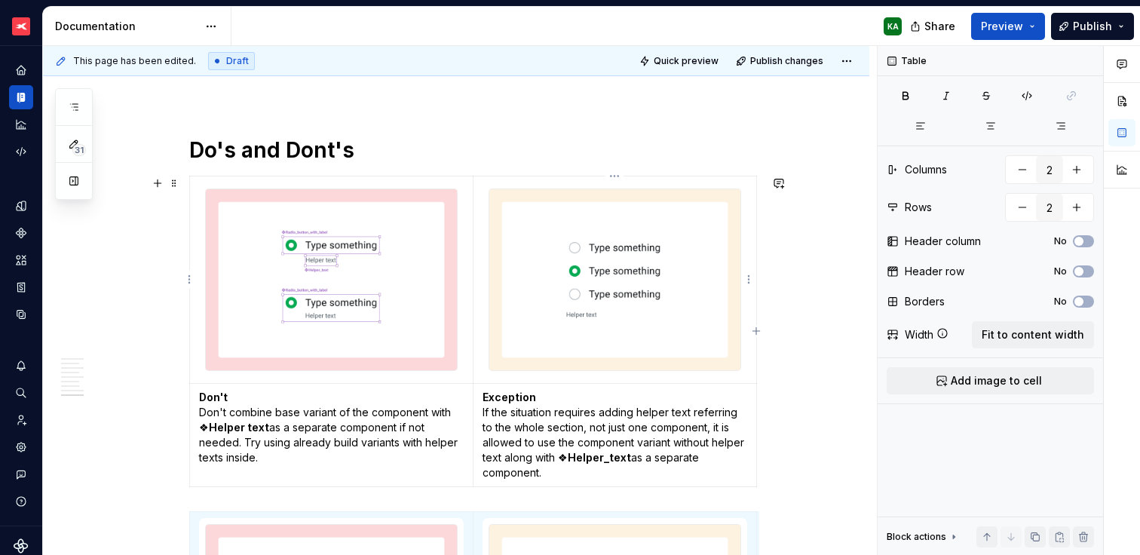
click at [543, 222] on img at bounding box center [614, 279] width 251 height 181
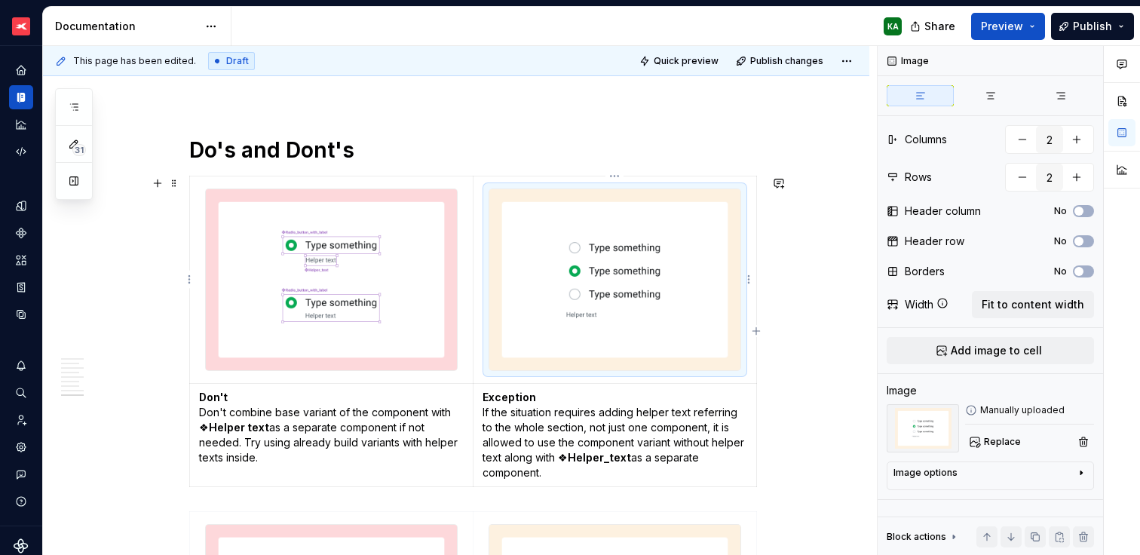
click at [543, 222] on img at bounding box center [614, 279] width 251 height 181
click at [422, 217] on img at bounding box center [331, 279] width 251 height 181
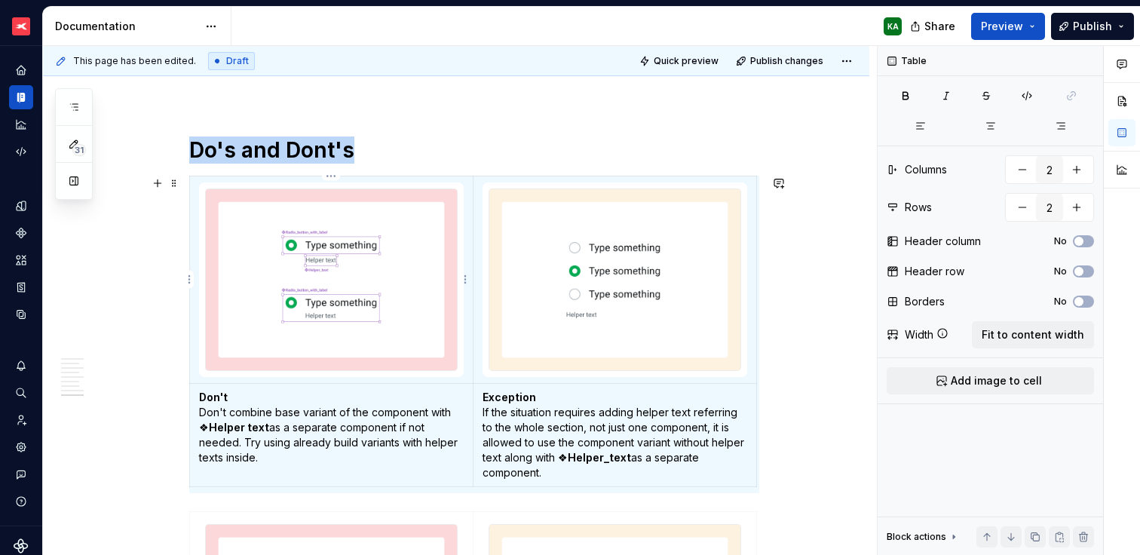
click at [375, 188] on div at bounding box center [331, 279] width 253 height 182
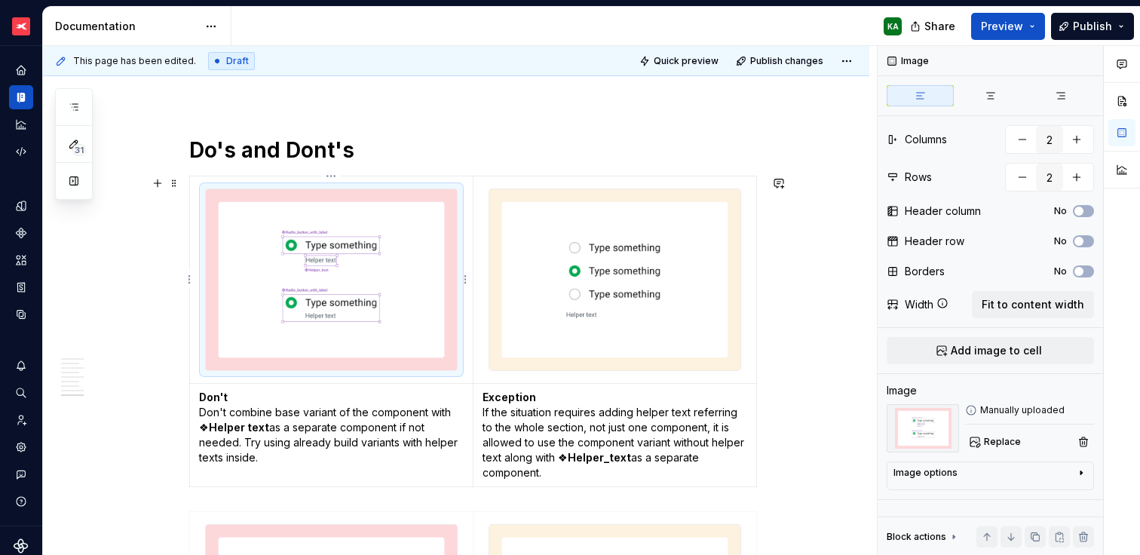
click at [342, 200] on img at bounding box center [331, 279] width 251 height 181
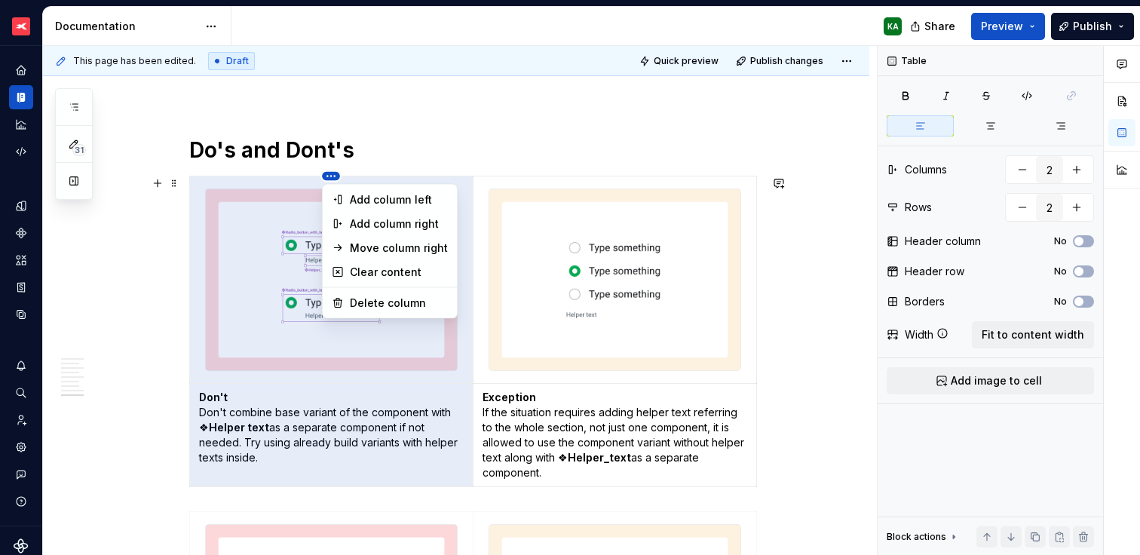
click at [329, 176] on html "XTB - Profit Design System KA Dataset PDS 1.0 Documentation KA Share Preview Pu…" at bounding box center [570, 277] width 1140 height 555
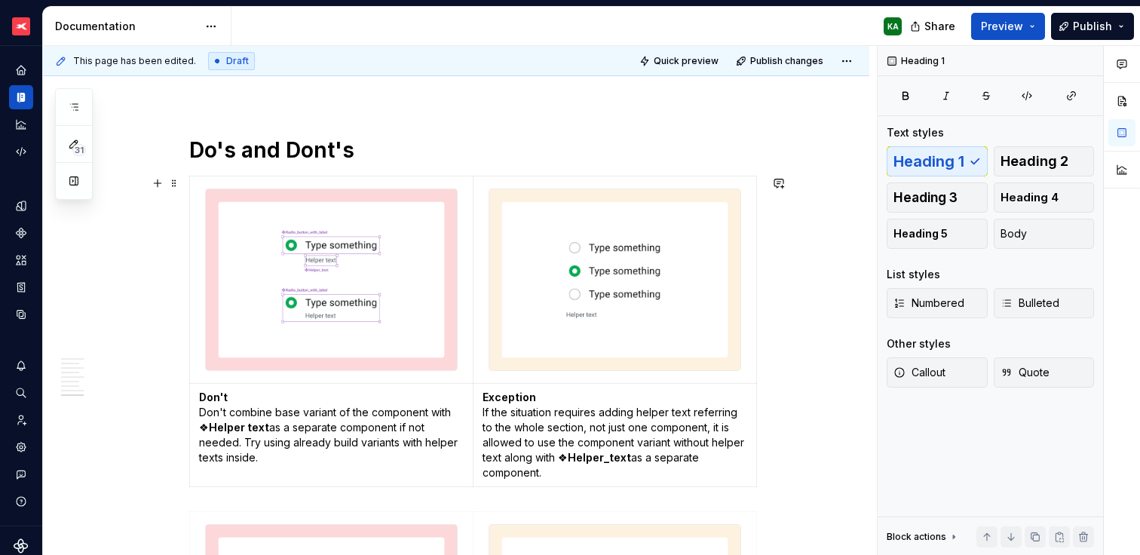
drag, startPoint x: 329, startPoint y: 174, endPoint x: 359, endPoint y: 176, distance: 29.5
click at [360, 176] on html "XTB - Profit Design System KA Dataset PDS 1.0 Documentation KA Share Preview Pu…" at bounding box center [570, 277] width 1140 height 555
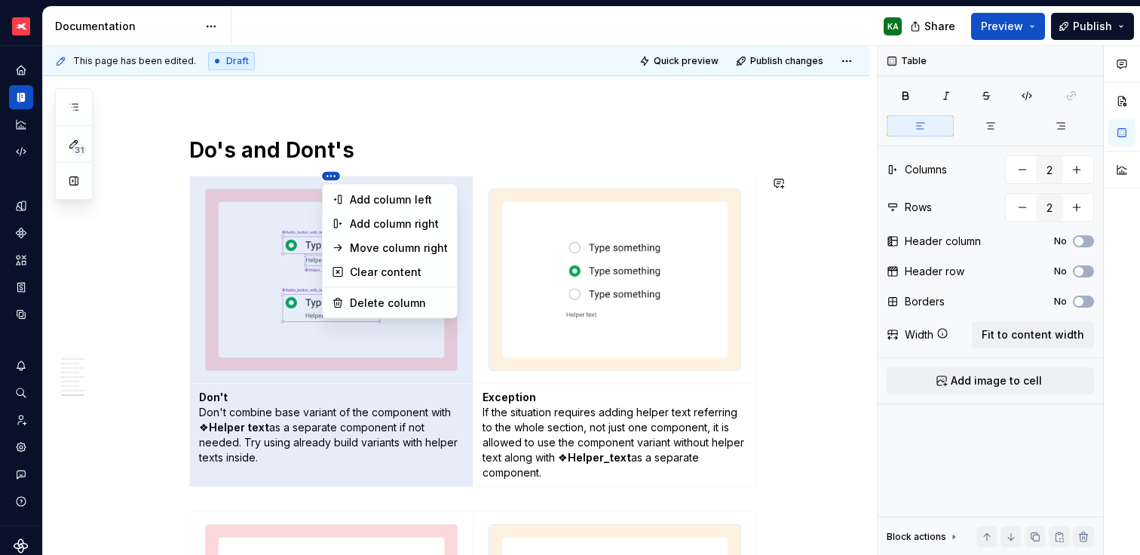
click at [520, 177] on html "XTB - Profit Design System KA Dataset PDS 1.0 Documentation KA Share Preview Pu…" at bounding box center [570, 277] width 1140 height 555
click at [421, 244] on div "Move column right" at bounding box center [399, 247] width 98 height 15
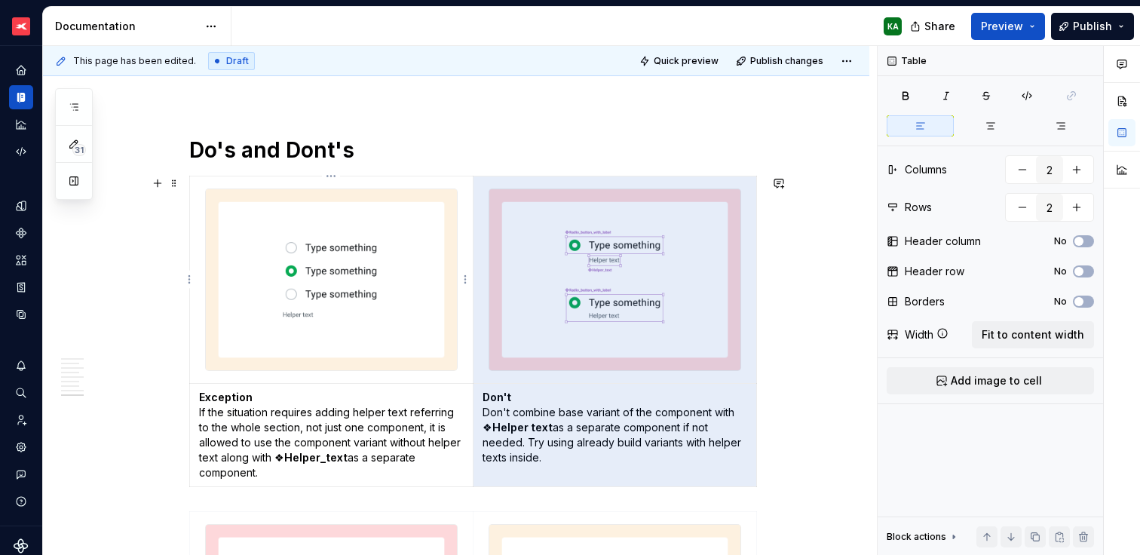
click at [373, 250] on img at bounding box center [331, 279] width 251 height 181
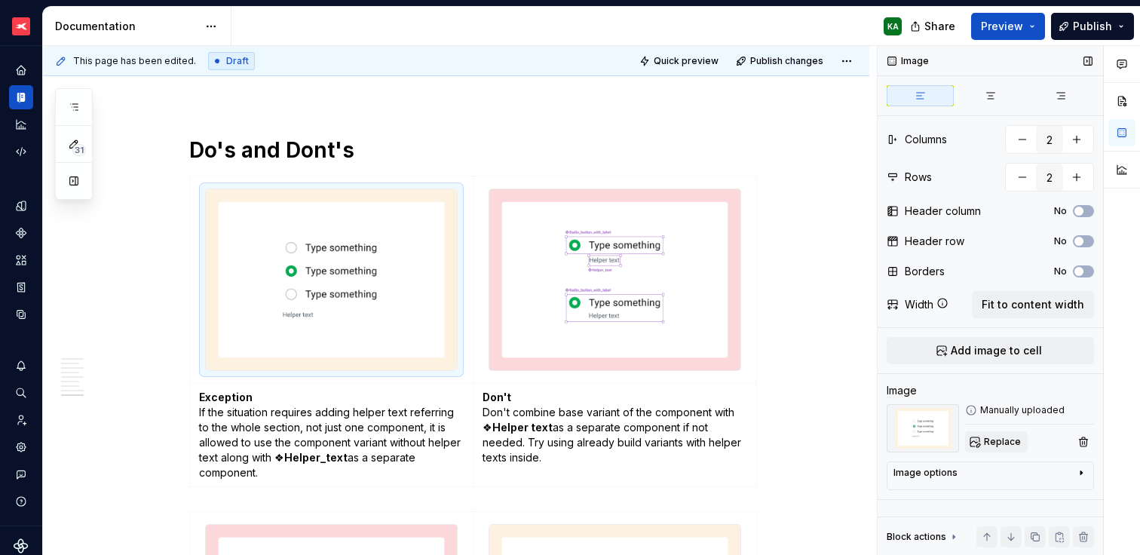
click at [1008, 442] on span "Replace" at bounding box center [1002, 442] width 37 height 12
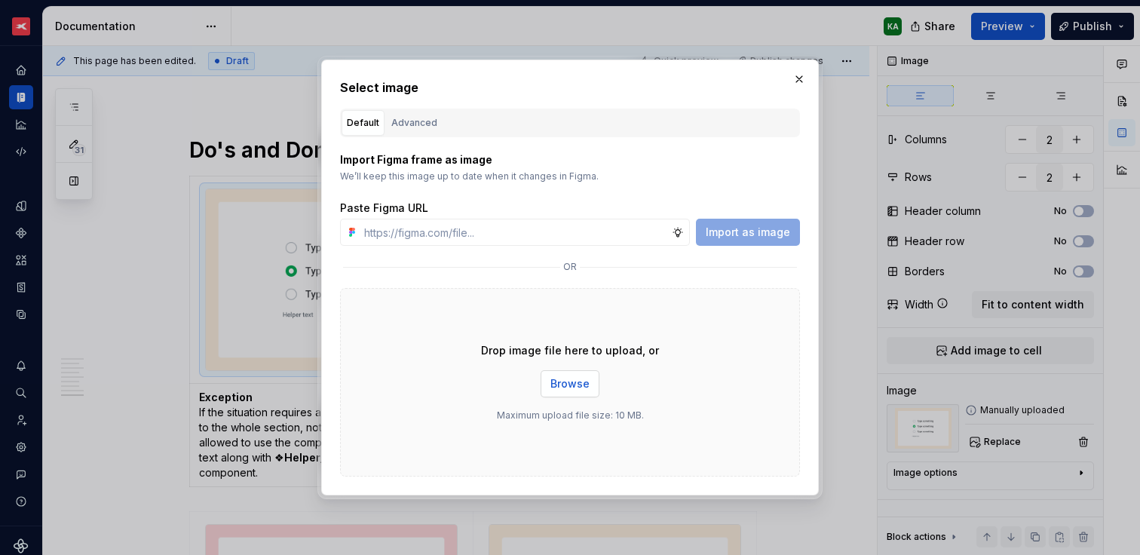
click at [565, 378] on span "Browse" at bounding box center [569, 383] width 39 height 15
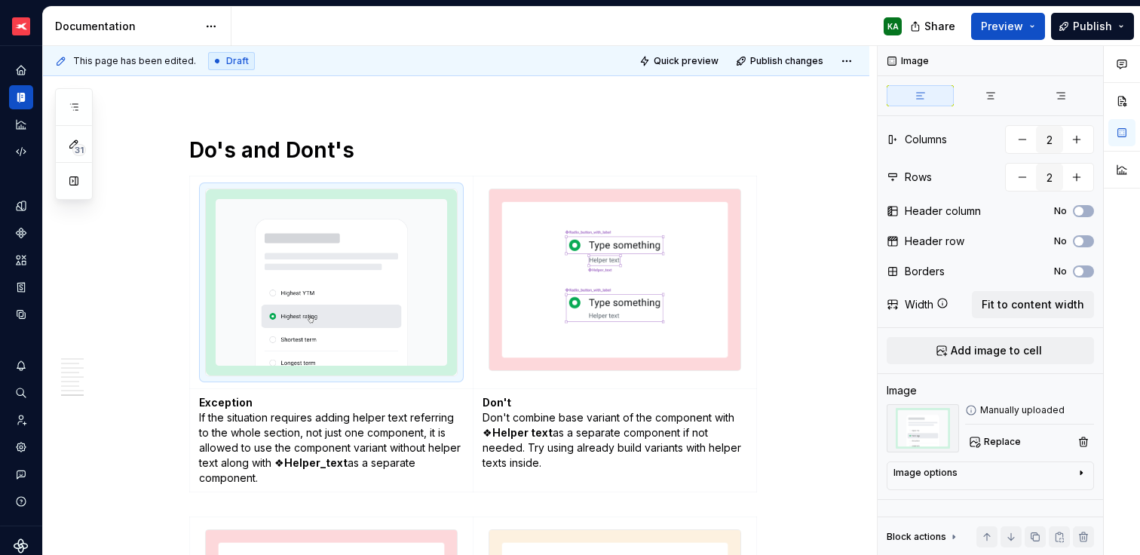
type textarea "*"
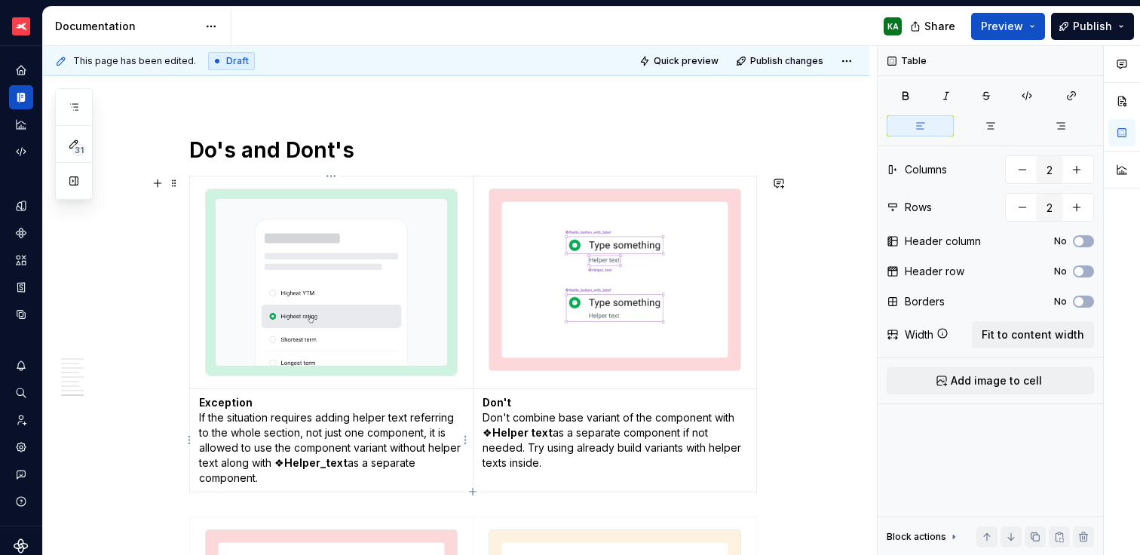
click at [284, 456] on strong "Helper_text" at bounding box center [315, 462] width 63 height 13
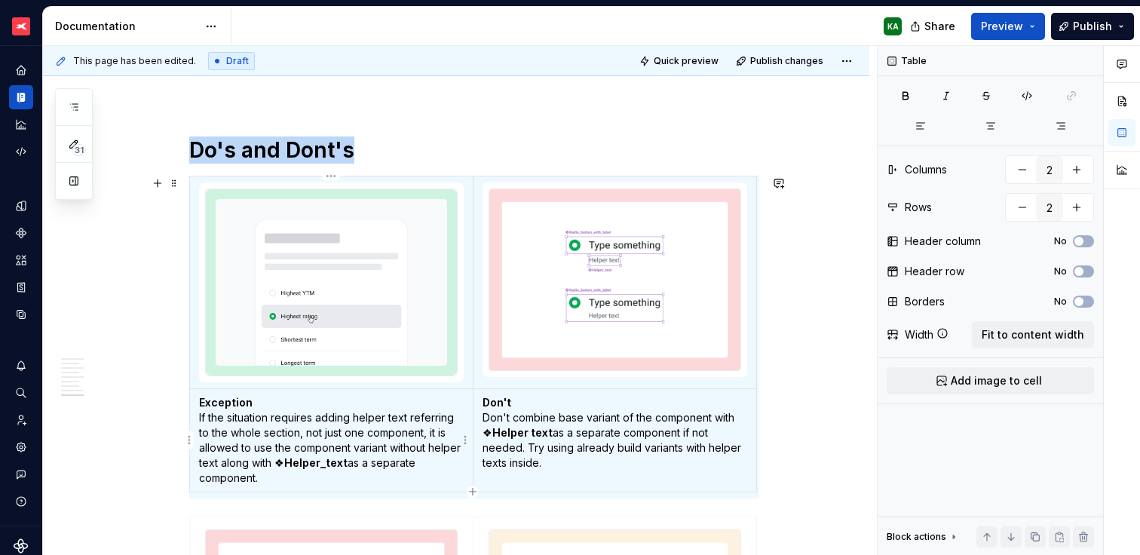
click at [284, 456] on strong "Helper_text" at bounding box center [315, 462] width 63 height 13
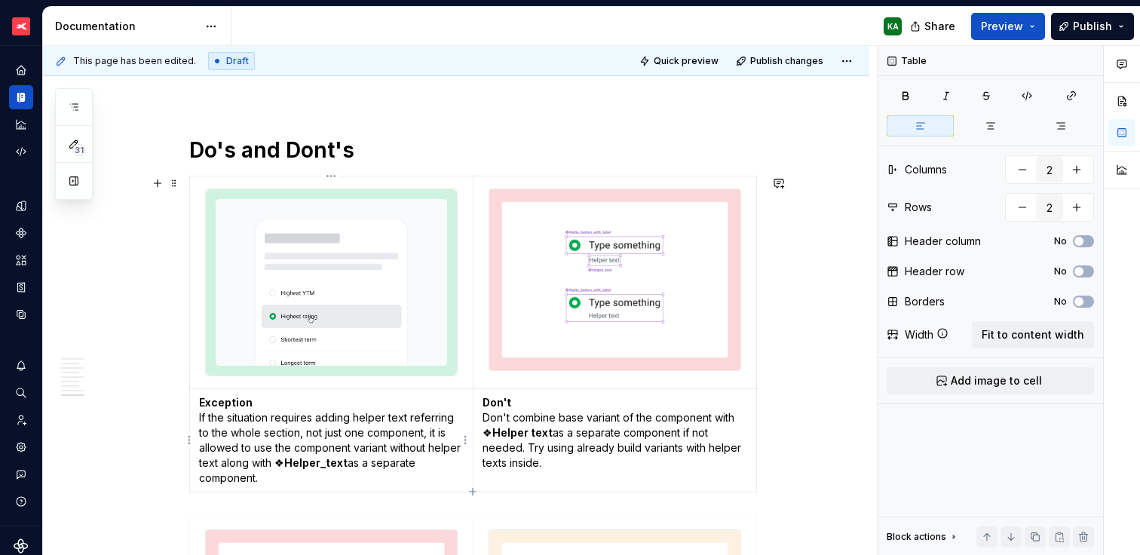
click at [259, 439] on p "Exception If the situation requires adding helper text referring to the whole s…" at bounding box center [331, 440] width 265 height 90
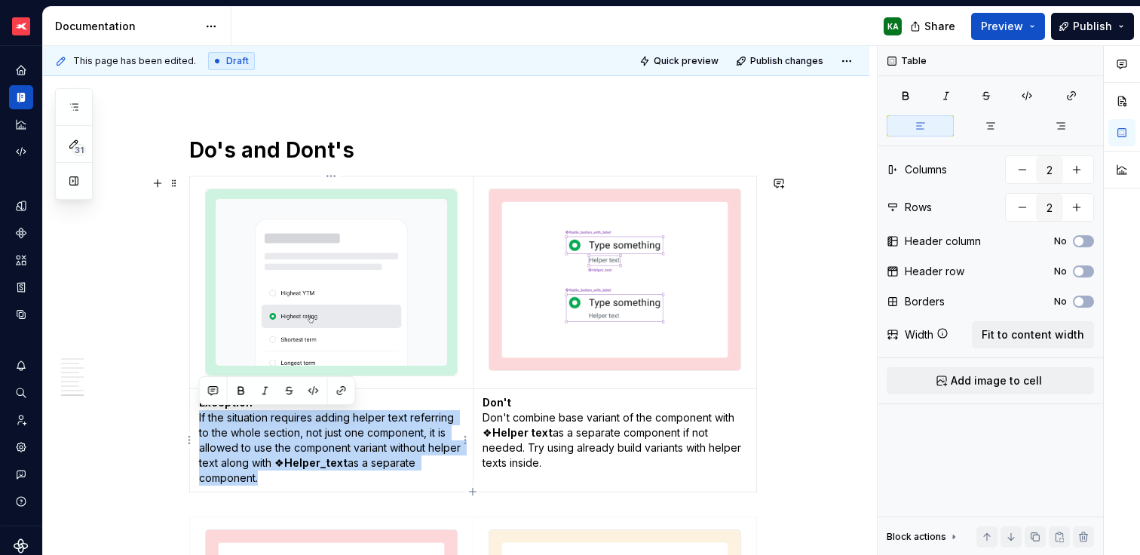
drag, startPoint x: 260, startPoint y: 478, endPoint x: 194, endPoint y: 418, distance: 89.1
click at [194, 418] on td "Exception If the situation requires adding helper text referring to the whole s…" at bounding box center [331, 439] width 283 height 103
paste div
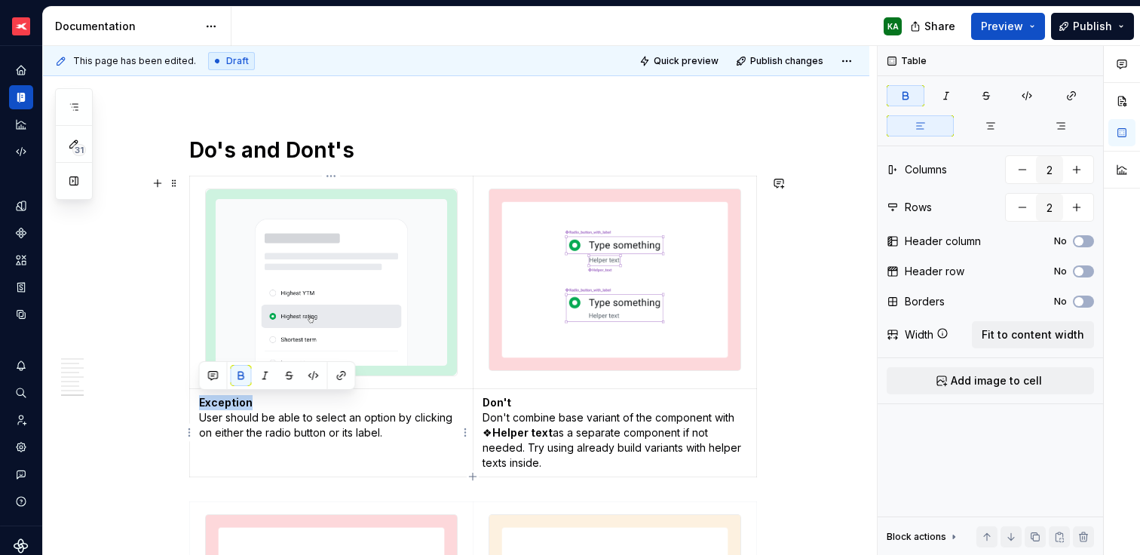
drag, startPoint x: 252, startPoint y: 403, endPoint x: 200, endPoint y: 403, distance: 52.0
click at [200, 403] on p "Exception User should be able to select an option by clicking on either the rad…" at bounding box center [331, 417] width 265 height 45
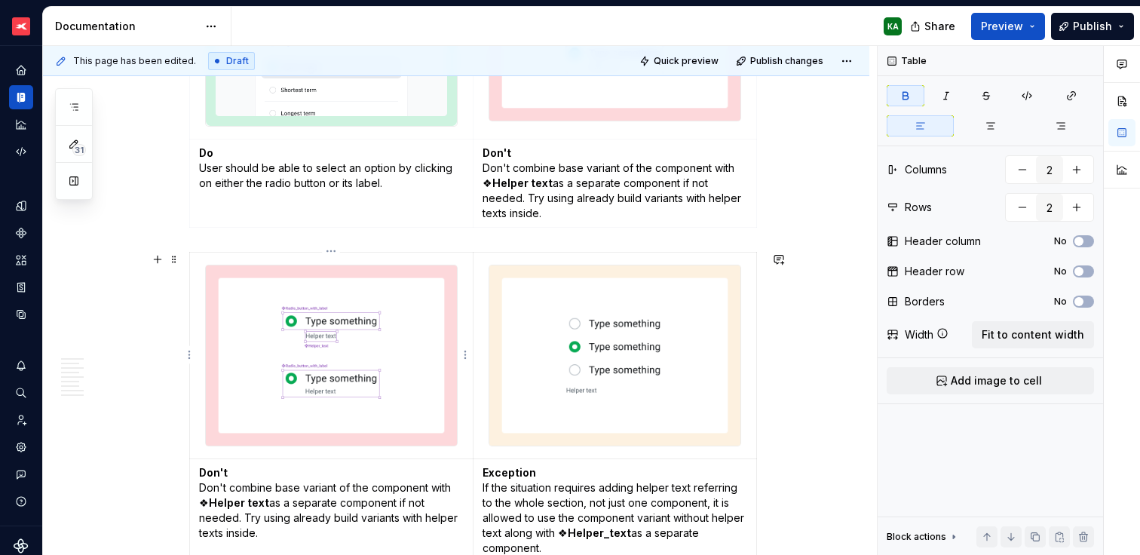
scroll to position [2698, 0]
type textarea "*"
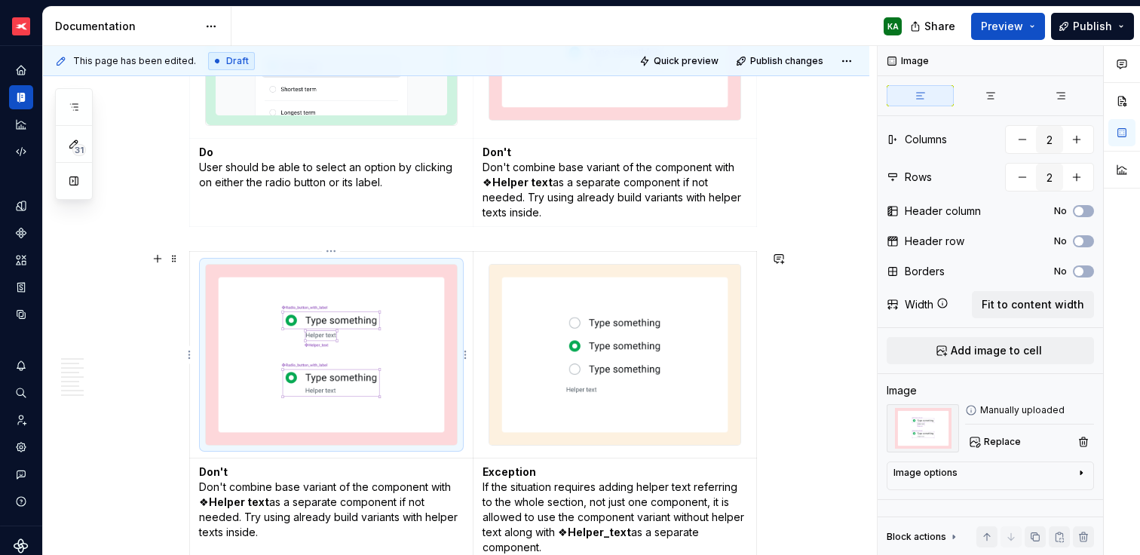
click at [415, 399] on img at bounding box center [331, 355] width 251 height 181
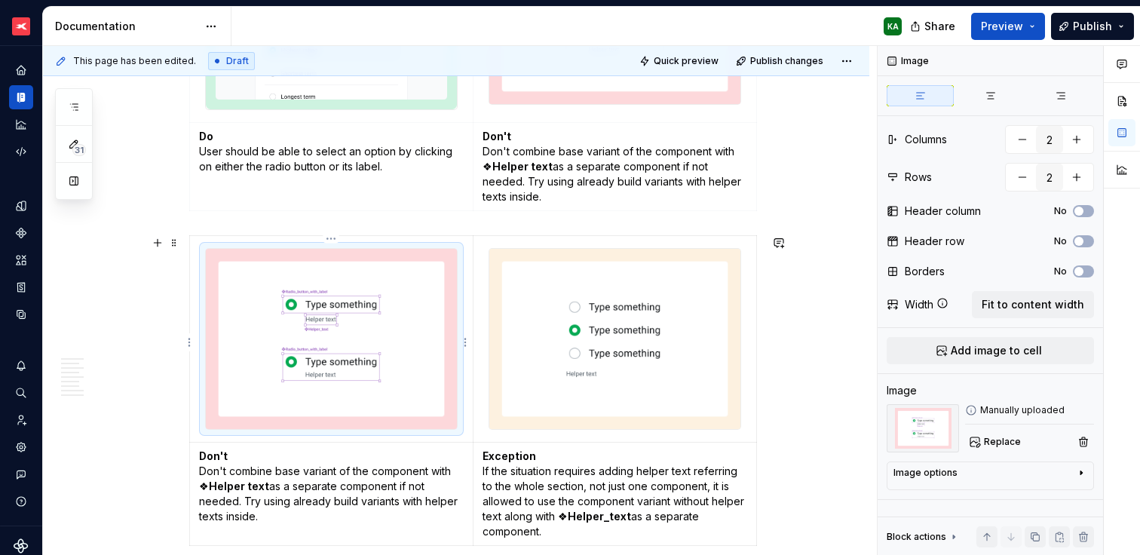
scroll to position [2719, 0]
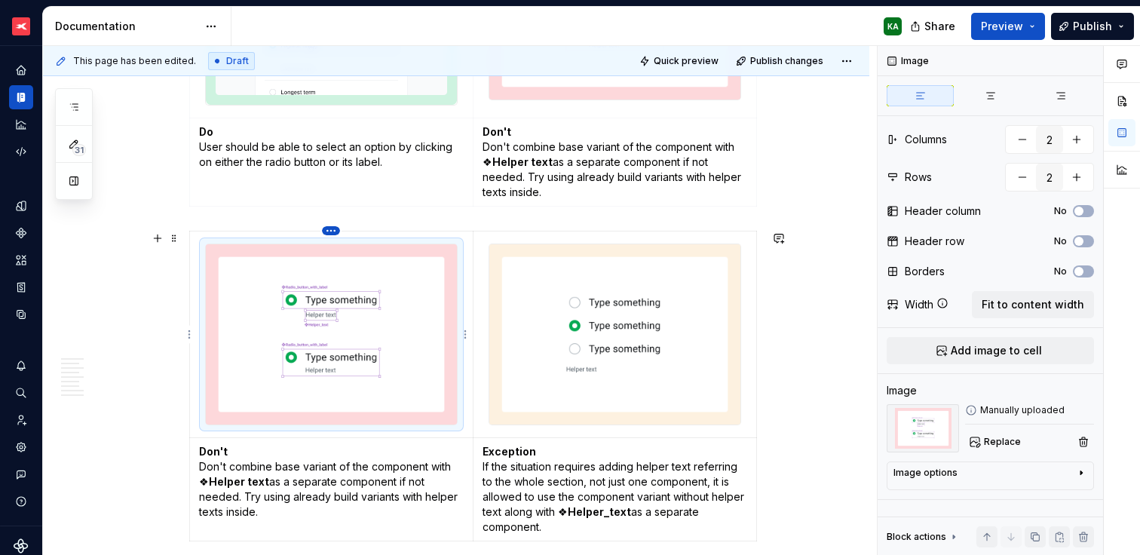
click at [335, 234] on html "XTB - Profit Design System KA Dataset PDS 1.0 Documentation KA Share Preview Pu…" at bounding box center [570, 277] width 1140 height 555
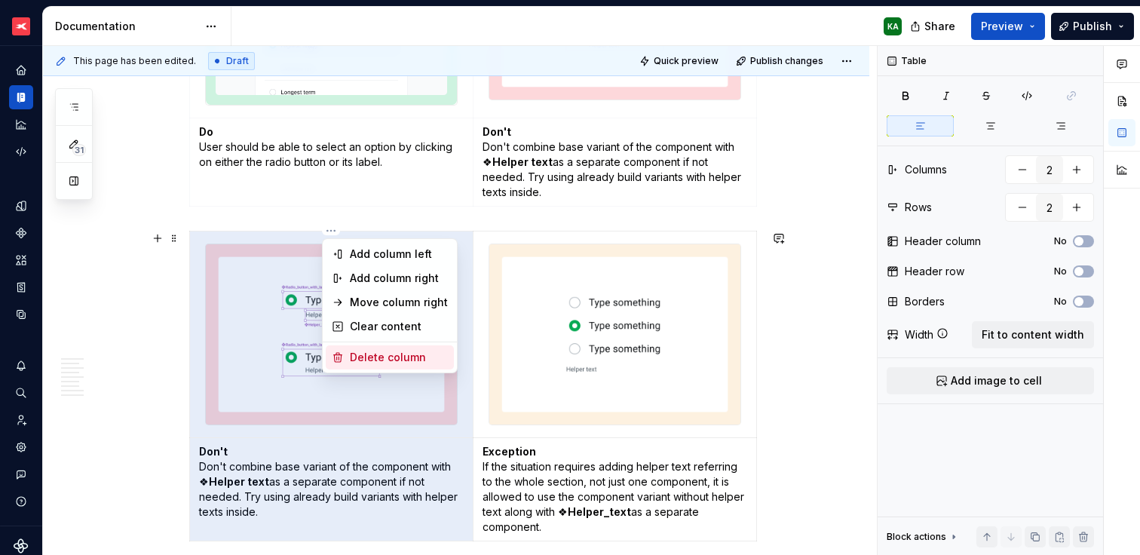
click at [382, 352] on div "Delete column" at bounding box center [399, 357] width 98 height 15
type input "1"
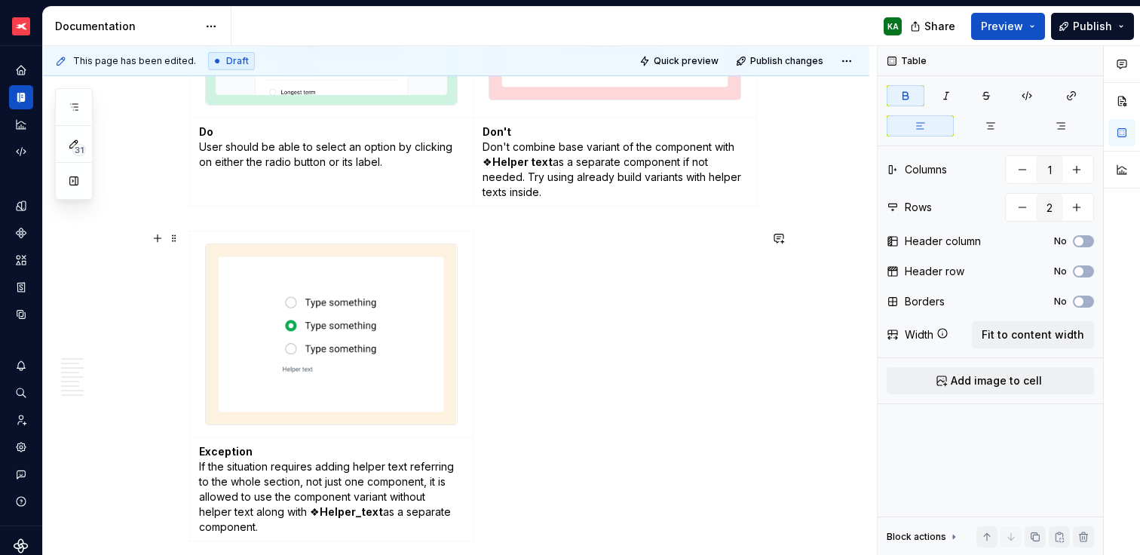
click at [548, 323] on div "Exception If the situation requires adding helper text referring to the whole s…" at bounding box center [474, 389] width 570 height 317
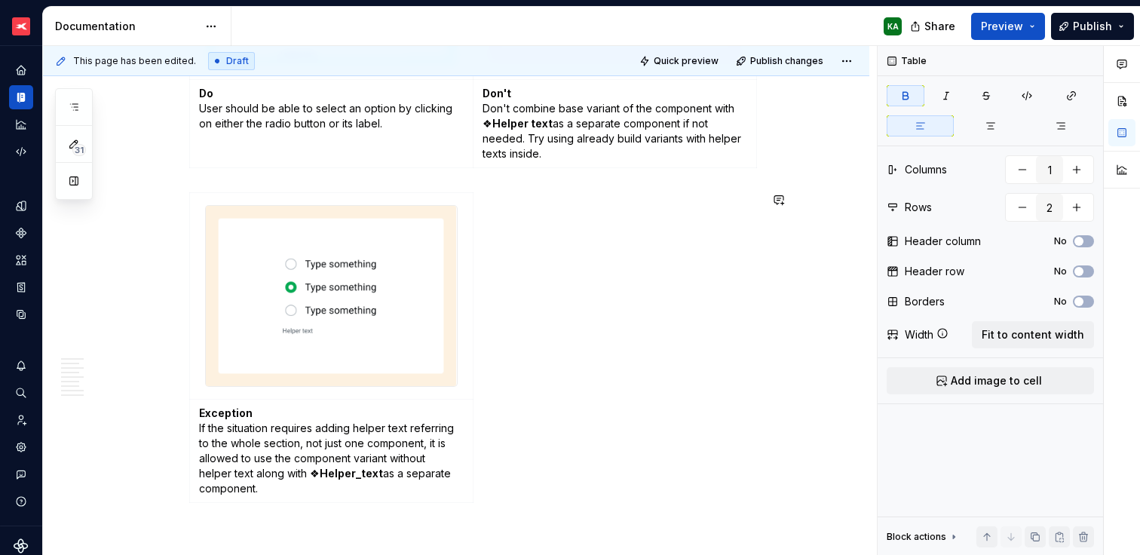
scroll to position [2756, 0]
click at [776, 61] on span "Publish changes" at bounding box center [786, 61] width 73 height 12
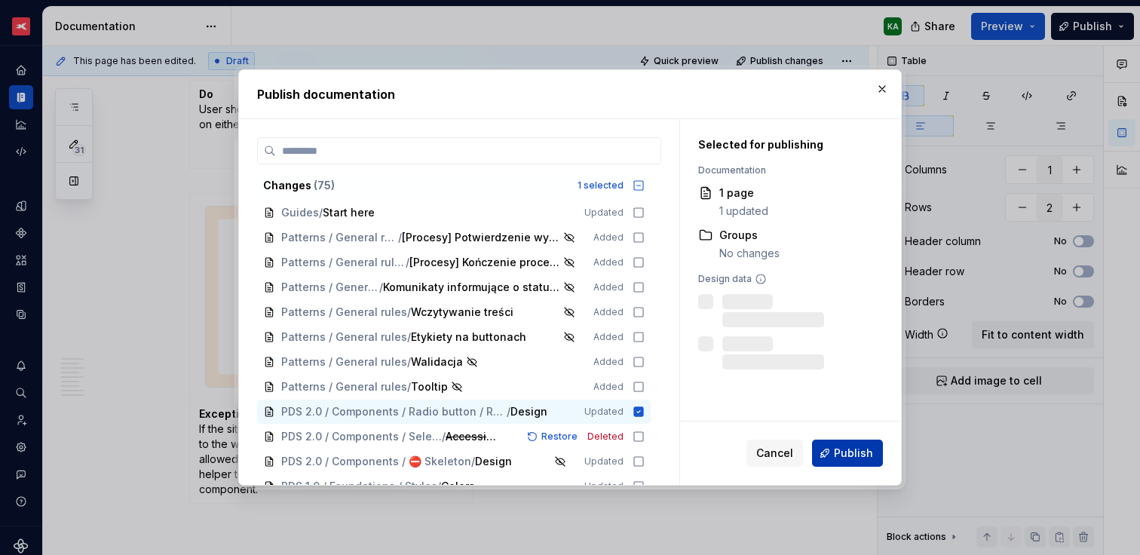
click at [836, 448] on span "Publish" at bounding box center [853, 452] width 39 height 15
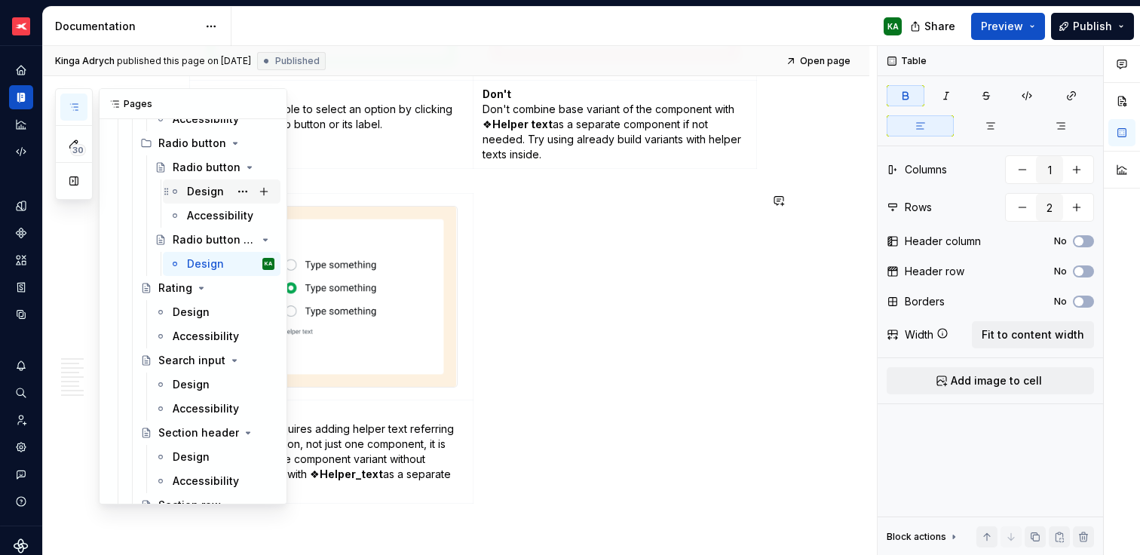
scroll to position [5593, 0]
click at [188, 341] on div "Accessibility" at bounding box center [201, 335] width 57 height 15
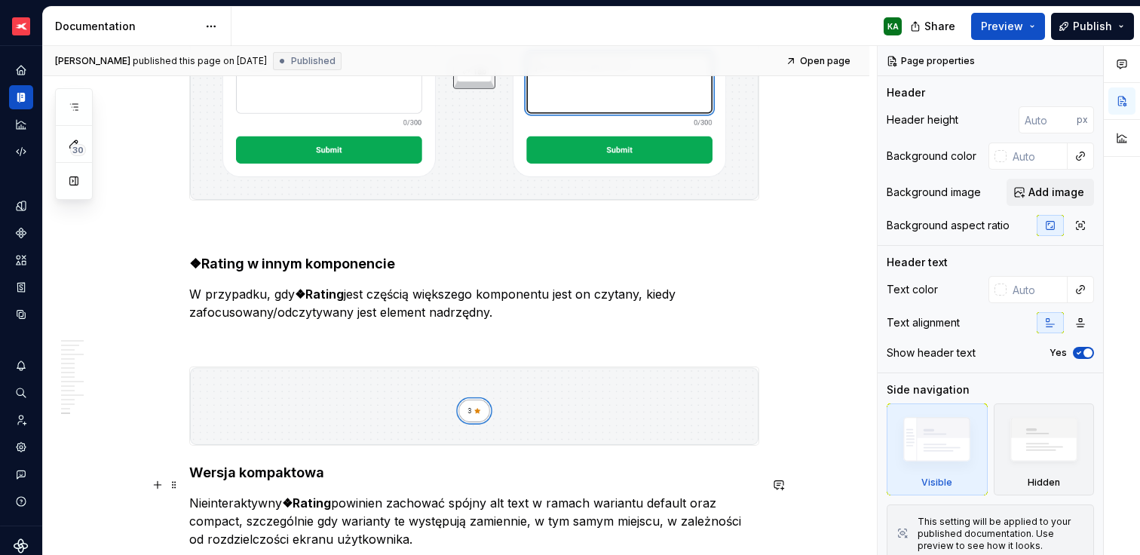
scroll to position [4082, 0]
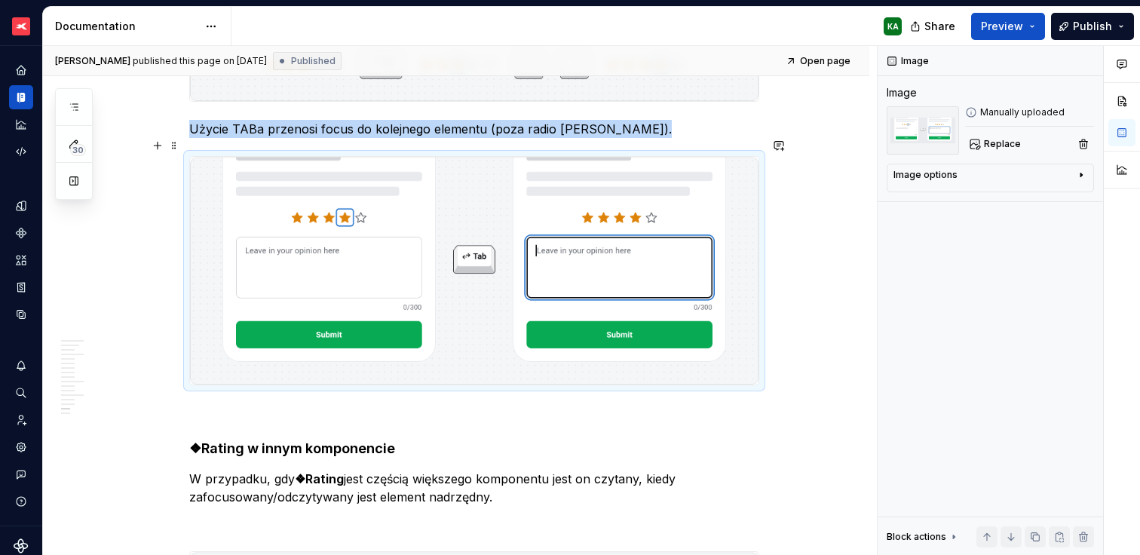
click at [656, 196] on img at bounding box center [474, 271] width 568 height 228
click at [995, 148] on span "Replace" at bounding box center [1002, 144] width 37 height 12
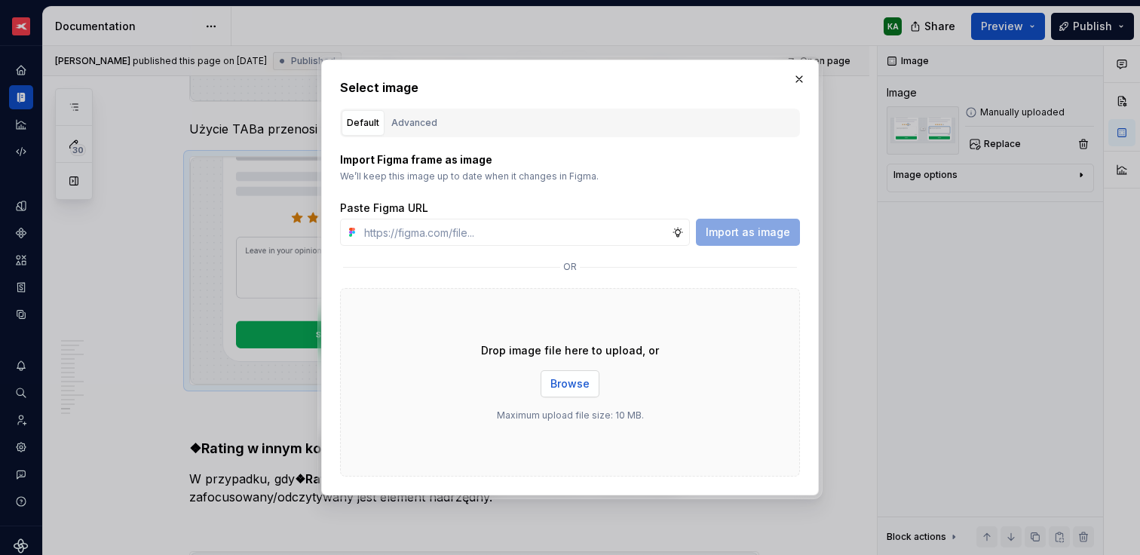
click at [585, 378] on span "Browse" at bounding box center [569, 383] width 39 height 15
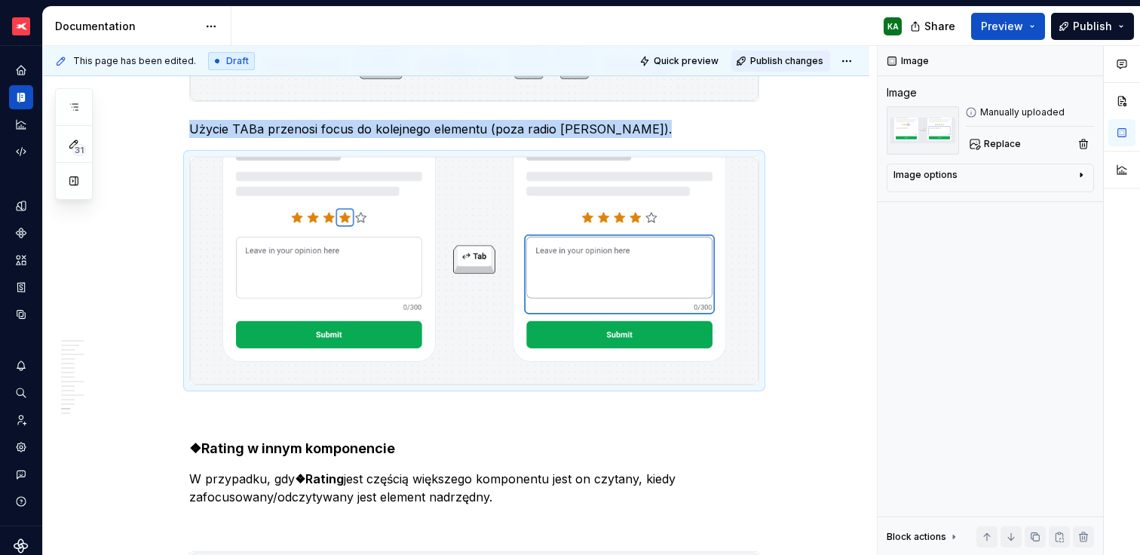
click at [797, 61] on span "Publish changes" at bounding box center [786, 61] width 73 height 12
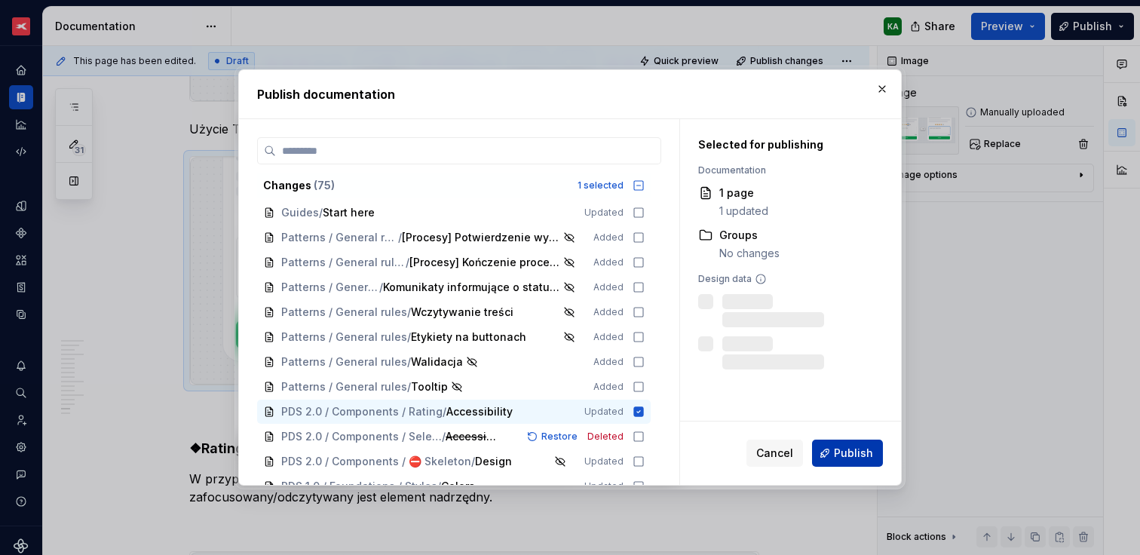
click at [844, 455] on span "Publish" at bounding box center [853, 452] width 39 height 15
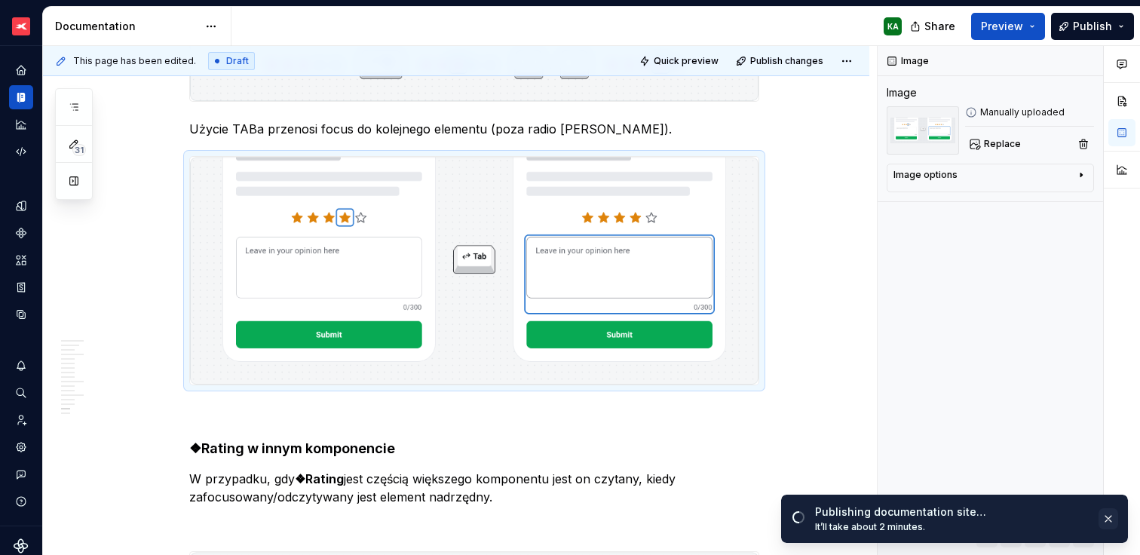
click at [1113, 514] on button "button" at bounding box center [1108, 518] width 20 height 21
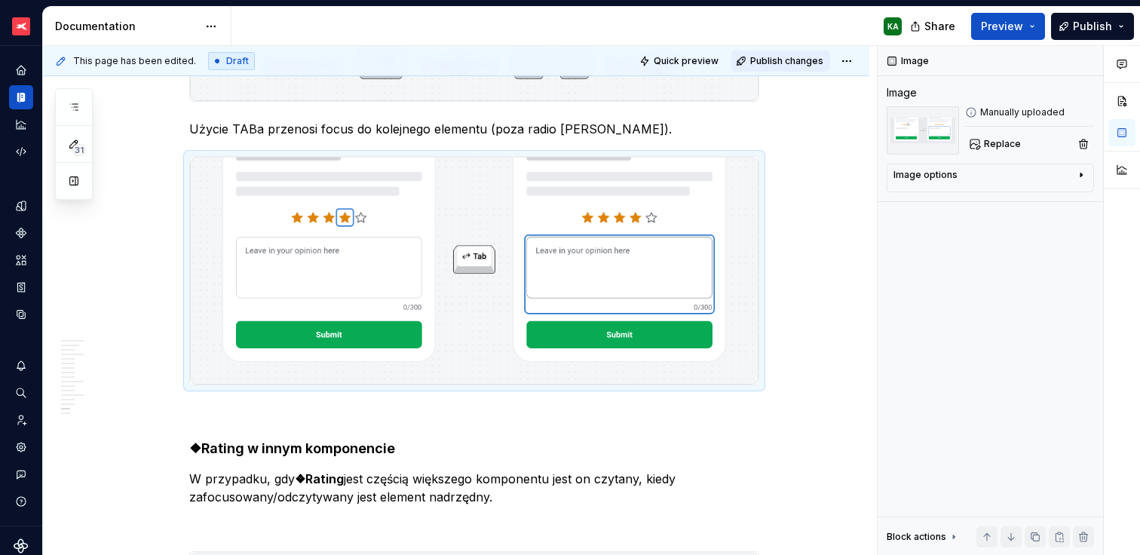
click at [790, 66] on span "Publish changes" at bounding box center [786, 61] width 73 height 12
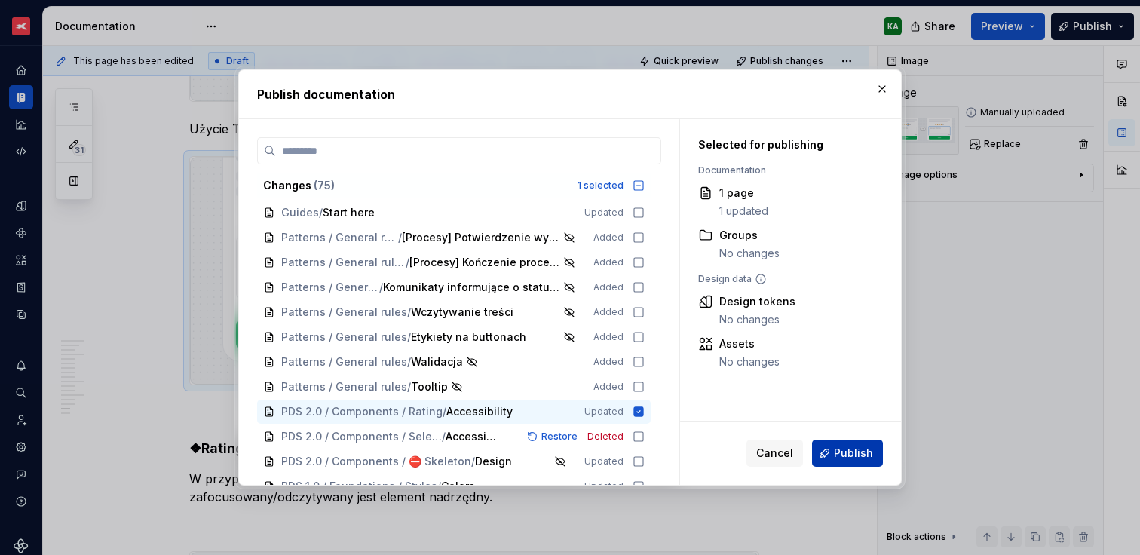
click at [849, 446] on span "Publish" at bounding box center [853, 452] width 39 height 15
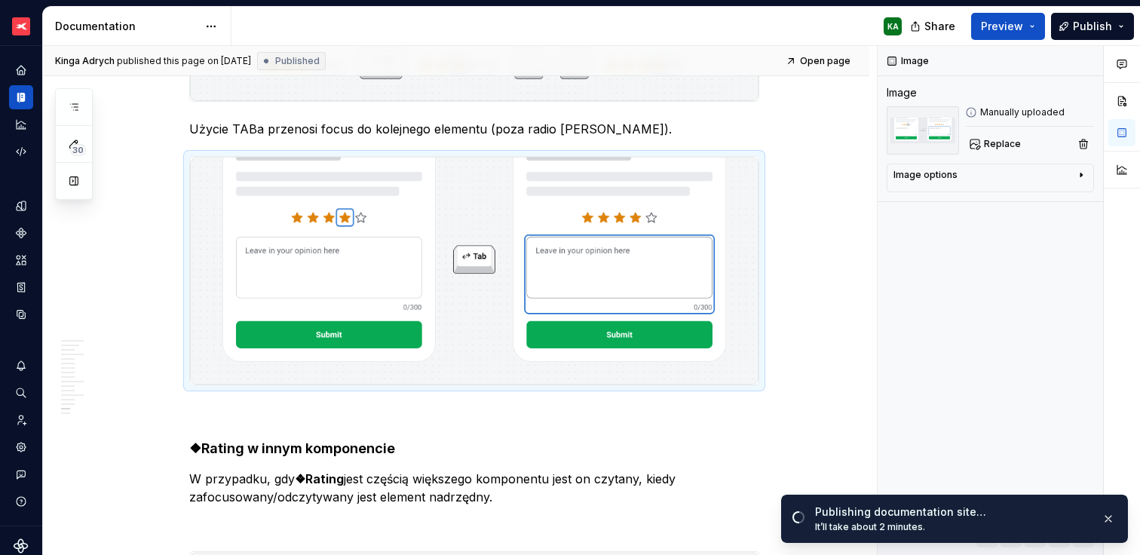
type textarea "*"
